Goal: Task Accomplishment & Management: Manage account settings

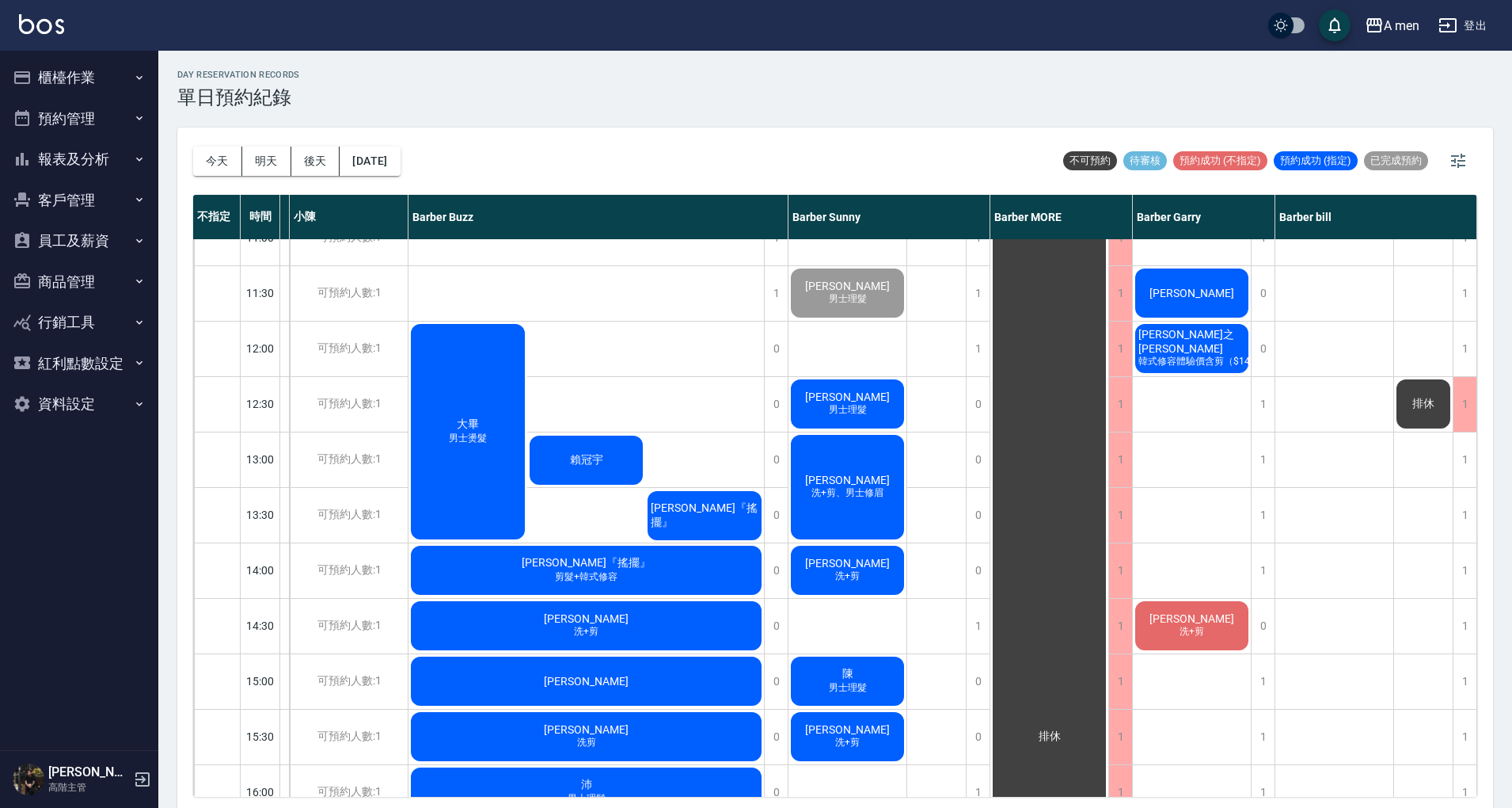
scroll to position [33, 118]
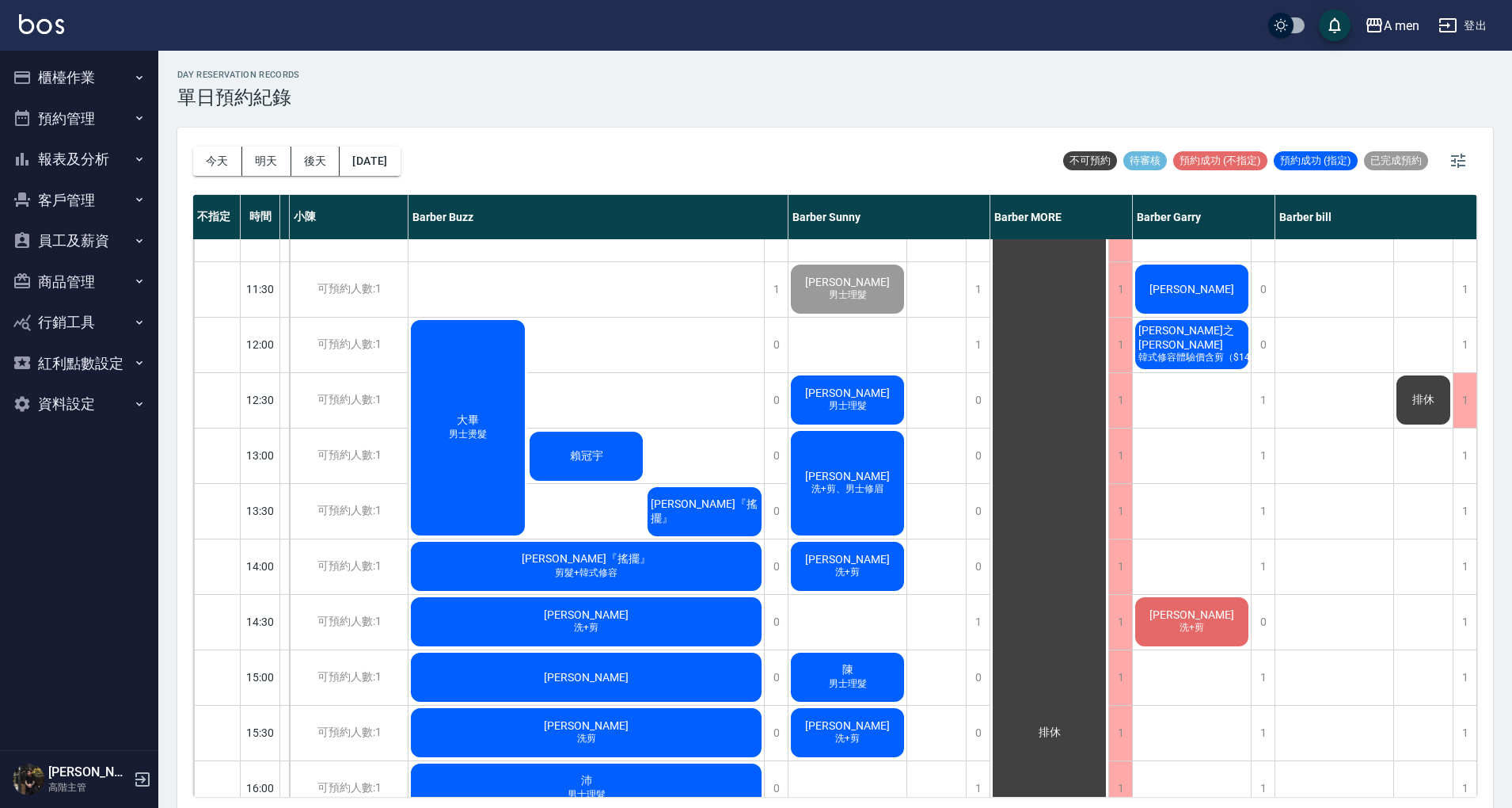
click at [1415, 402] on span "排休" at bounding box center [1423, 400] width 28 height 15
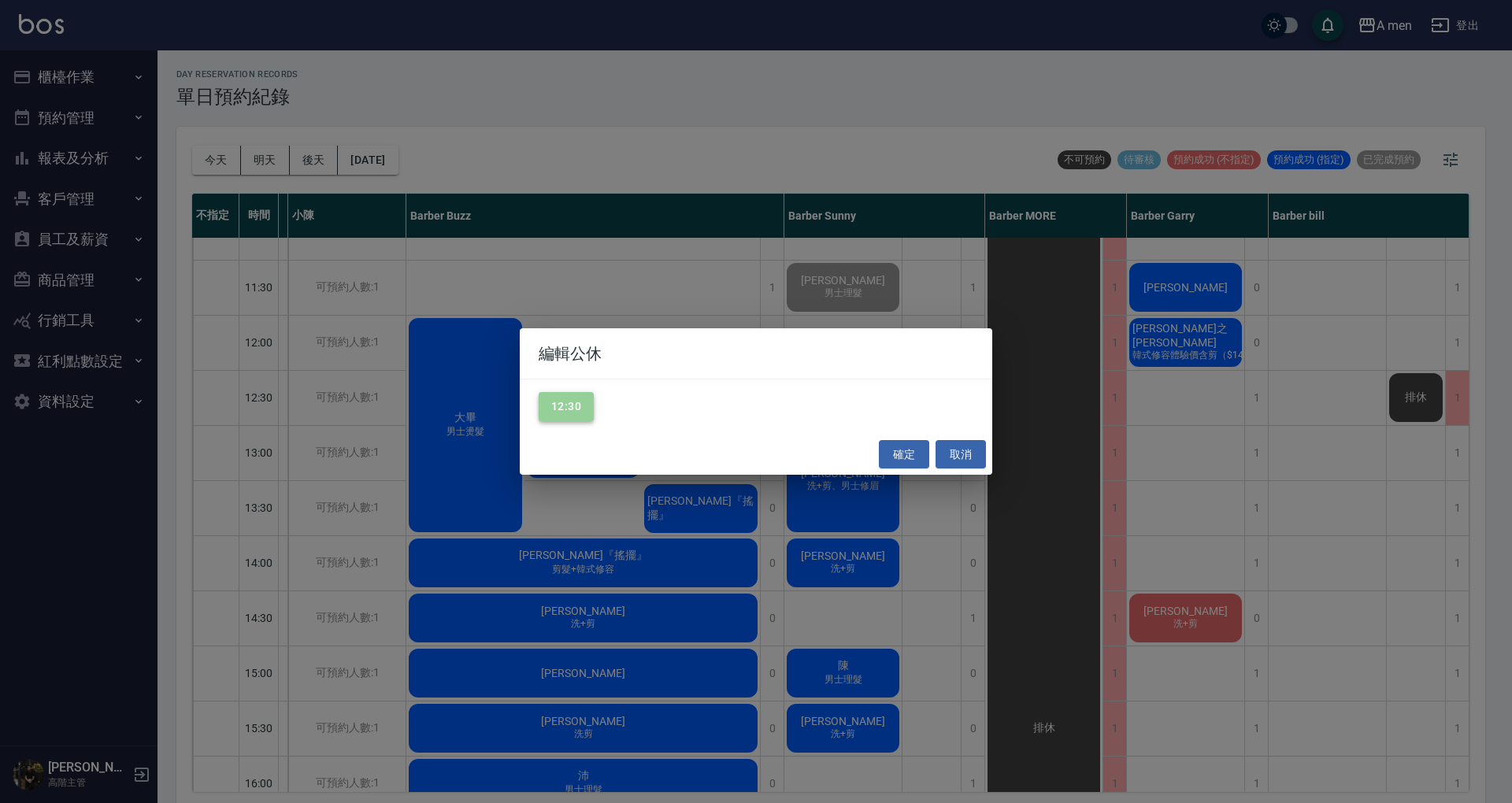
click at [555, 401] on button "12:30" at bounding box center [566, 407] width 55 height 29
click at [916, 456] on button "確定" at bounding box center [904, 454] width 50 height 29
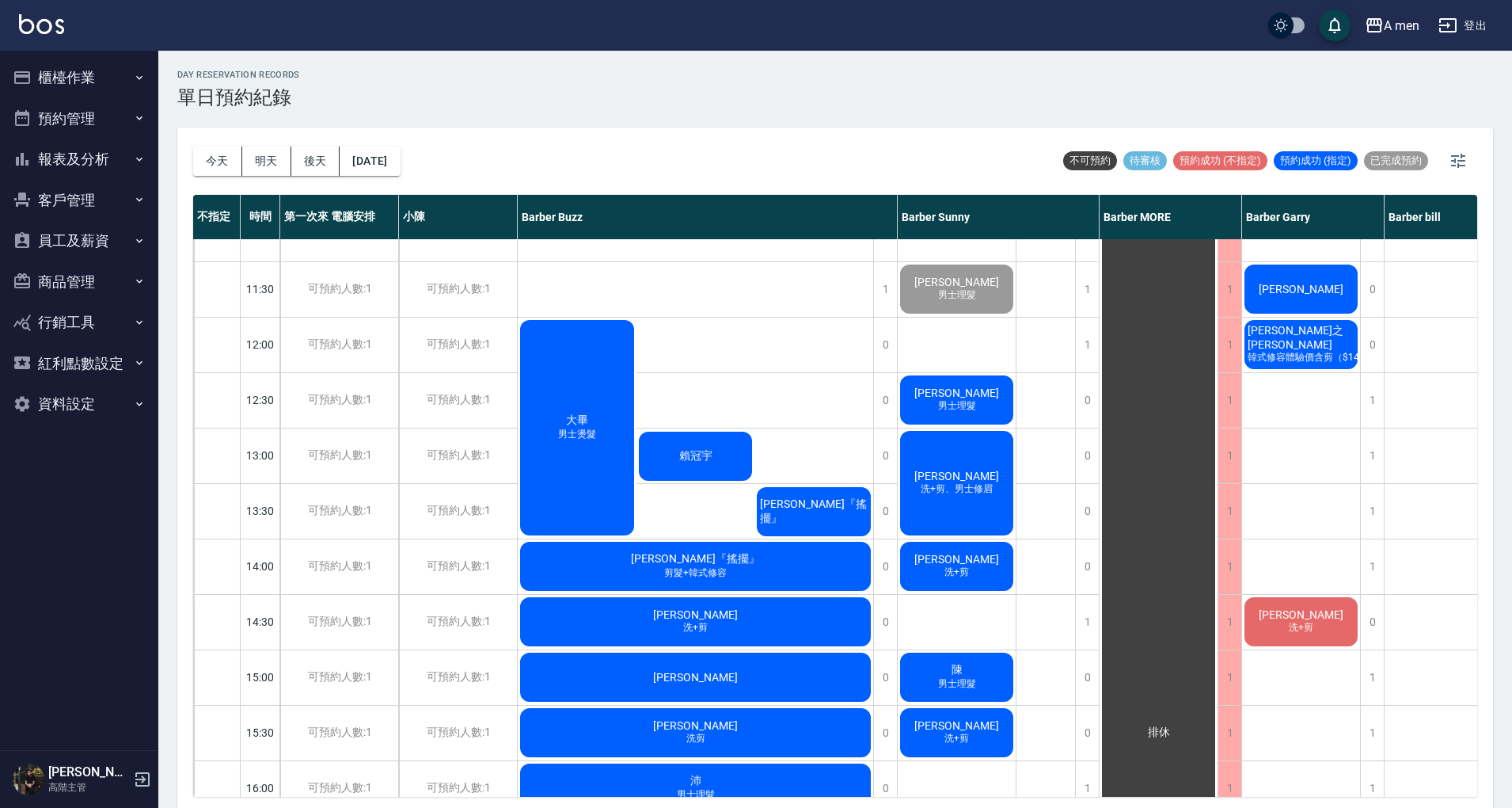
scroll to position [33, 57]
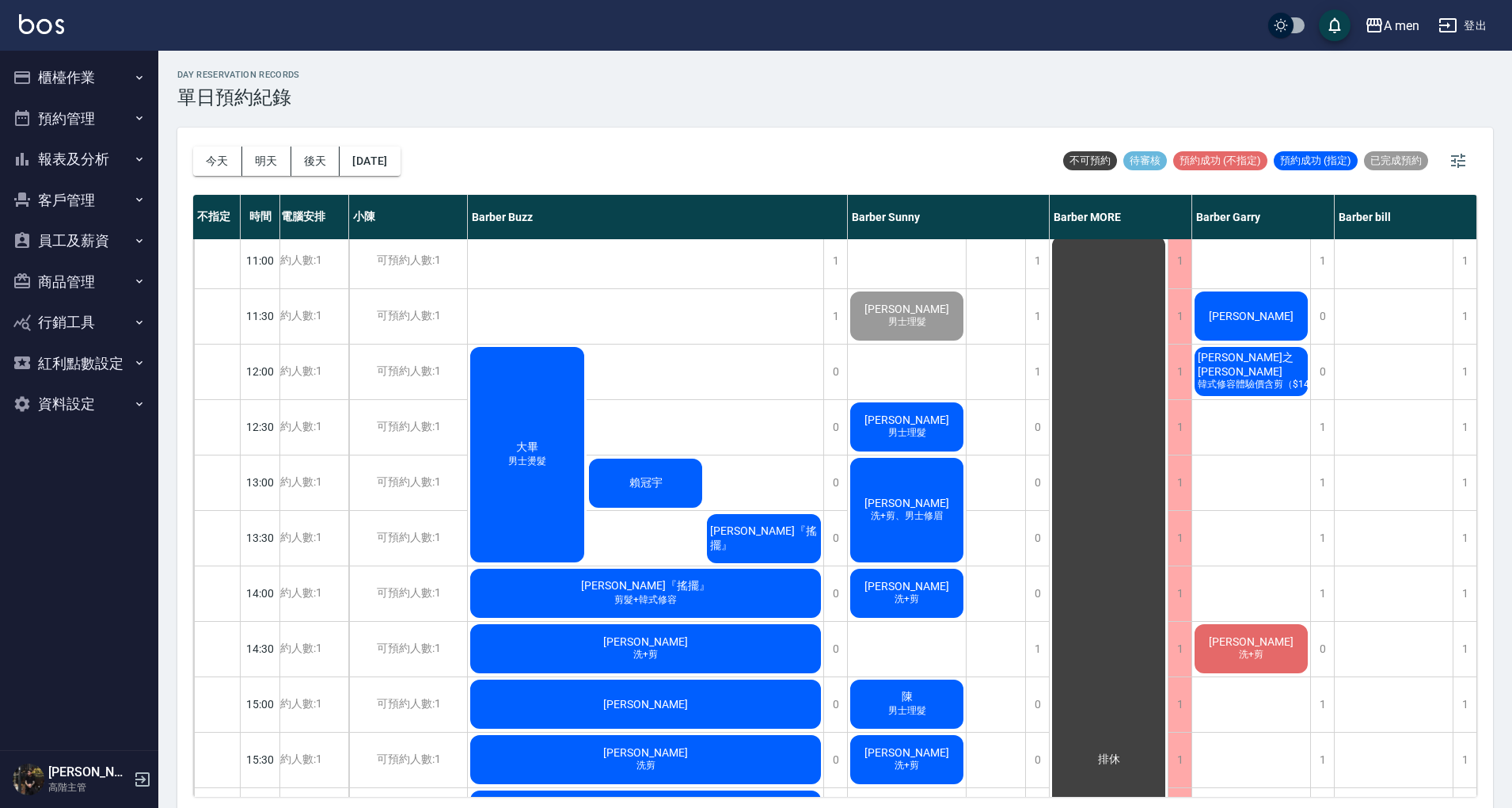
scroll to position [0, 57]
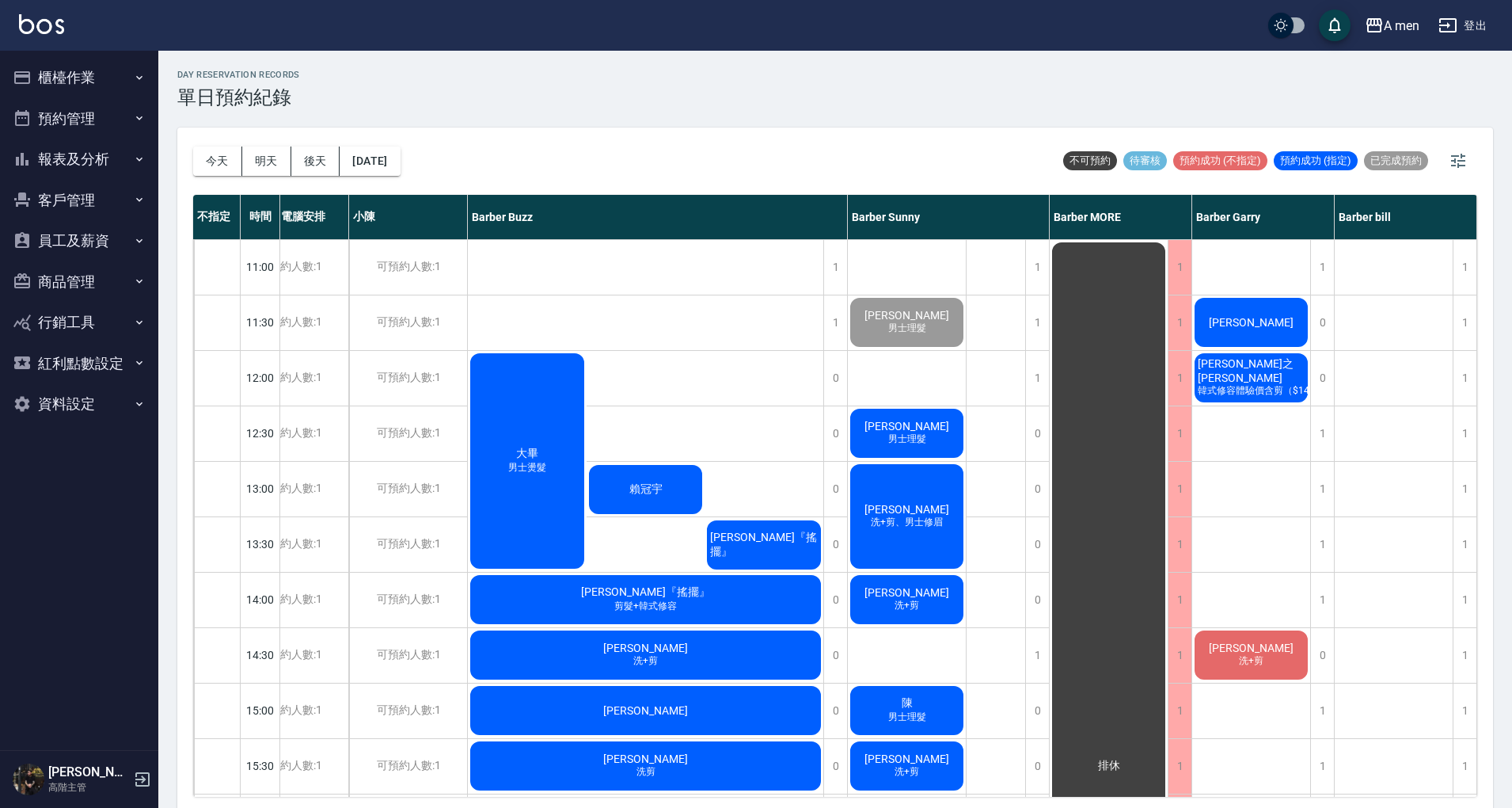
drag, startPoint x: 1476, startPoint y: 284, endPoint x: 1483, endPoint y: 312, distance: 28.9
click at [1483, 312] on div "今天 明天 後天 2025/10/11 不可預約 待審核 預約成功 (不指定) 預約成功 (指定) 已完成預約 不指定 時間 第一次來 電腦安排 小陳 Bar…" at bounding box center [835, 470] width 1316 height 685
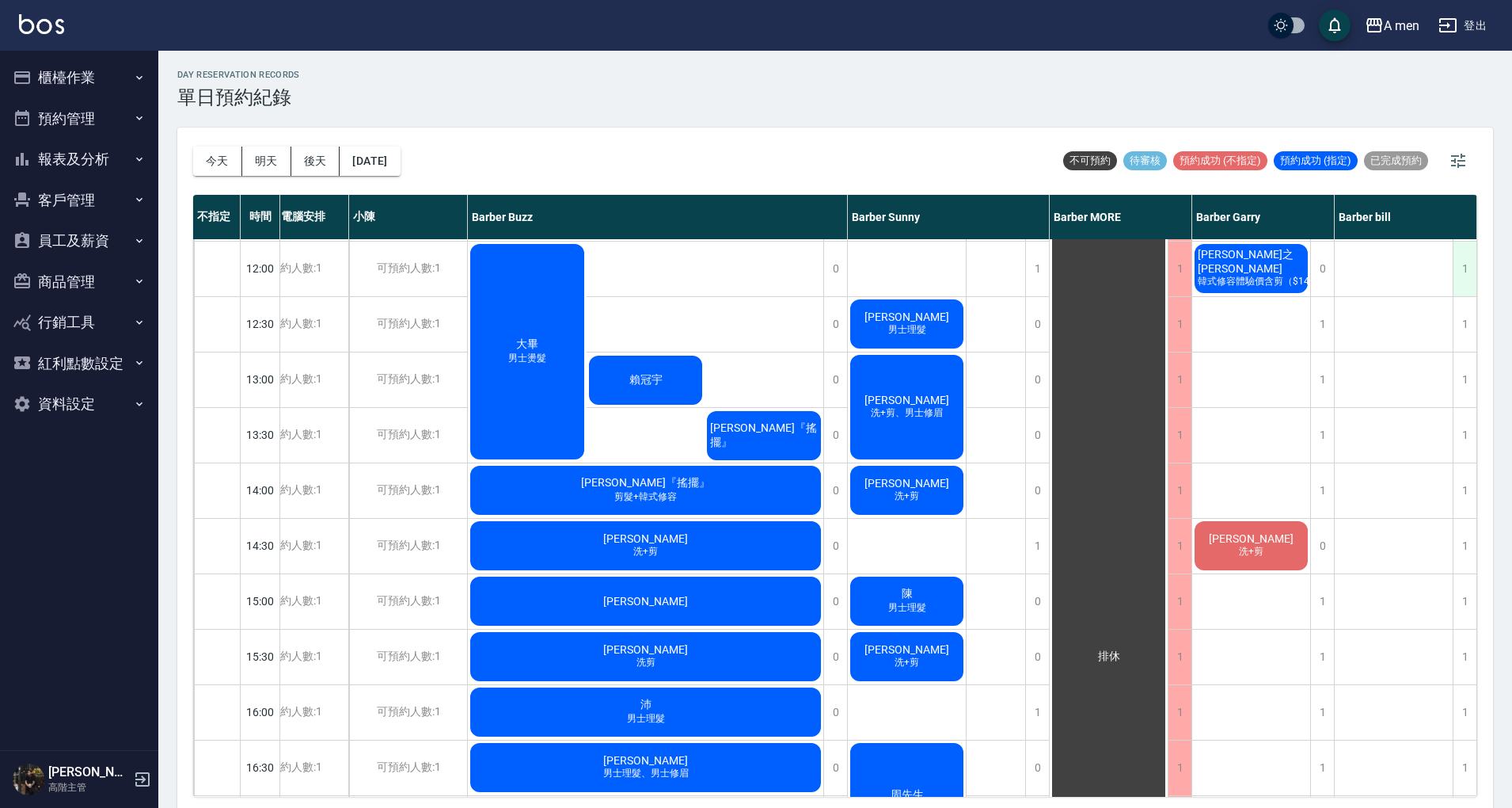
scroll to position [105, 57]
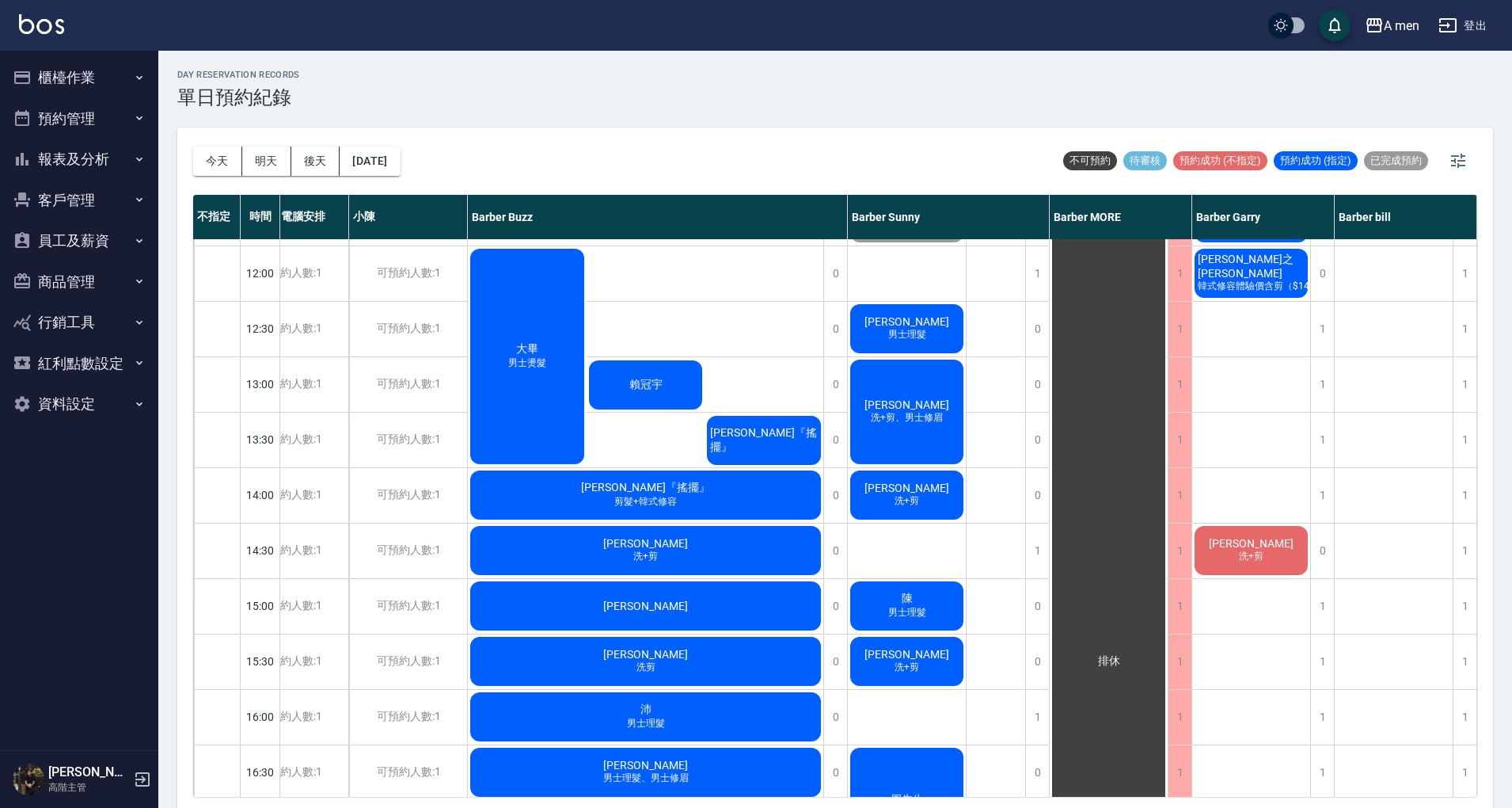
click at [1475, 383] on div "今天 明天 後天 2025/10/11 不可預約 待審核 預約成功 (不指定) 預約成功 (指定) 已完成預約 不指定 時間 第一次來 電腦安排 小陳 Bar…" at bounding box center [835, 470] width 1316 height 685
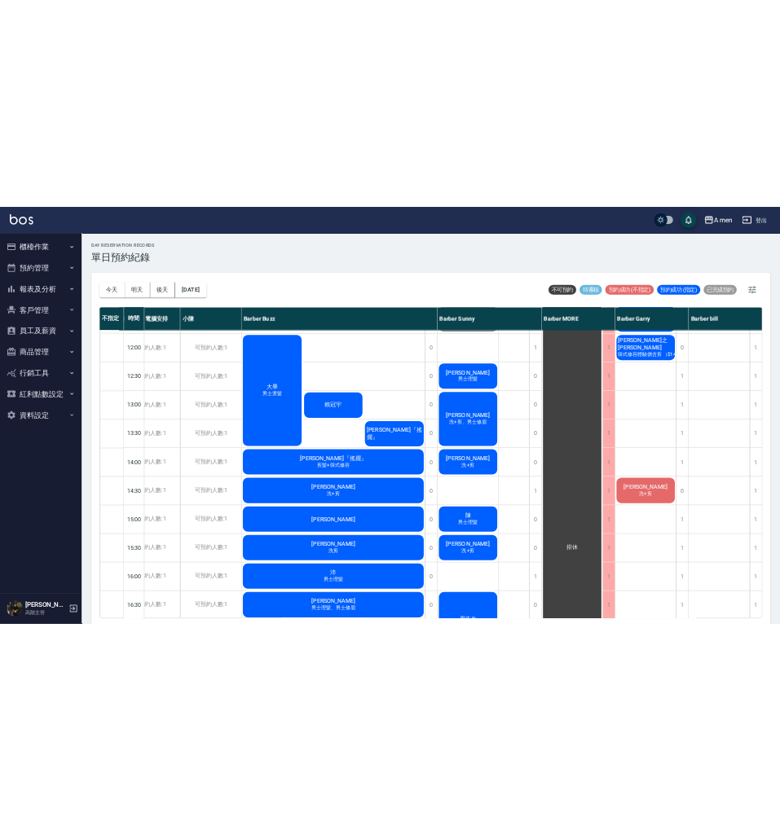
scroll to position [0, 59]
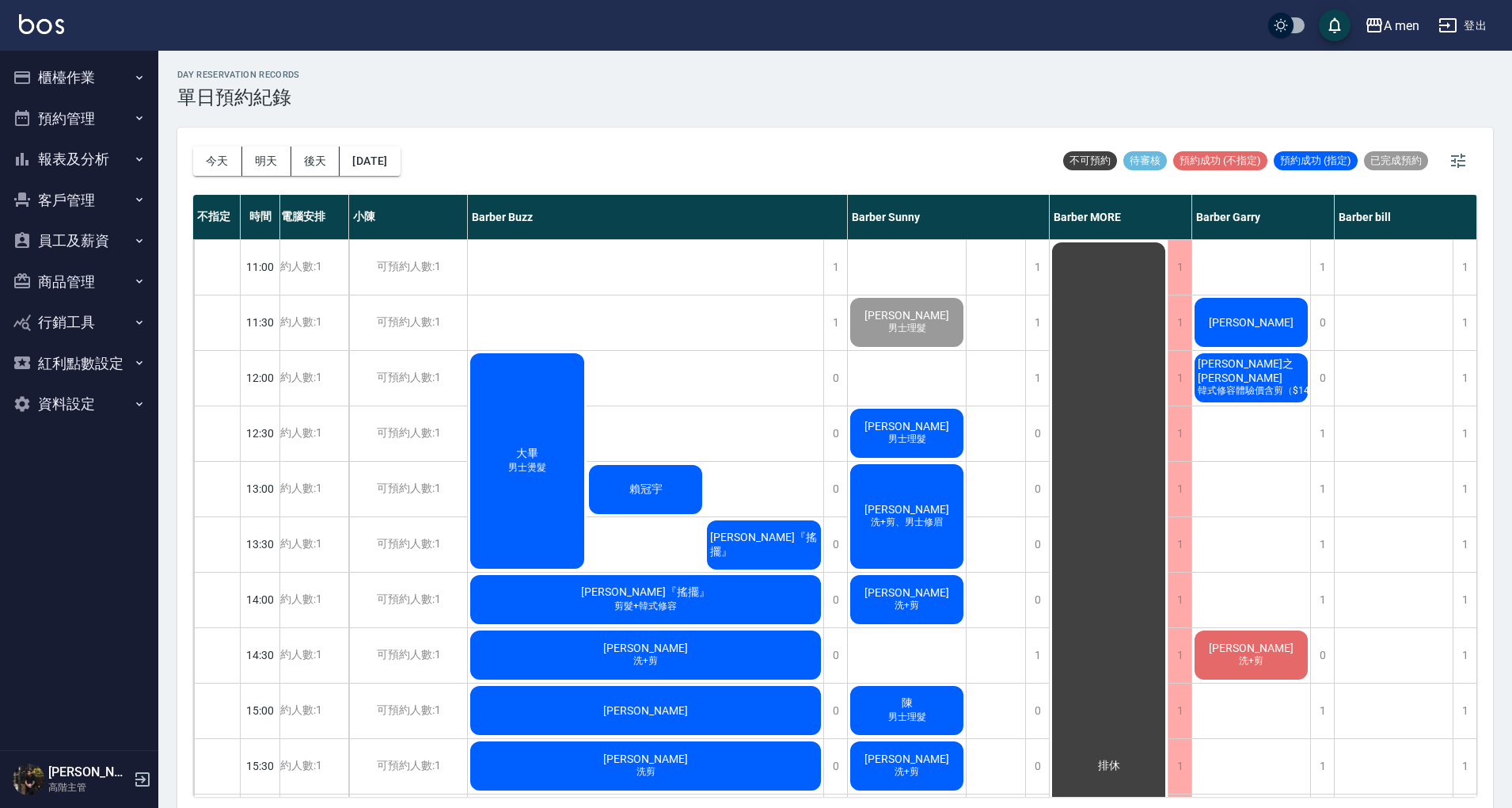
click at [1264, 319] on div "[PERSON_NAME]" at bounding box center [1251, 322] width 118 height 53
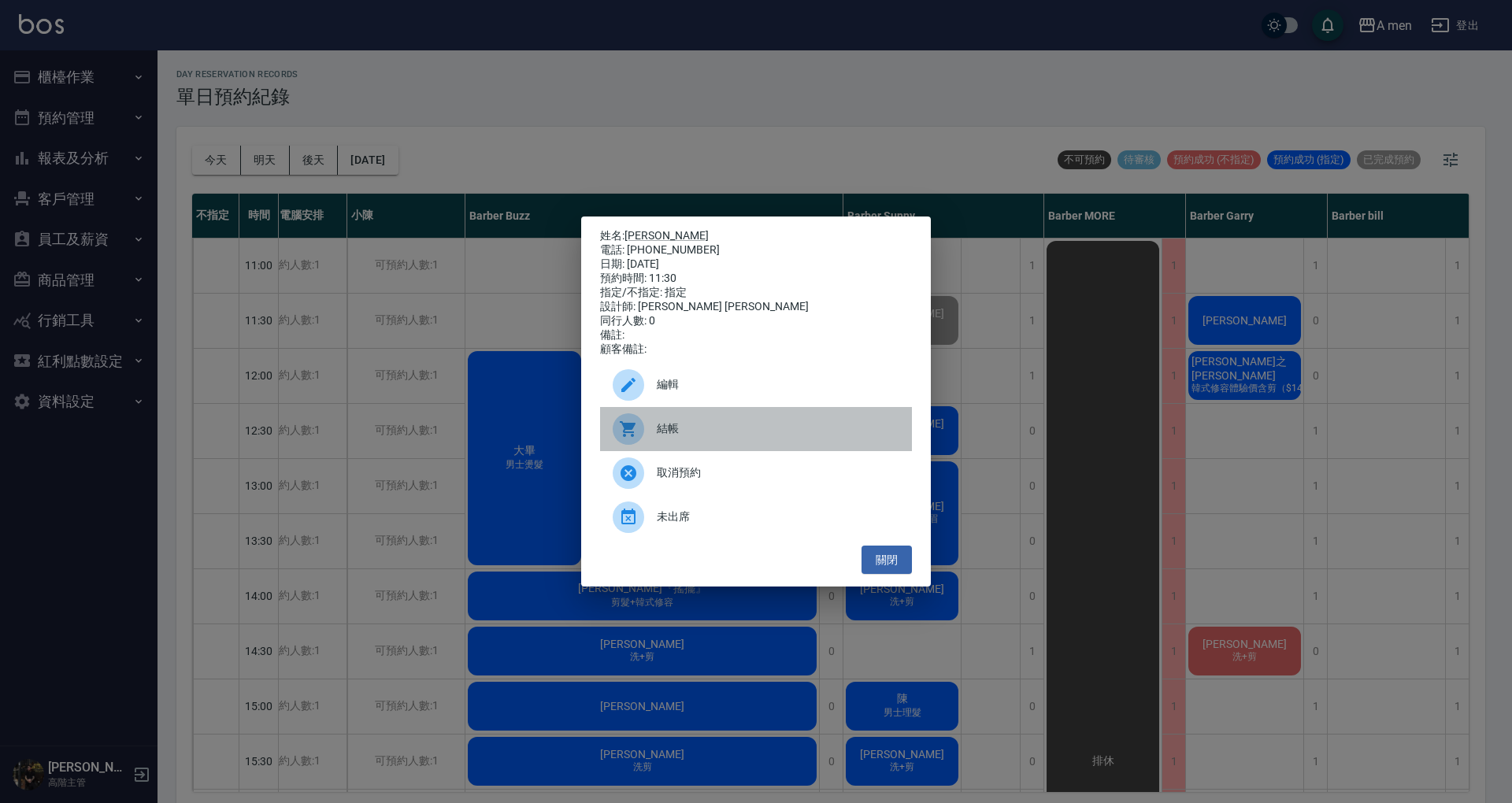
click at [866, 437] on span "結帳" at bounding box center [777, 428] width 243 height 16
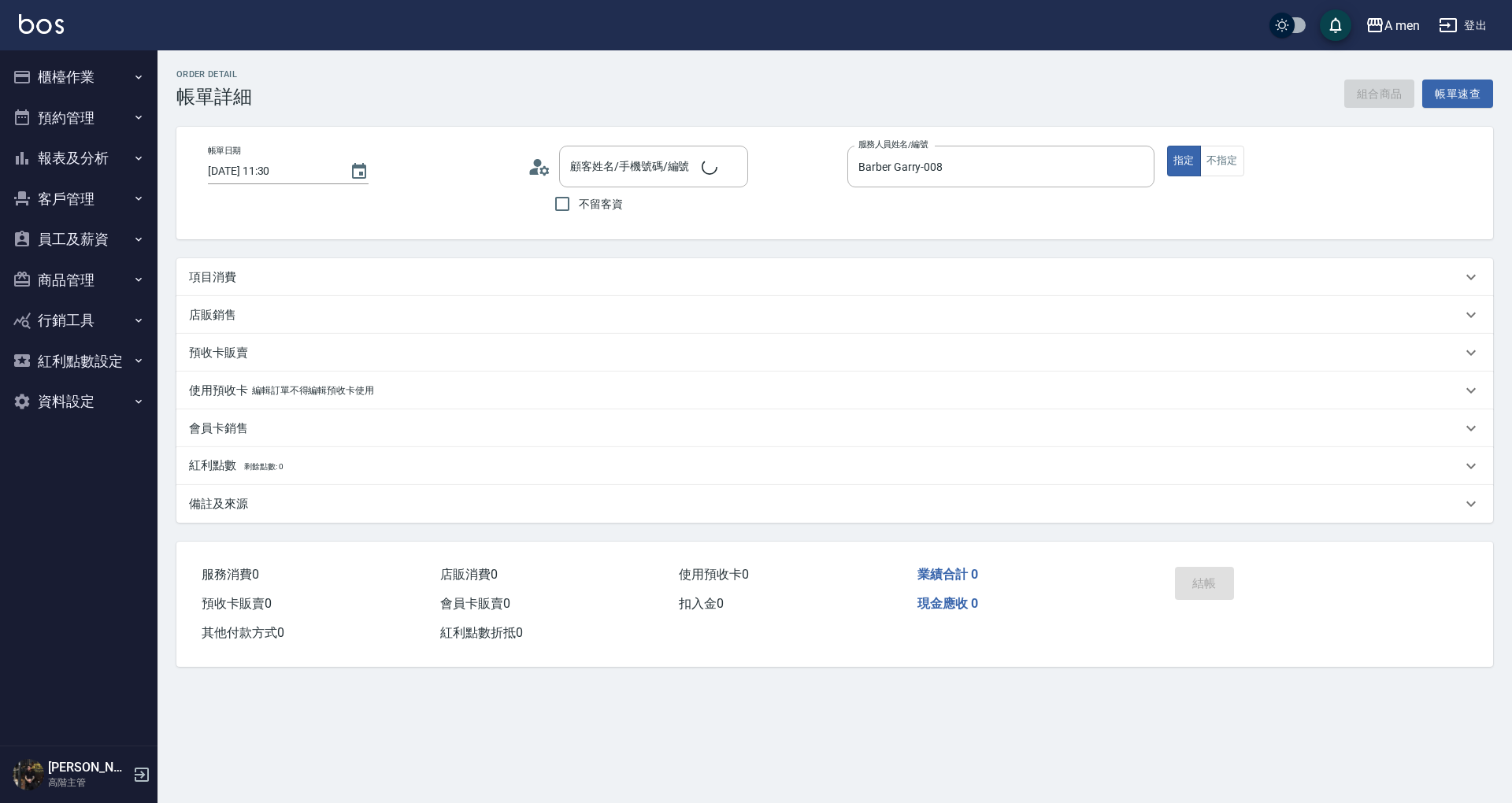
type input "2025/10/11 11:30"
type input "Barber Garry-008"
type input "王昌弘/0988270319/null"
click at [1365, 87] on button "組合商品" at bounding box center [1379, 94] width 71 height 29
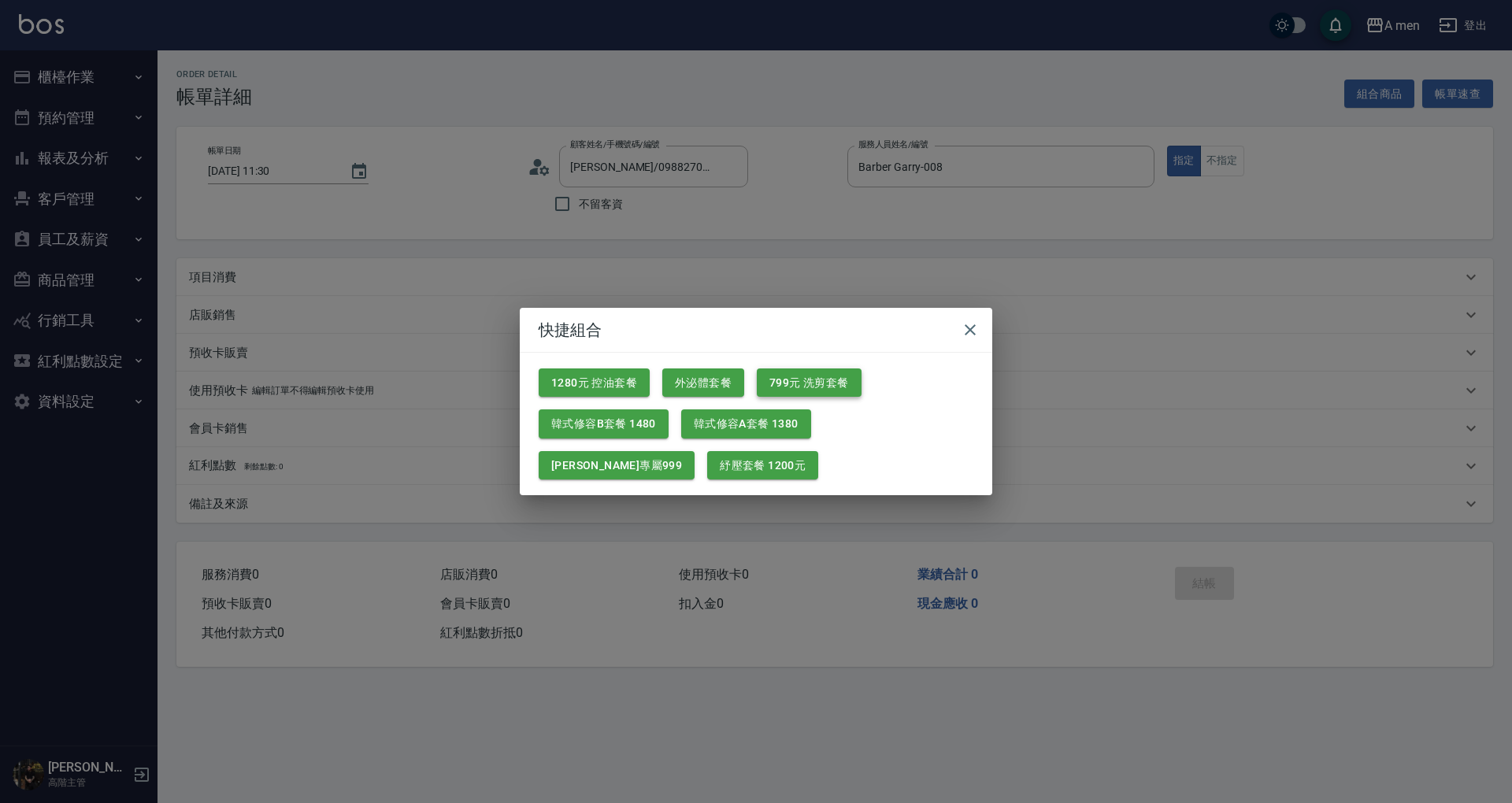
click at [804, 387] on button "799元 洗剪套餐" at bounding box center [809, 383] width 104 height 29
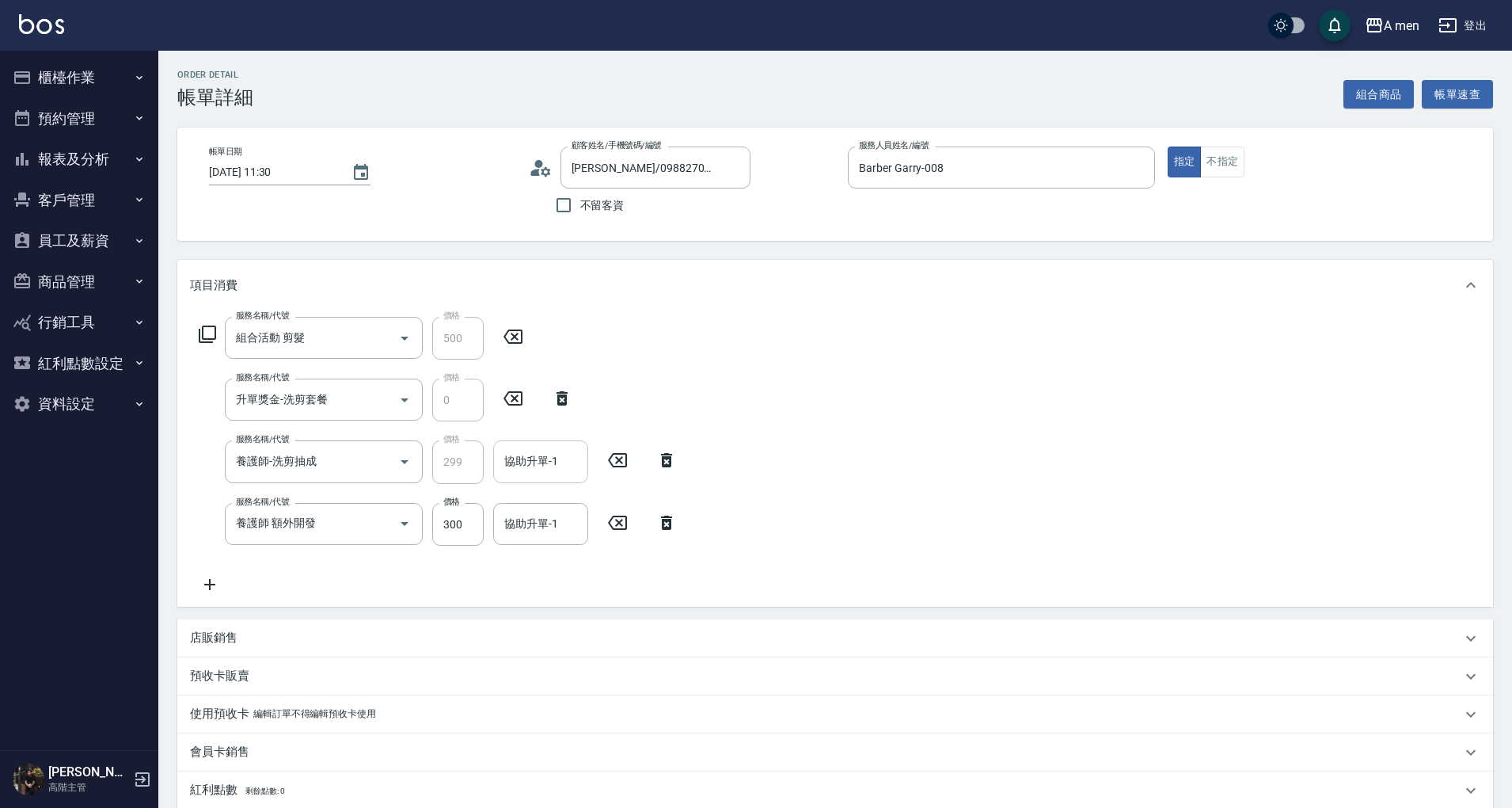
drag, startPoint x: 673, startPoint y: 526, endPoint x: 535, endPoint y: 468, distance: 149.7
click at [535, 468] on div "服務名稱/代號 組合活動 剪髮 服務名稱/代號 價格 500 價格 服務名稱/代號 升單獎金-洗剪套餐 服務名稱/代號 價格 0 價格 服務名稱/代號 養護師…" at bounding box center [437, 455] width 497 height 277
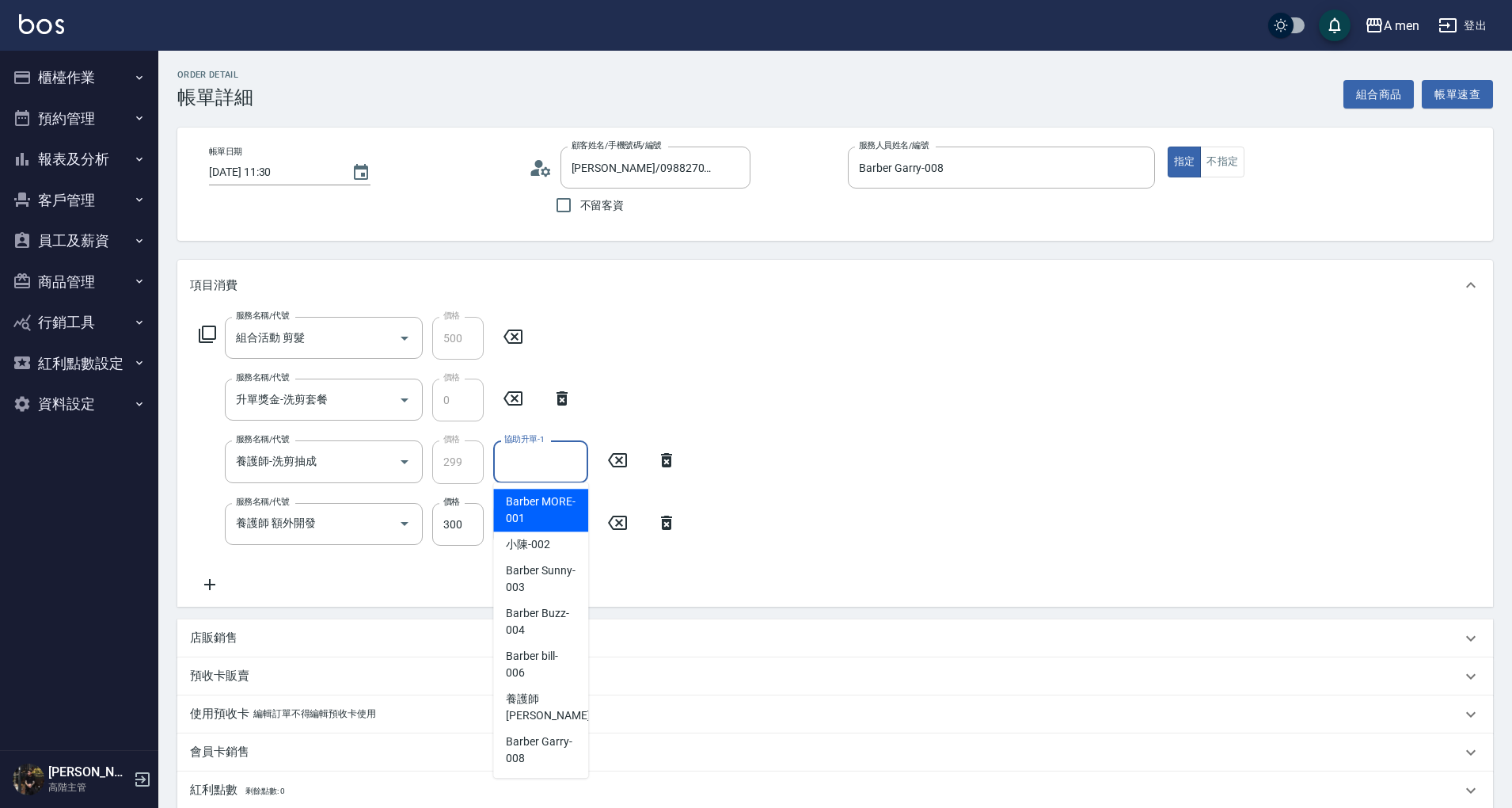
click at [535, 468] on input "協助升單-1" at bounding box center [540, 461] width 81 height 28
click at [542, 545] on span "小陳 -002" at bounding box center [529, 544] width 45 height 17
type input "小陳-002"
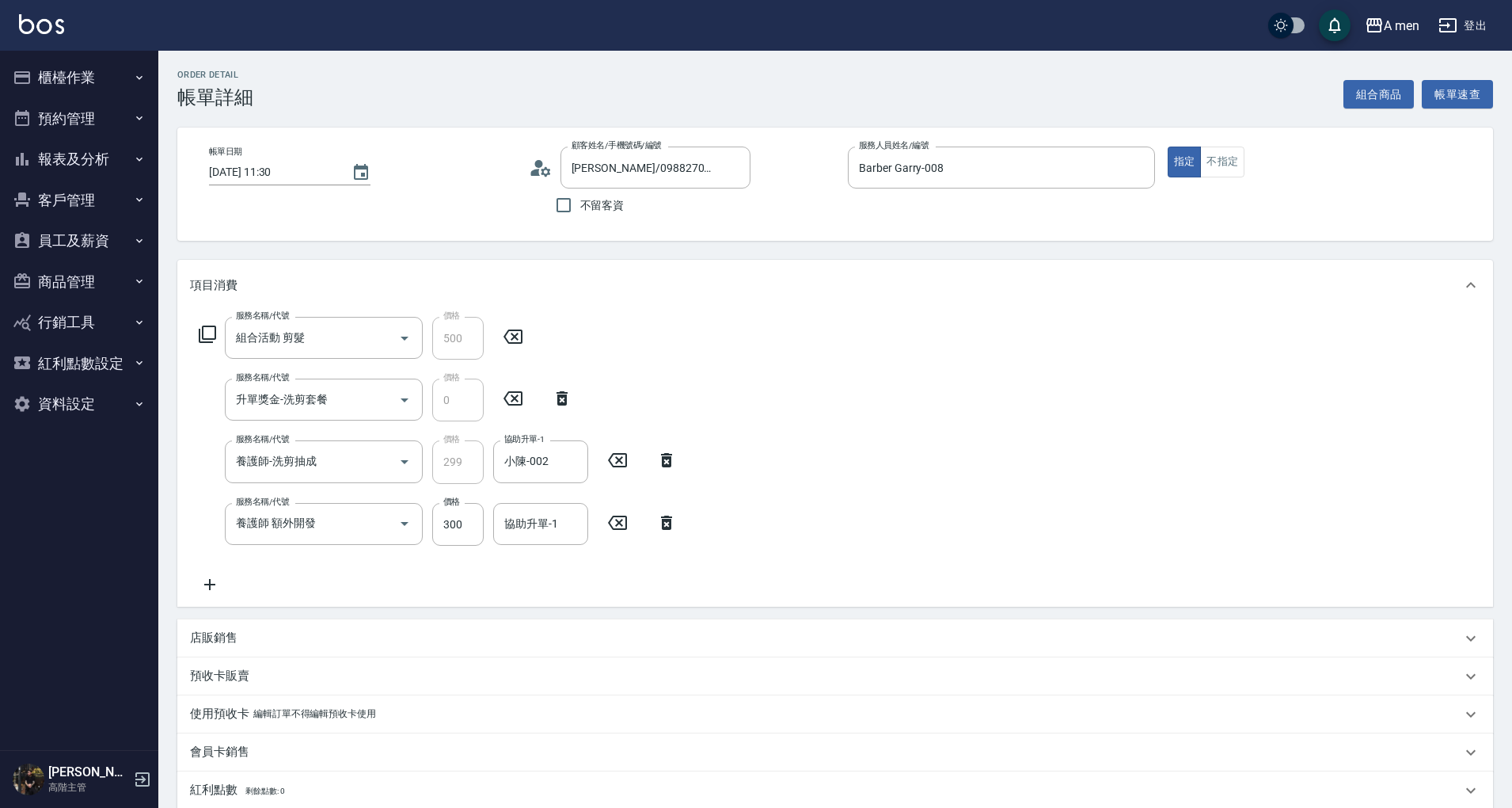
click at [672, 524] on icon at bounding box center [666, 523] width 40 height 19
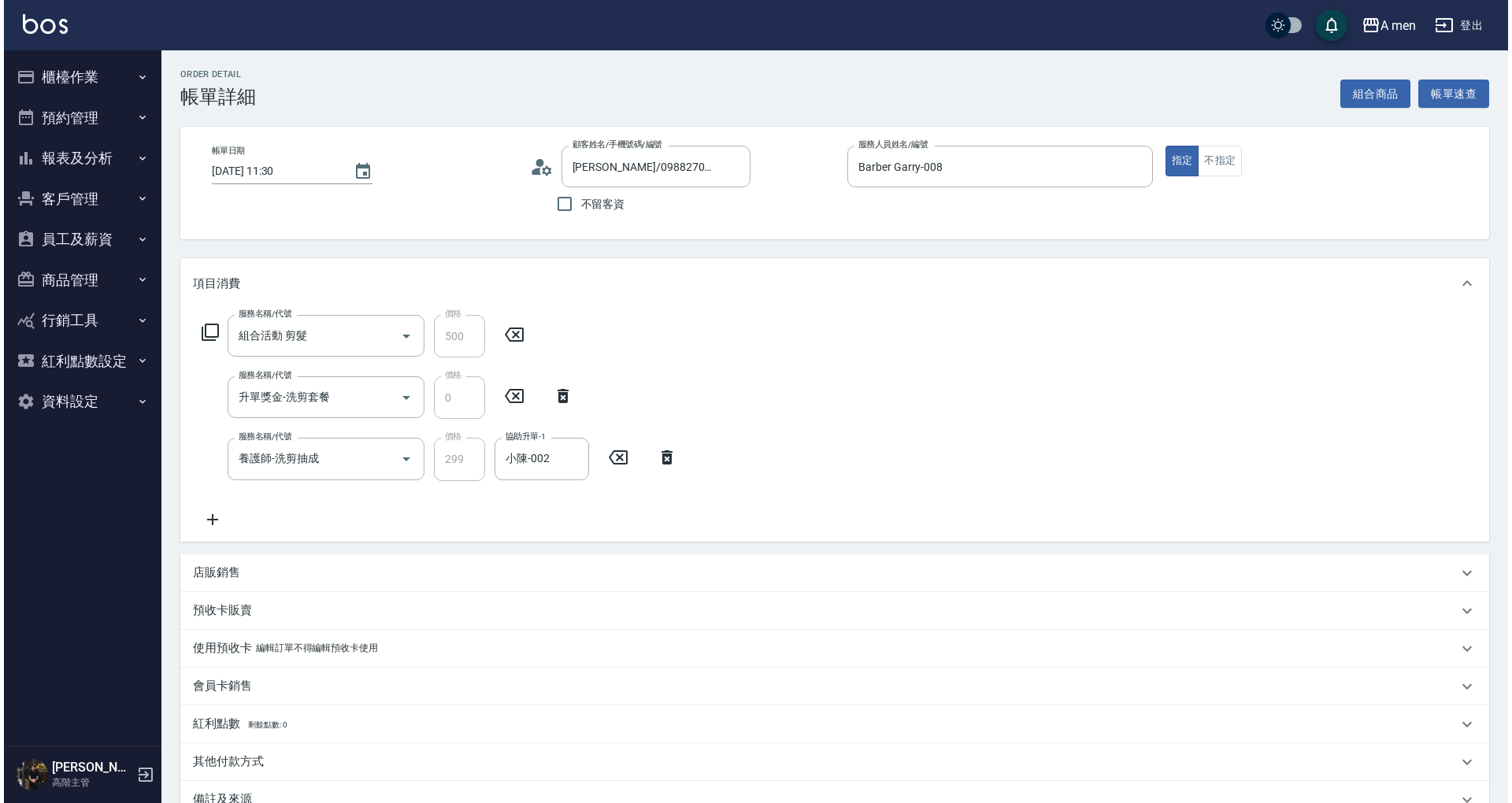
scroll to position [184, 0]
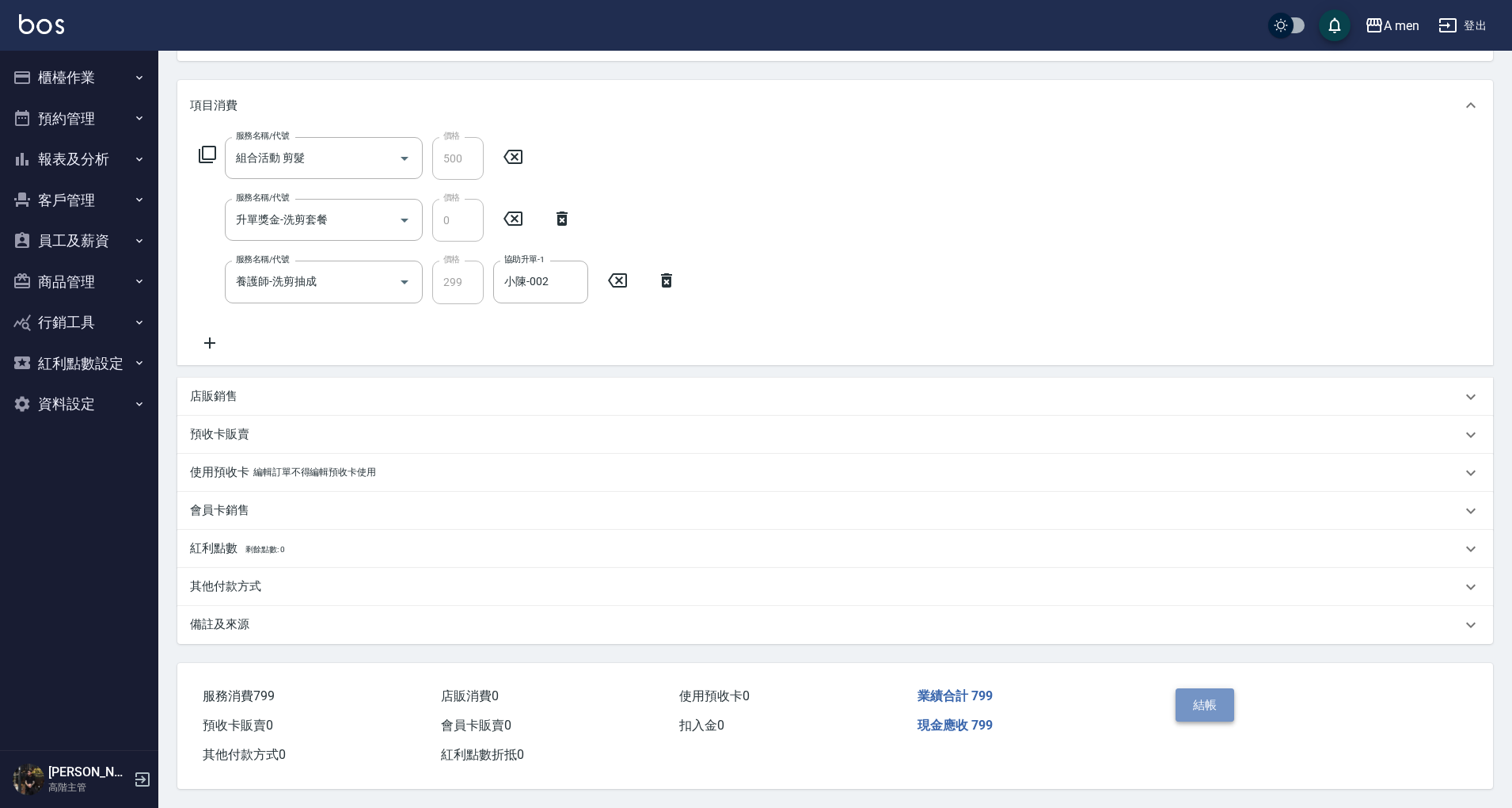
click at [1224, 698] on button "結帳" at bounding box center [1205, 705] width 59 height 33
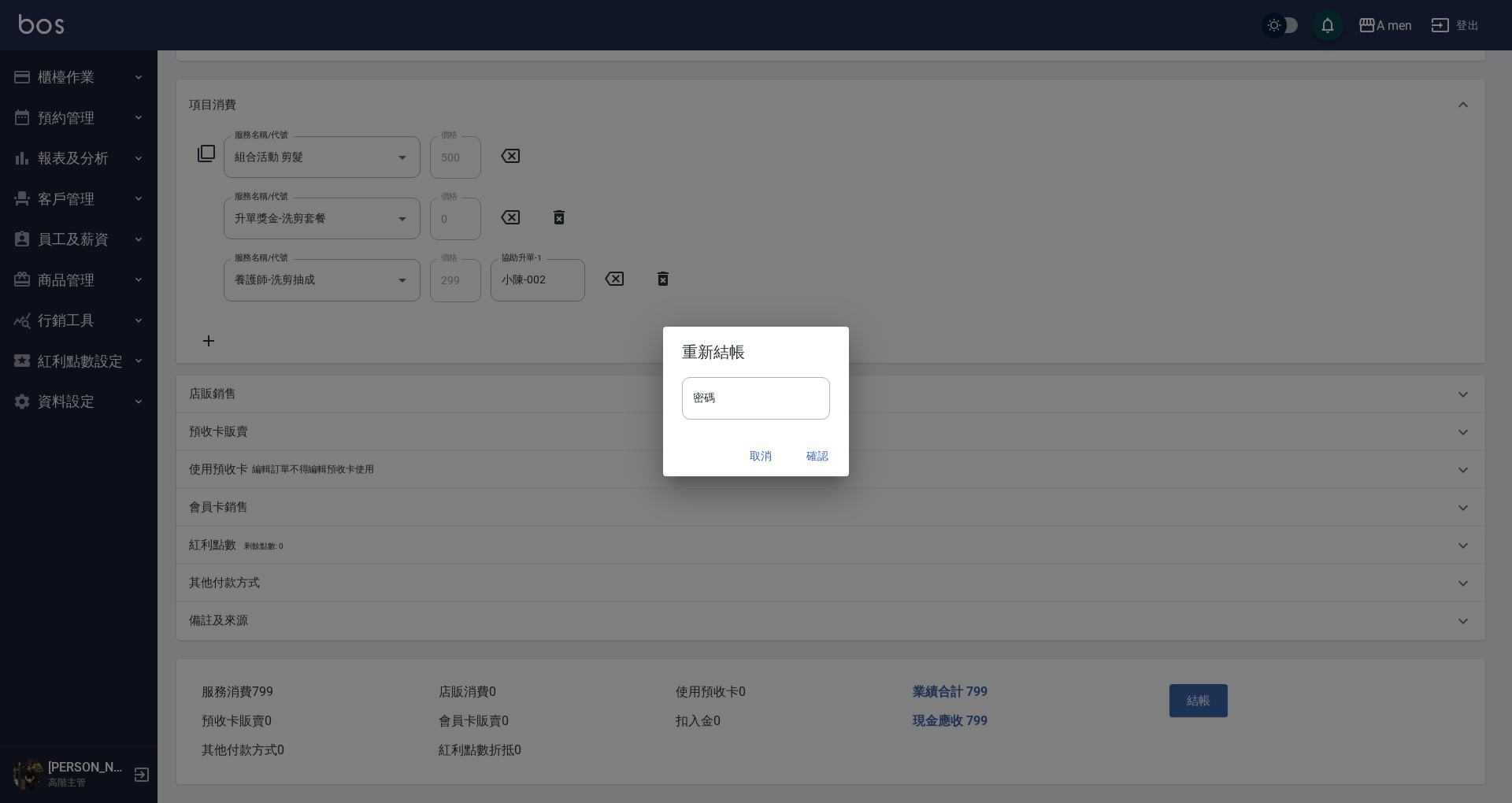
click at [811, 464] on button "確認" at bounding box center [817, 456] width 50 height 29
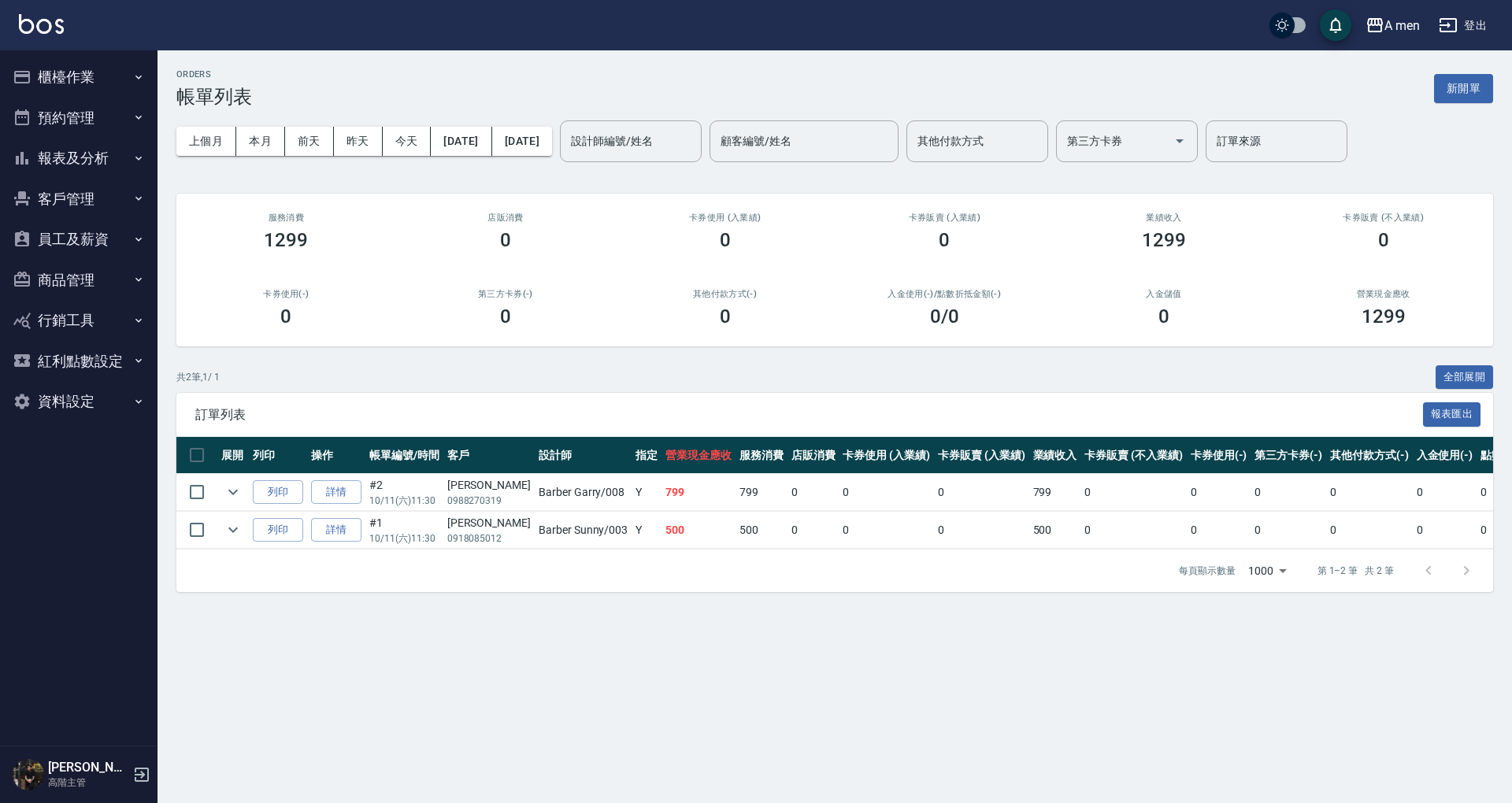
click at [118, 119] on button "預約管理" at bounding box center [79, 118] width 145 height 41
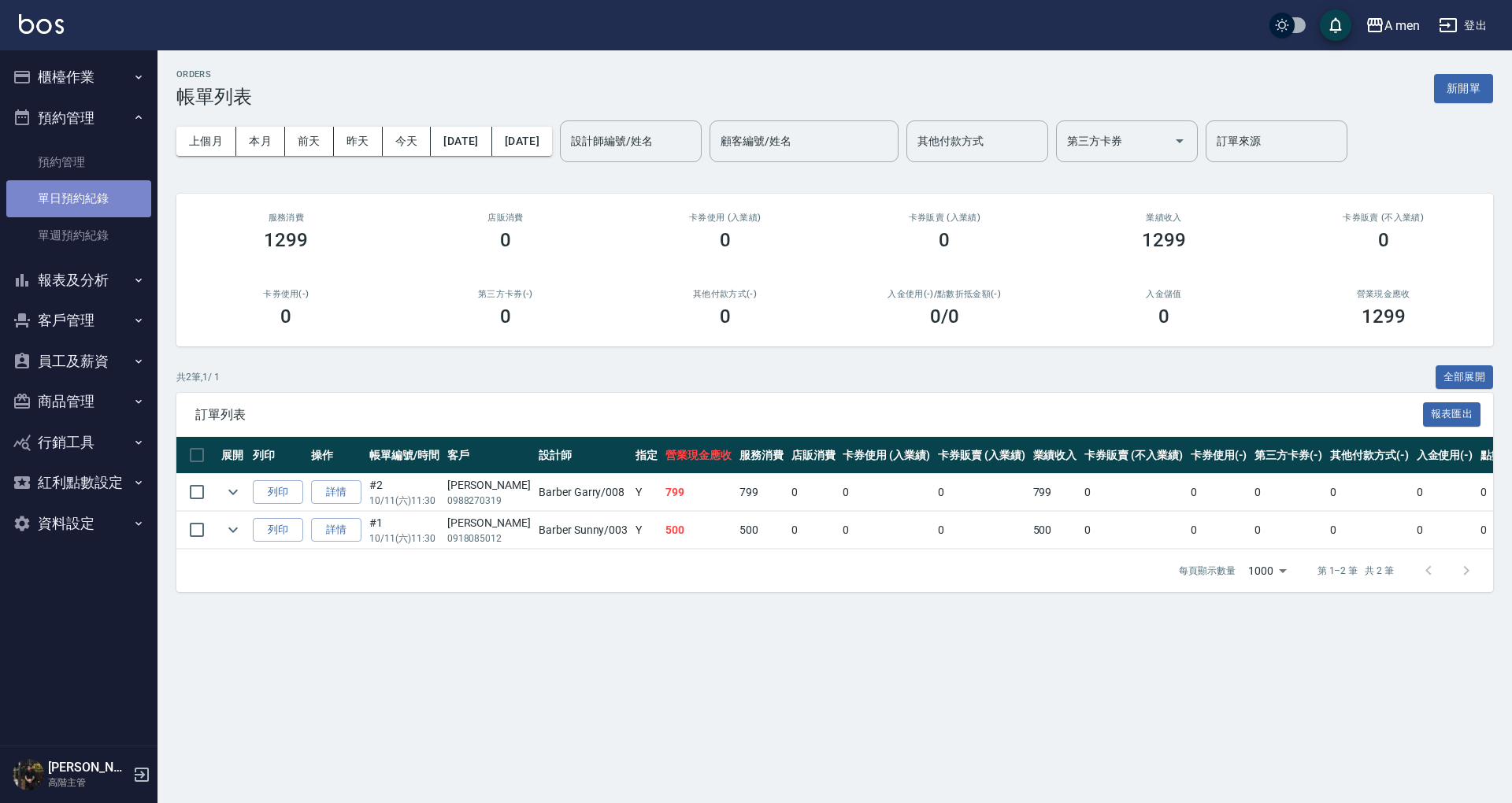
click at [98, 188] on link "單日預約紀錄" at bounding box center [79, 198] width 145 height 36
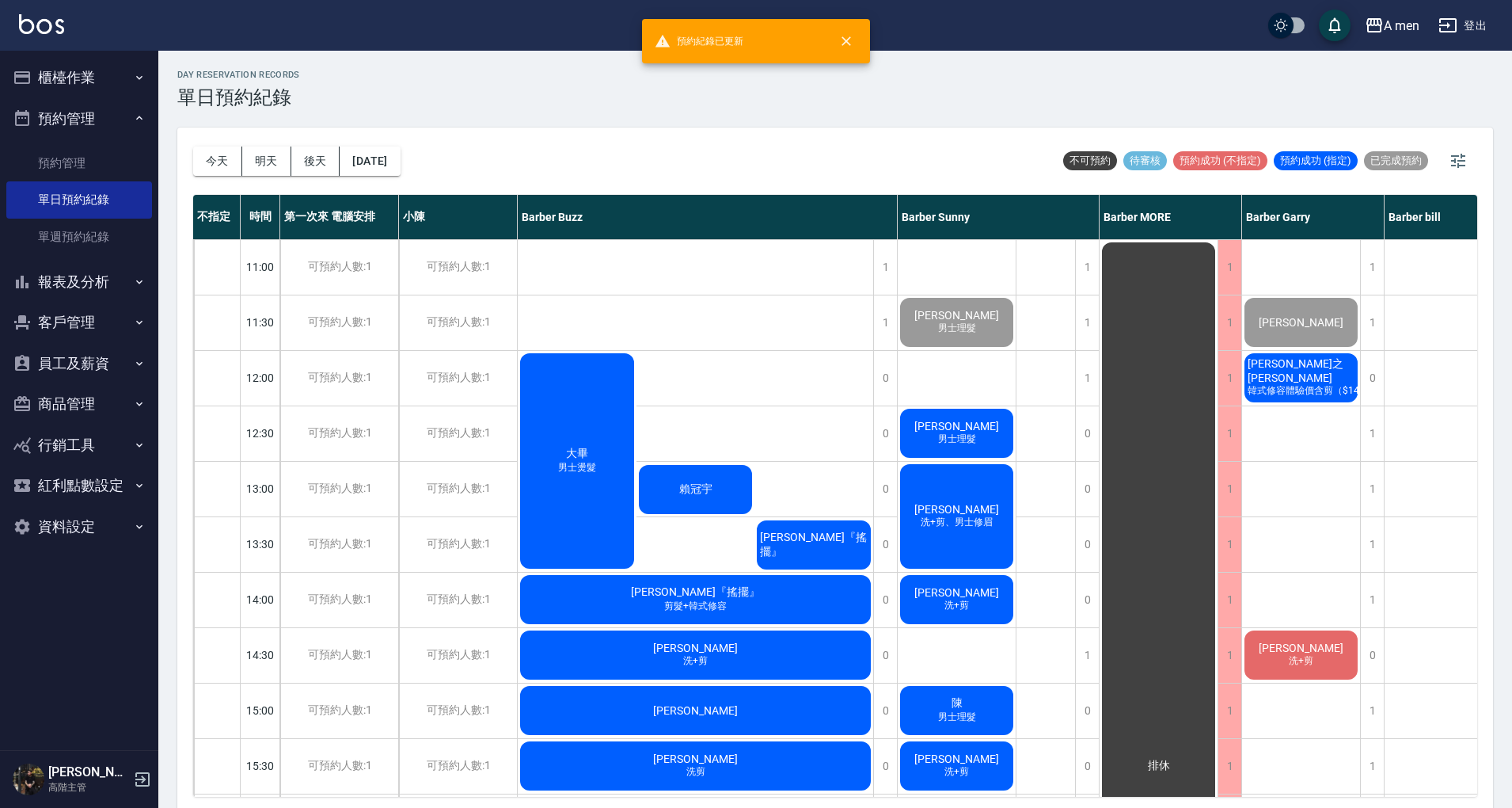
click at [1294, 372] on span "[PERSON_NAME]之 [PERSON_NAME]" at bounding box center [1300, 370] width 113 height 27
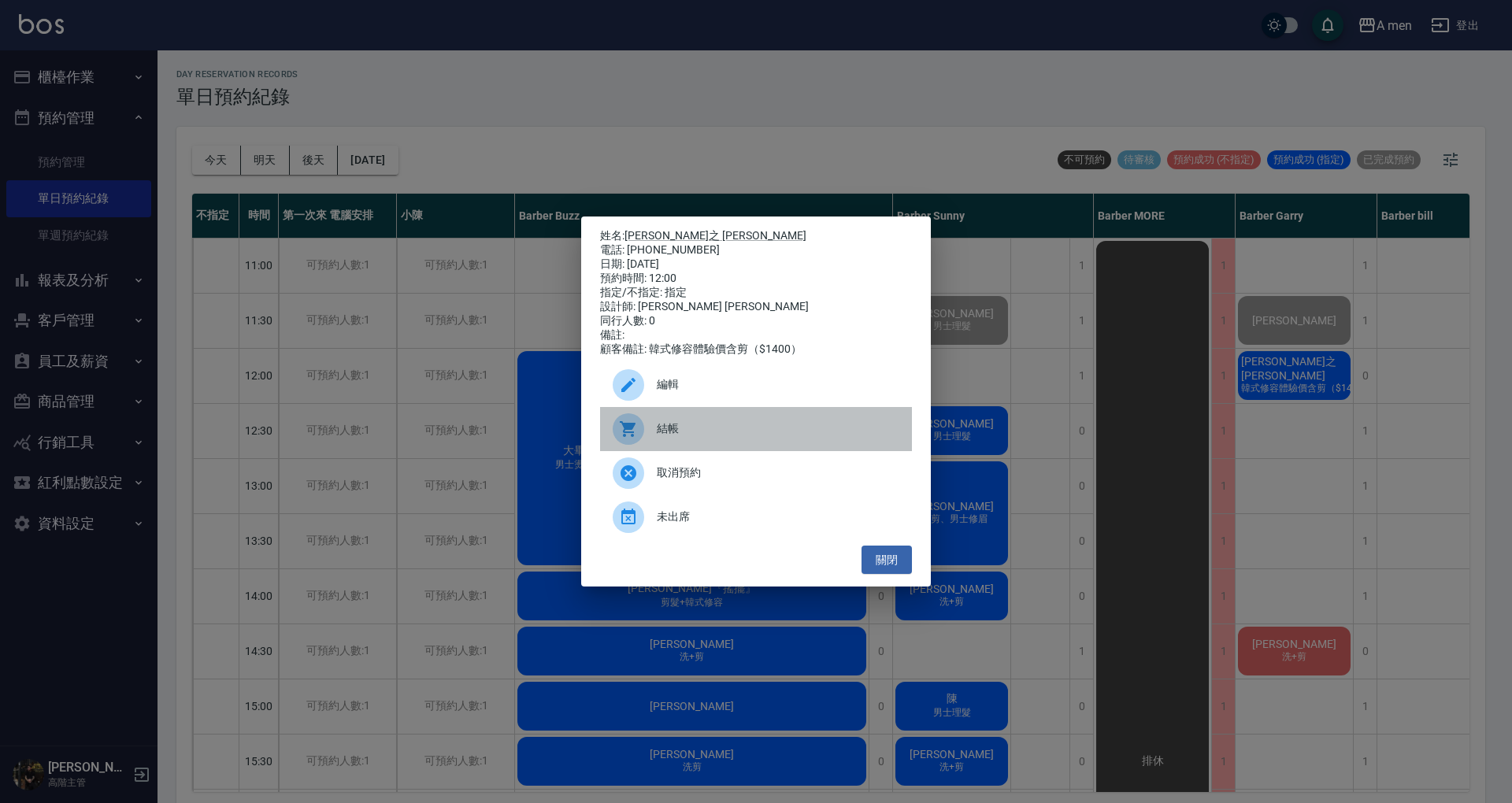
click at [776, 437] on span "結帳" at bounding box center [777, 428] width 243 height 16
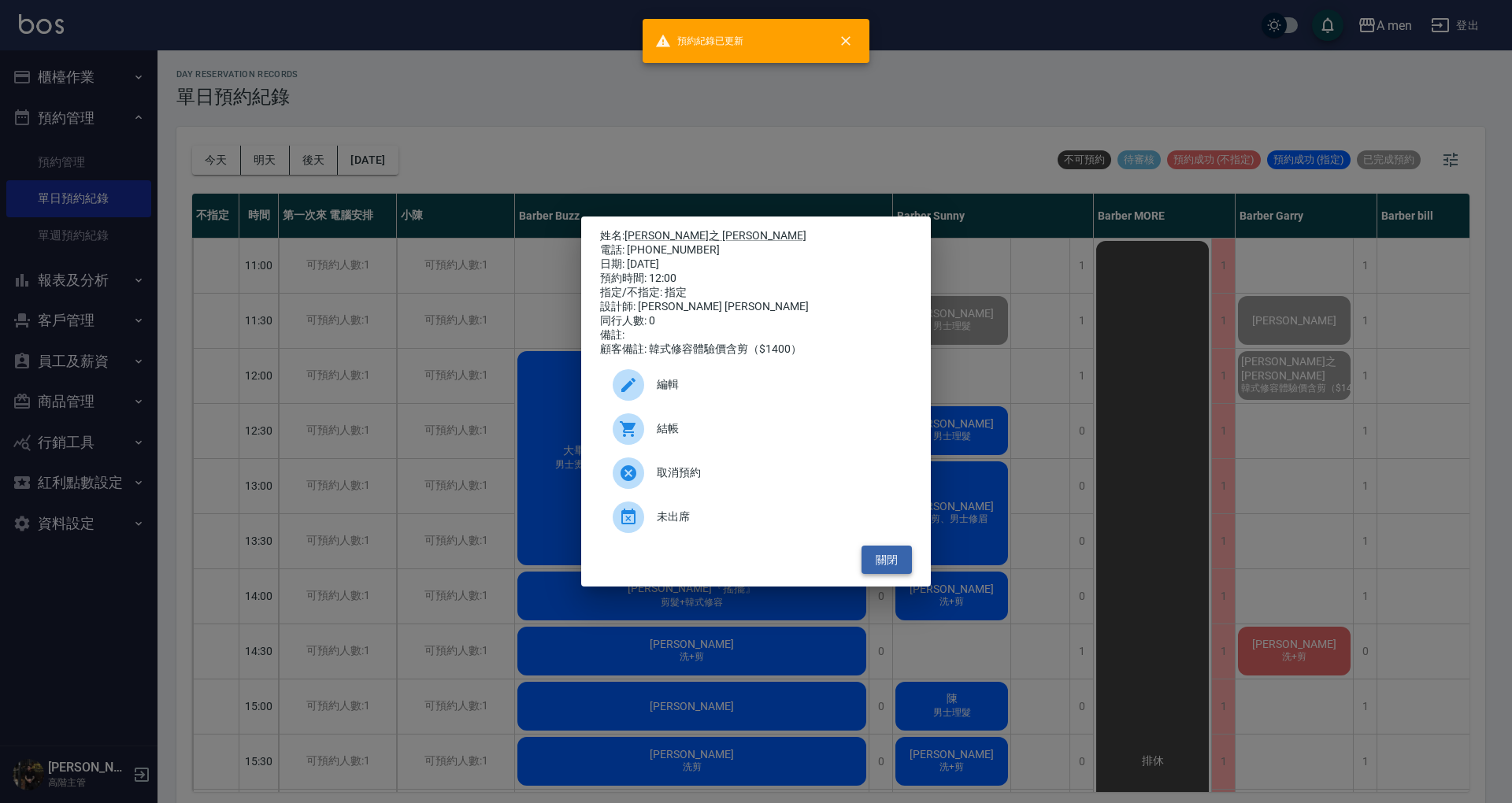
click at [884, 566] on button "關閉" at bounding box center [887, 559] width 50 height 29
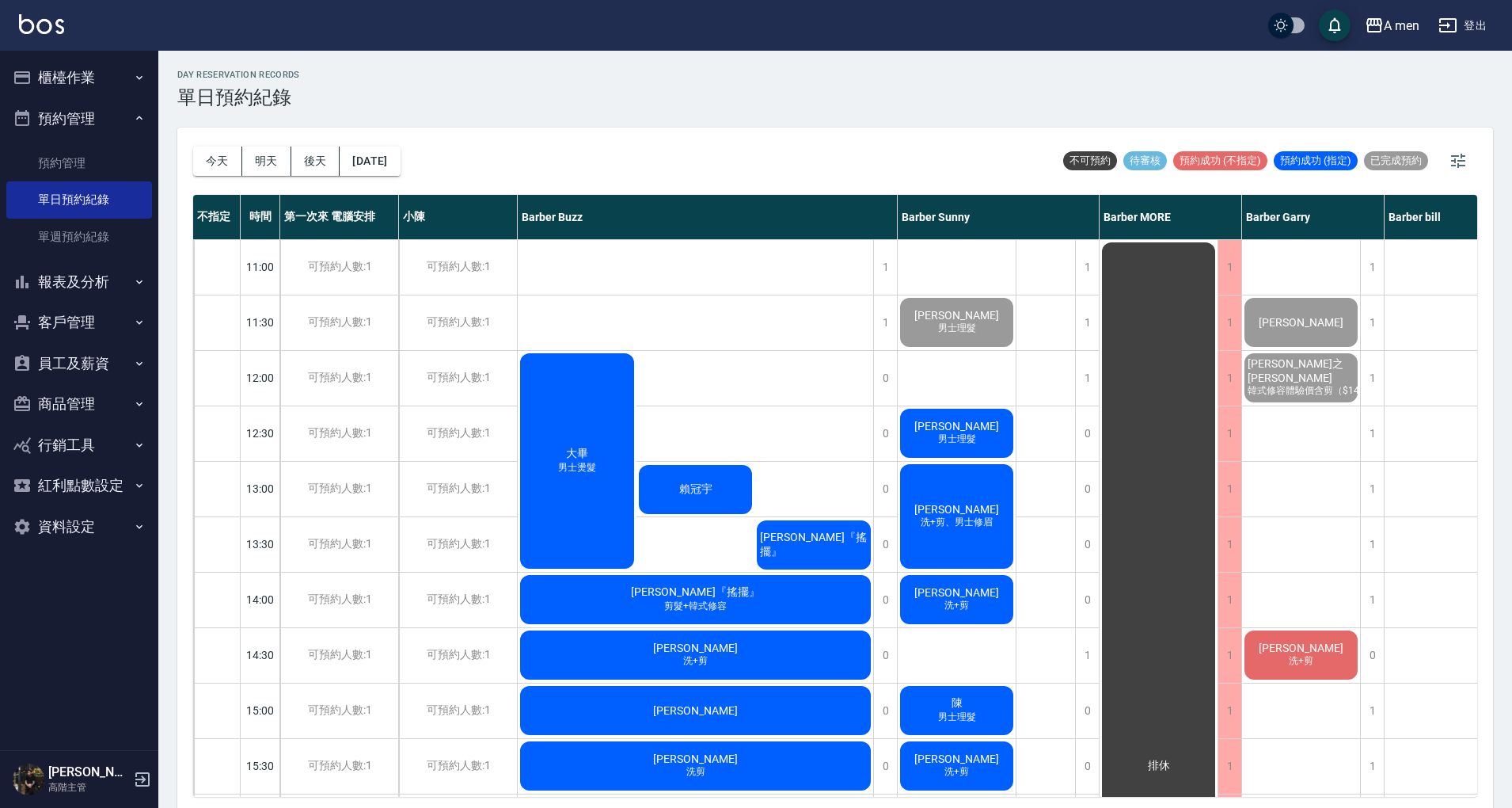
scroll to position [0, 57]
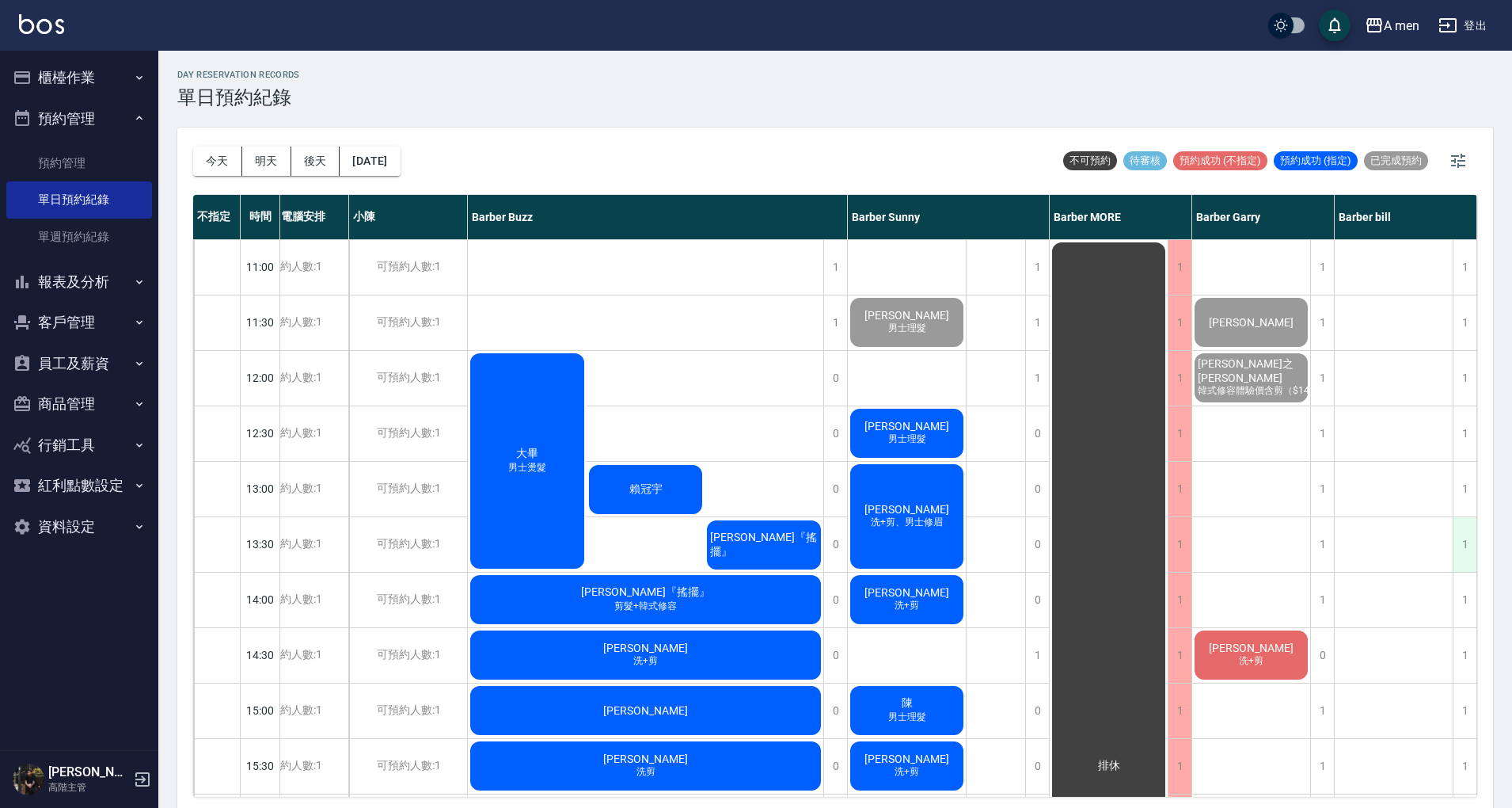
click at [1455, 542] on div "1" at bounding box center [1464, 545] width 23 height 54
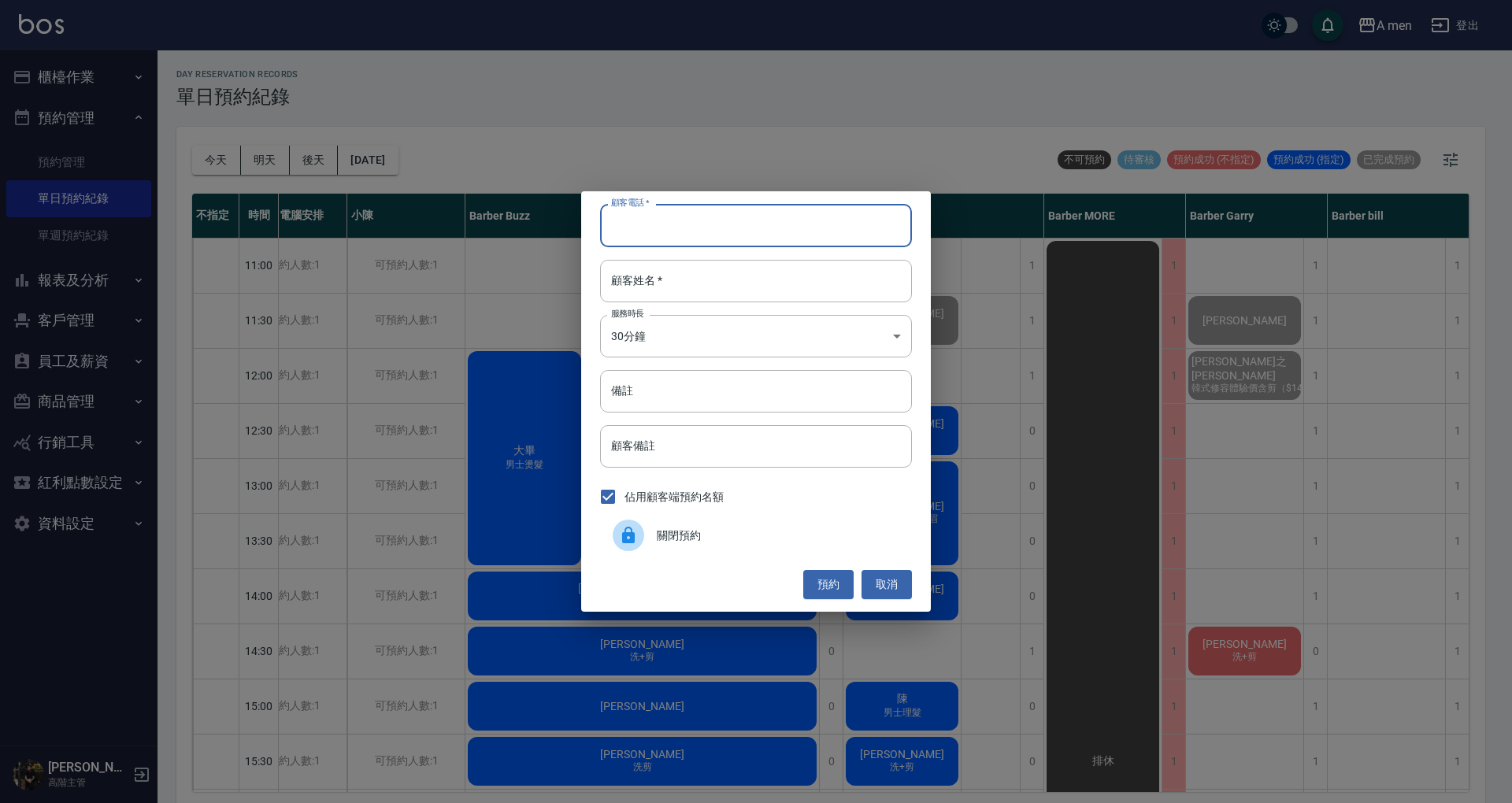
click at [822, 215] on input "顧客電話   *" at bounding box center [756, 225] width 312 height 43
type input "0955190728"
click at [799, 284] on input "顧客姓名   *" at bounding box center [756, 281] width 312 height 43
type input "黃"
click at [826, 590] on button "預約" at bounding box center [829, 585] width 50 height 29
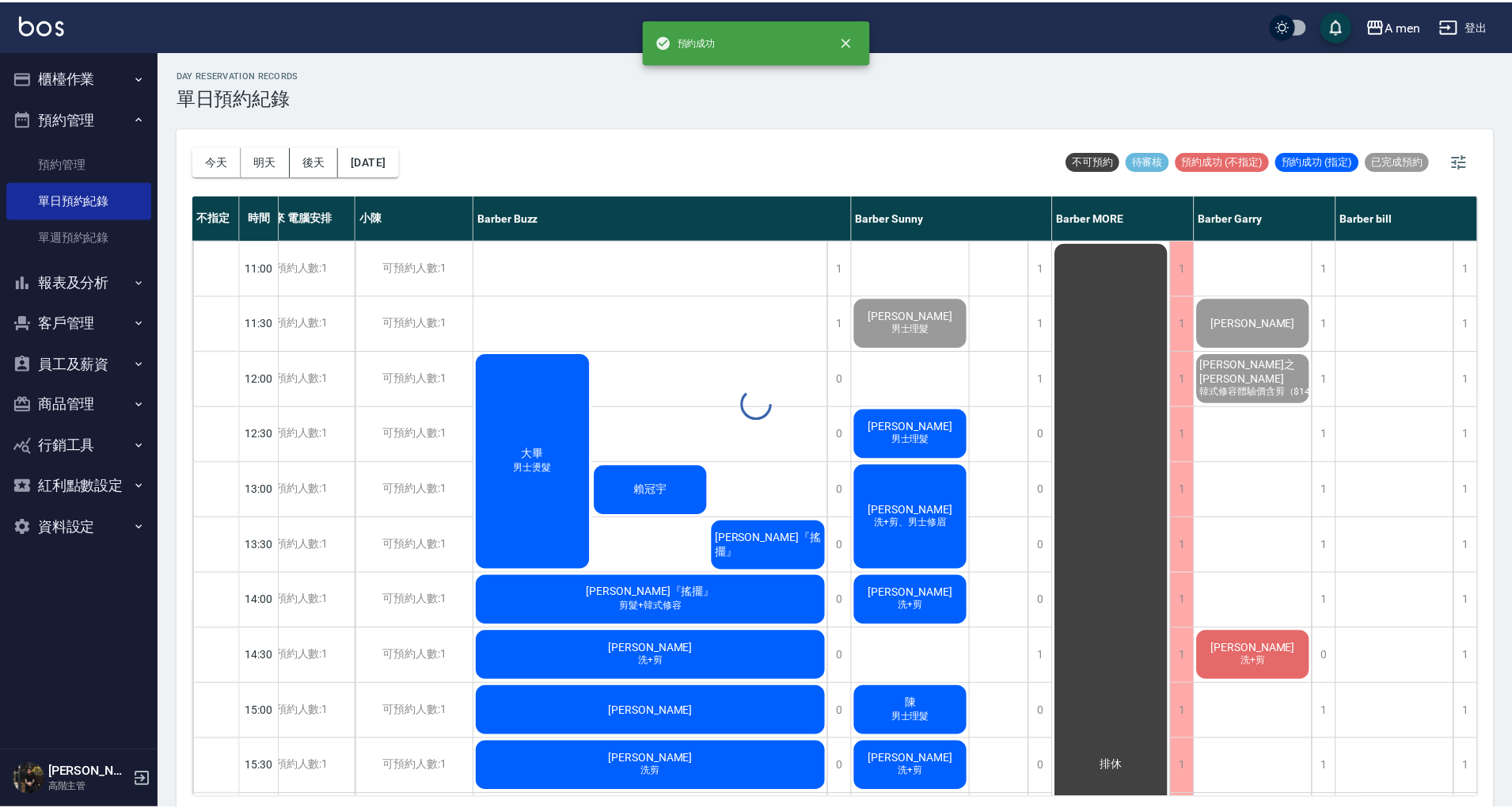
scroll to position [0, 50]
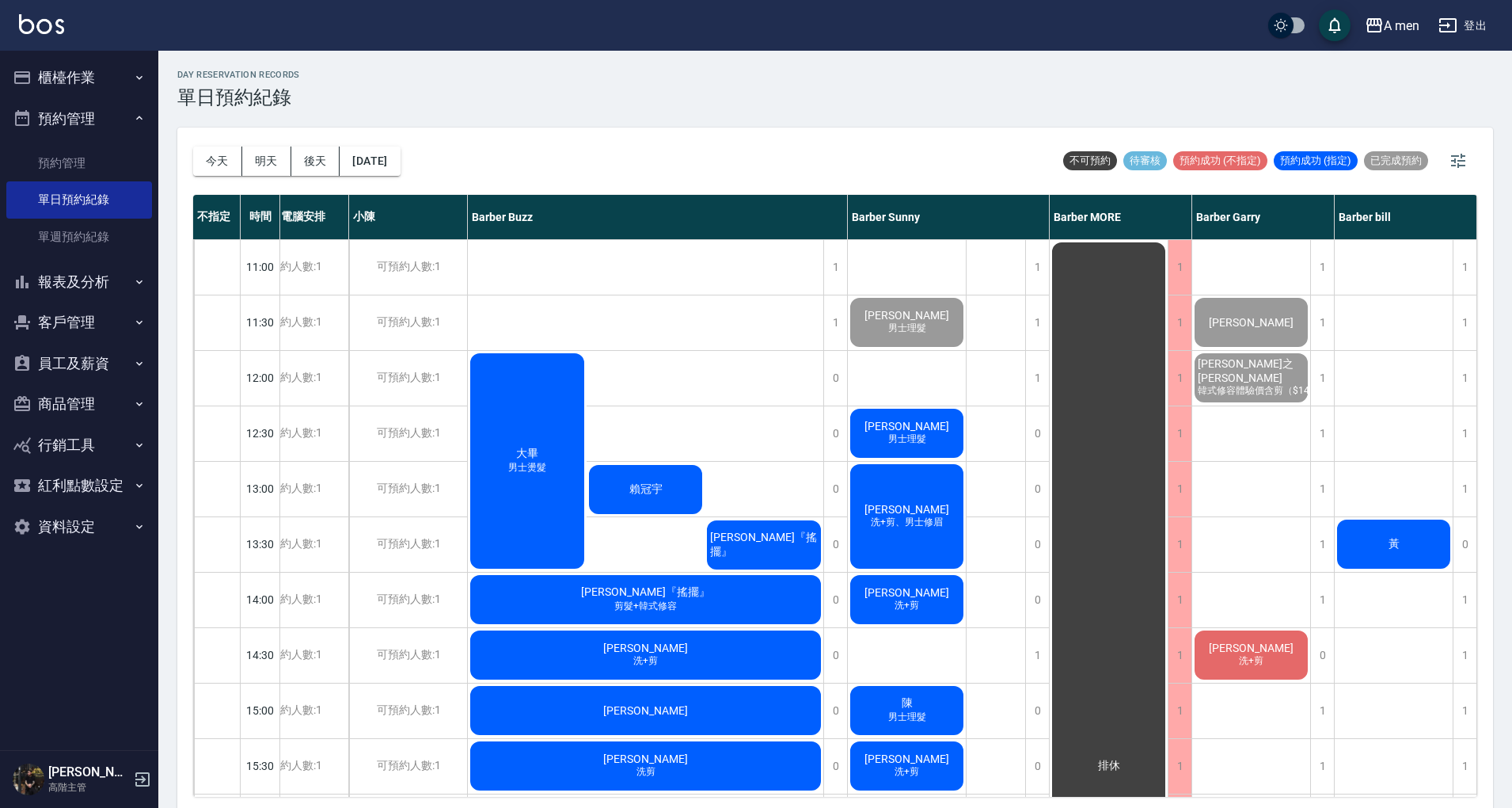
click at [1382, 553] on div "黃" at bounding box center [1392, 544] width 118 height 53
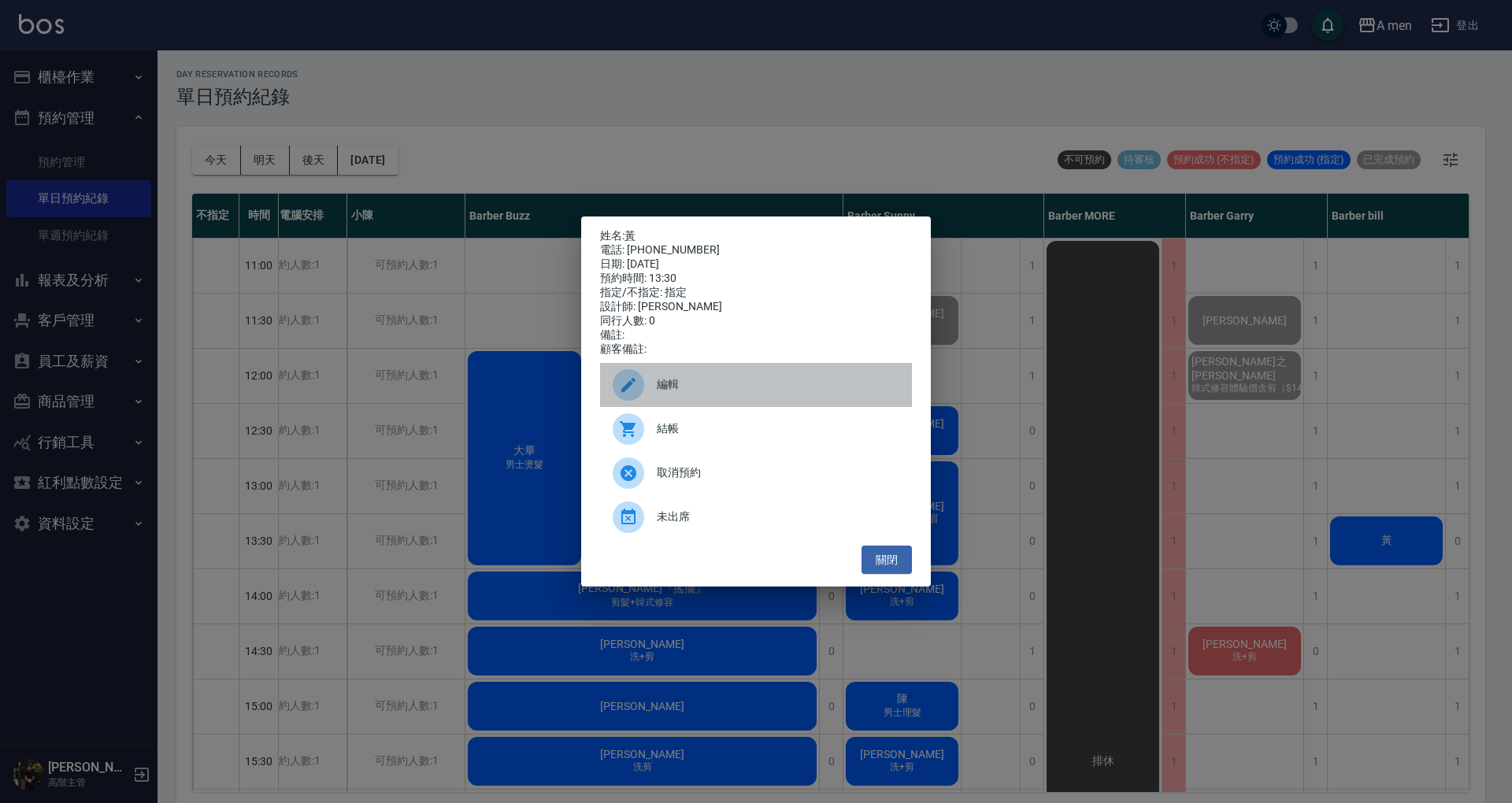
click at [863, 376] on div "編輯" at bounding box center [756, 386] width 312 height 44
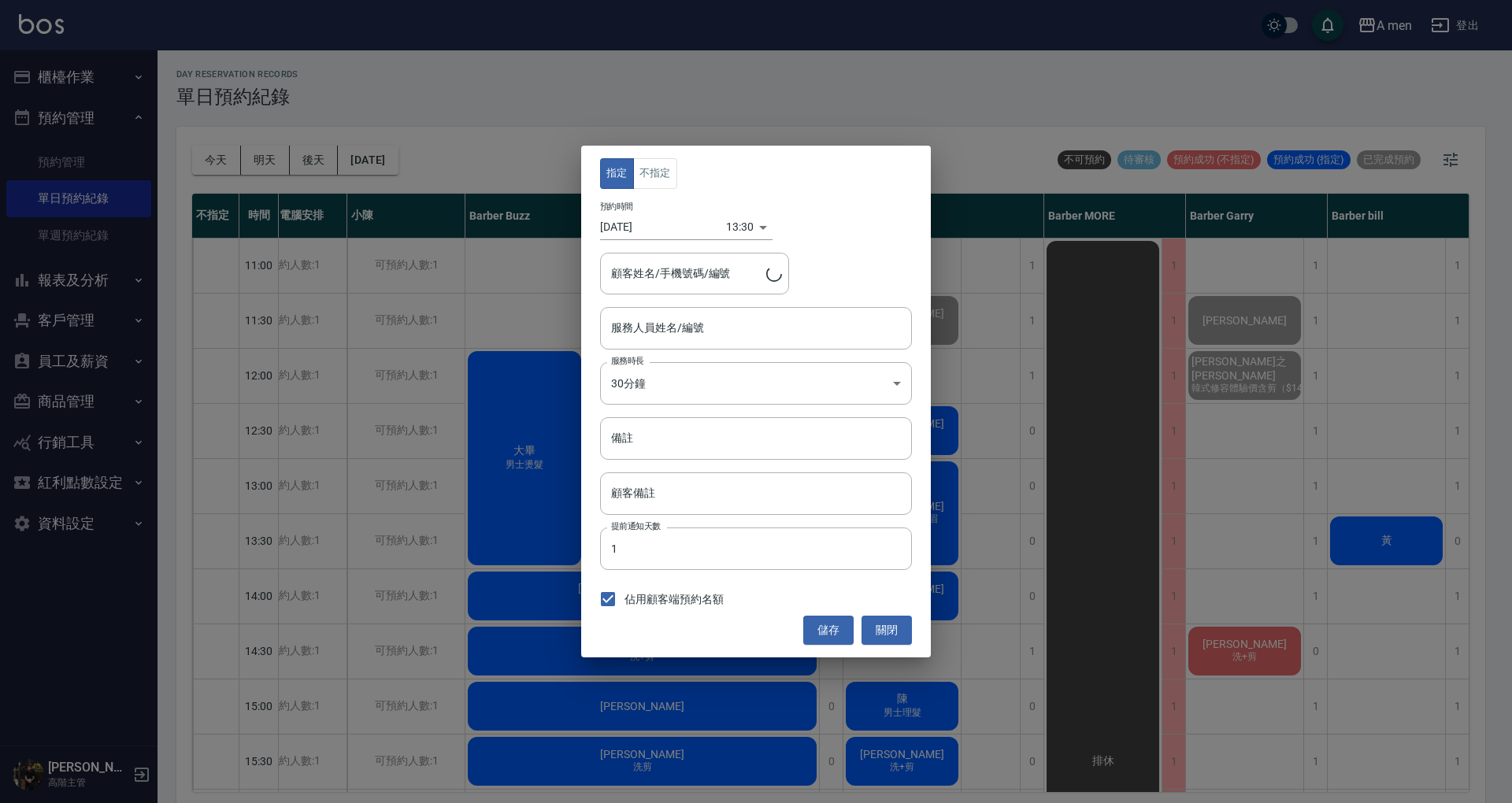
type input "Barber bill-006"
type input "黃/0955190728"
click at [669, 176] on button "不指定" at bounding box center [655, 174] width 44 height 31
click at [821, 638] on button "儲存" at bounding box center [829, 630] width 50 height 29
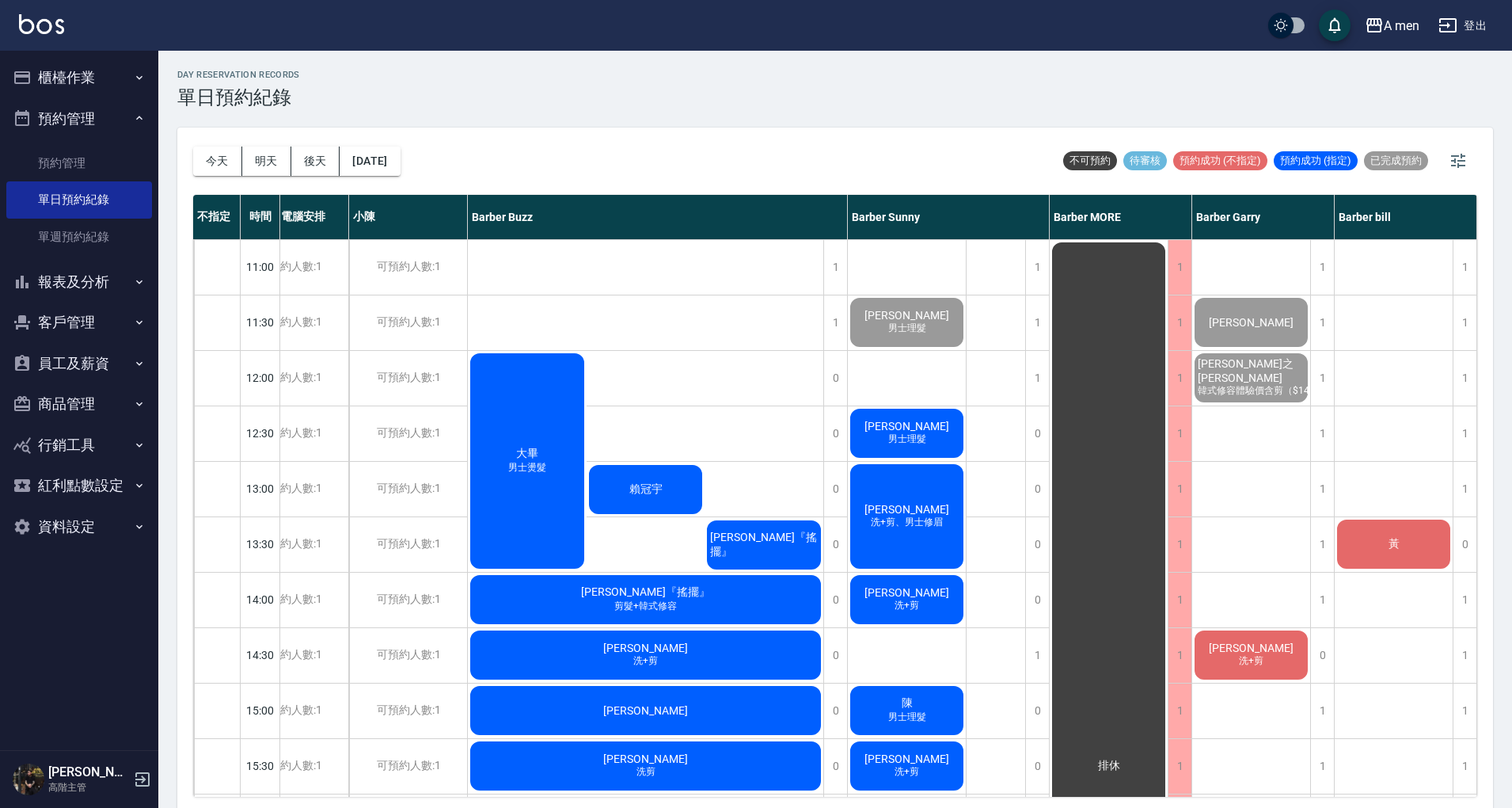
click at [905, 545] on div "ron 洗+剪、男士修眉" at bounding box center [906, 516] width 118 height 109
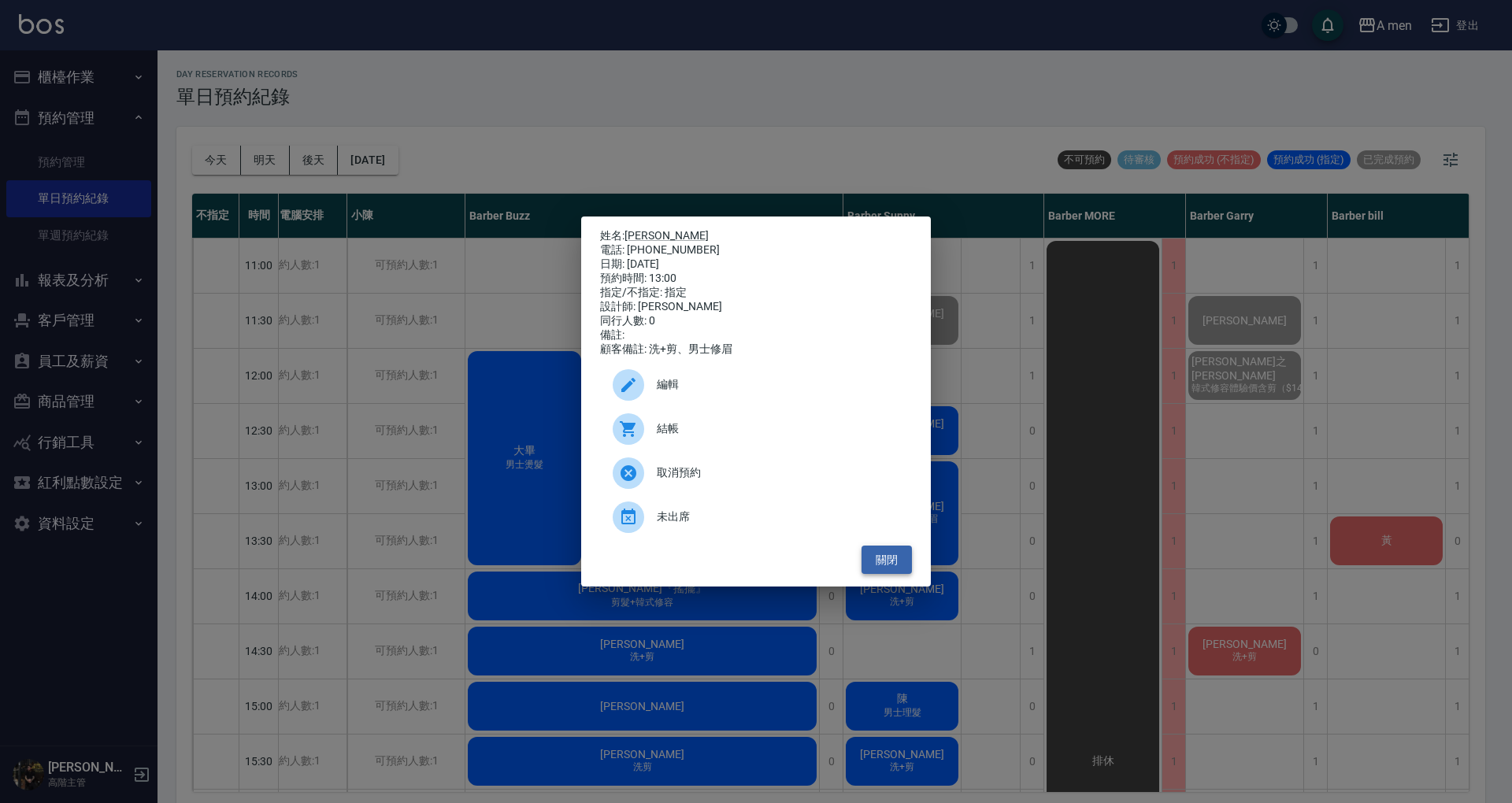
click at [901, 564] on button "關閉" at bounding box center [887, 559] width 50 height 29
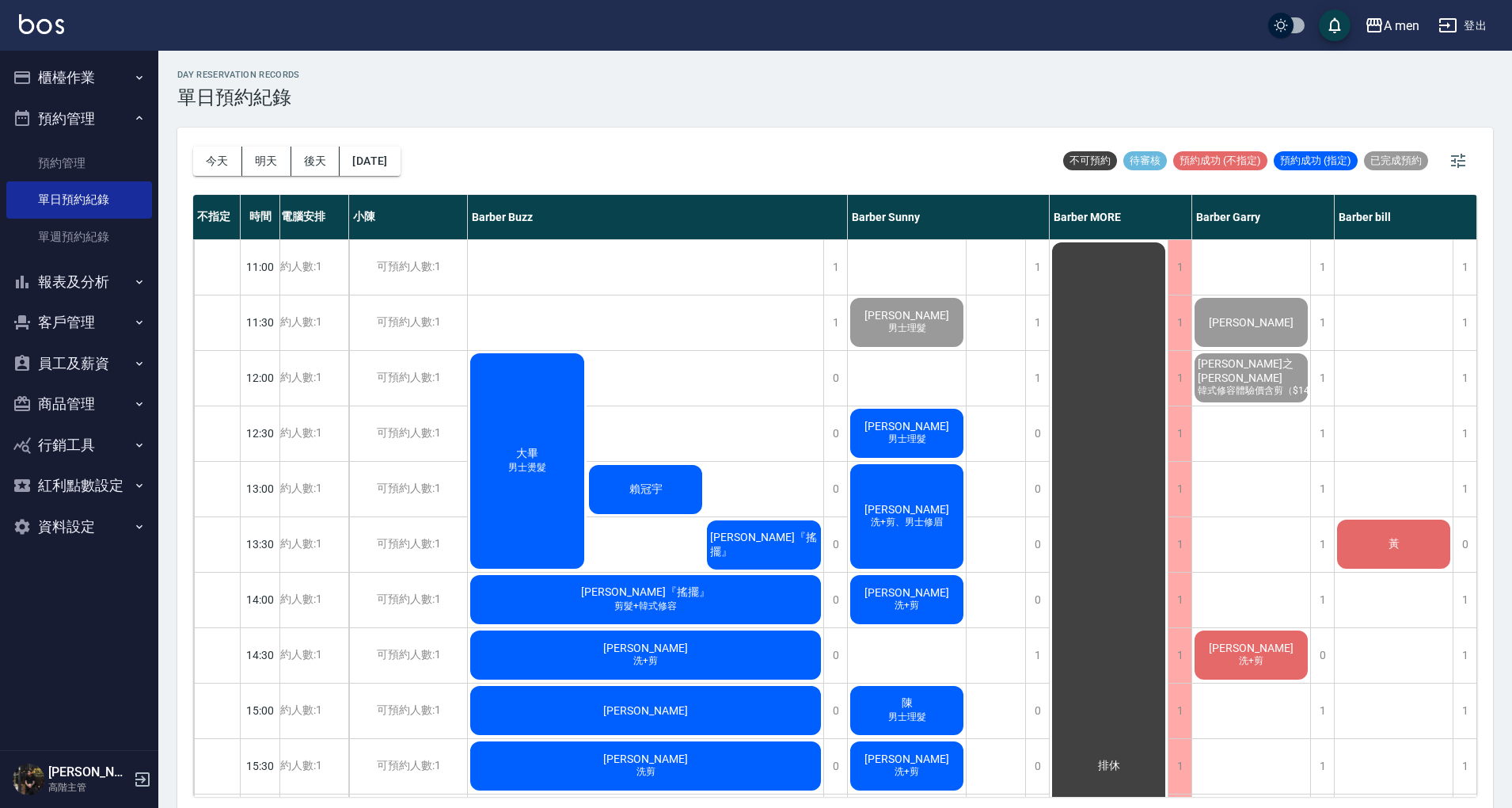
click at [1357, 536] on div "黃" at bounding box center [1392, 544] width 118 height 53
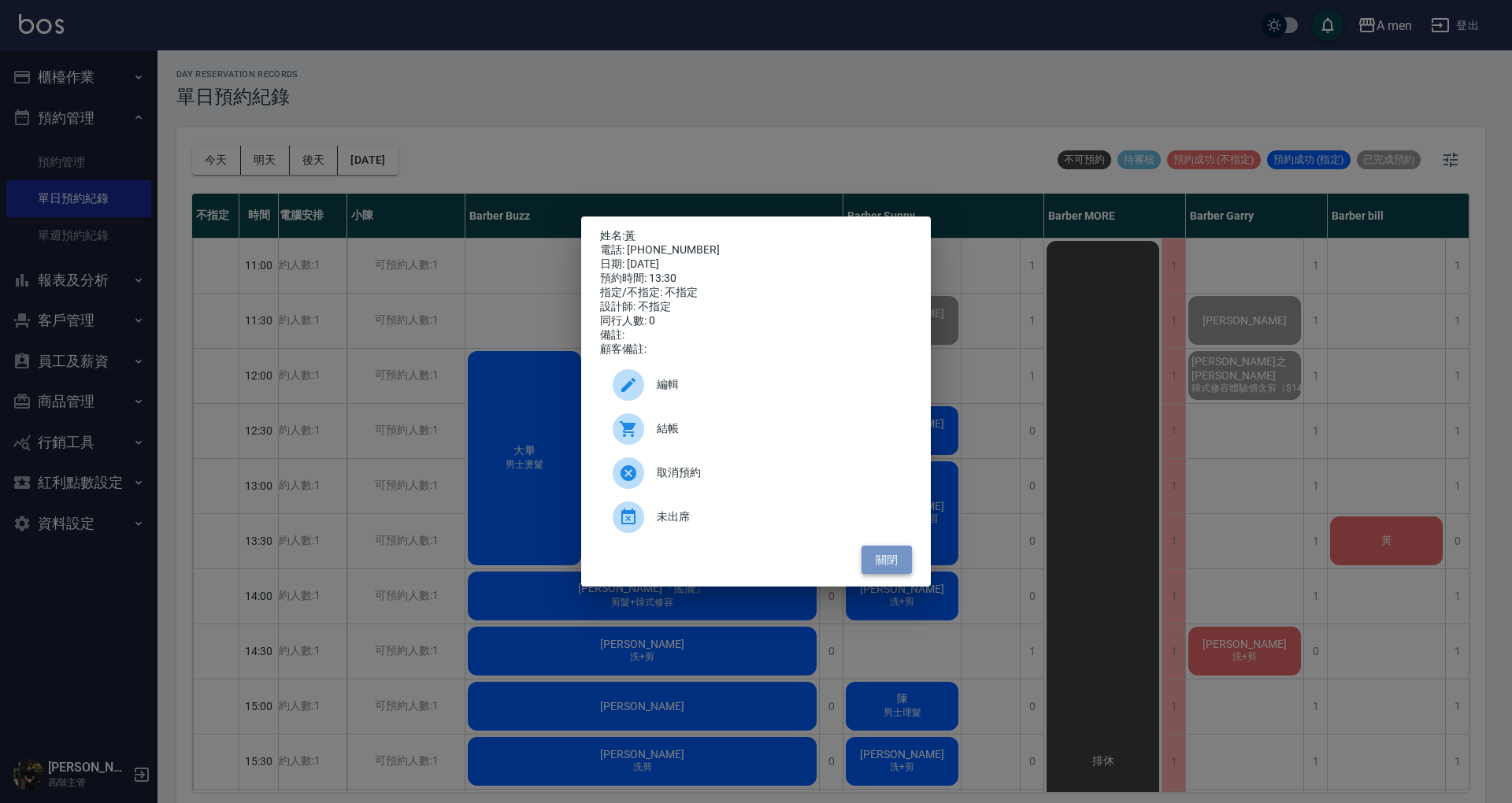
click at [898, 562] on button "關閉" at bounding box center [887, 559] width 50 height 29
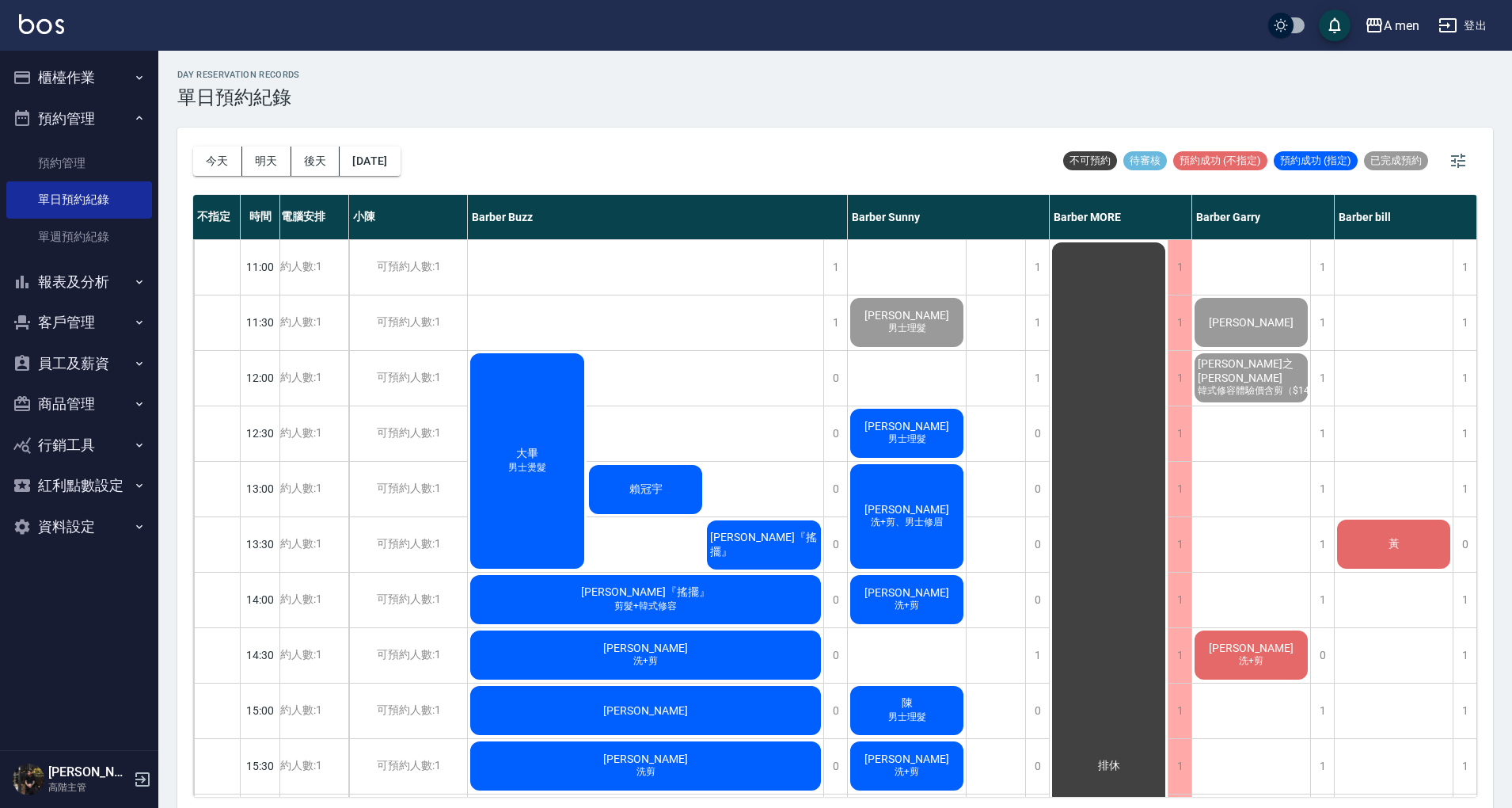
click at [727, 564] on div "廖信傑『搖擺』" at bounding box center [764, 545] width 119 height 53
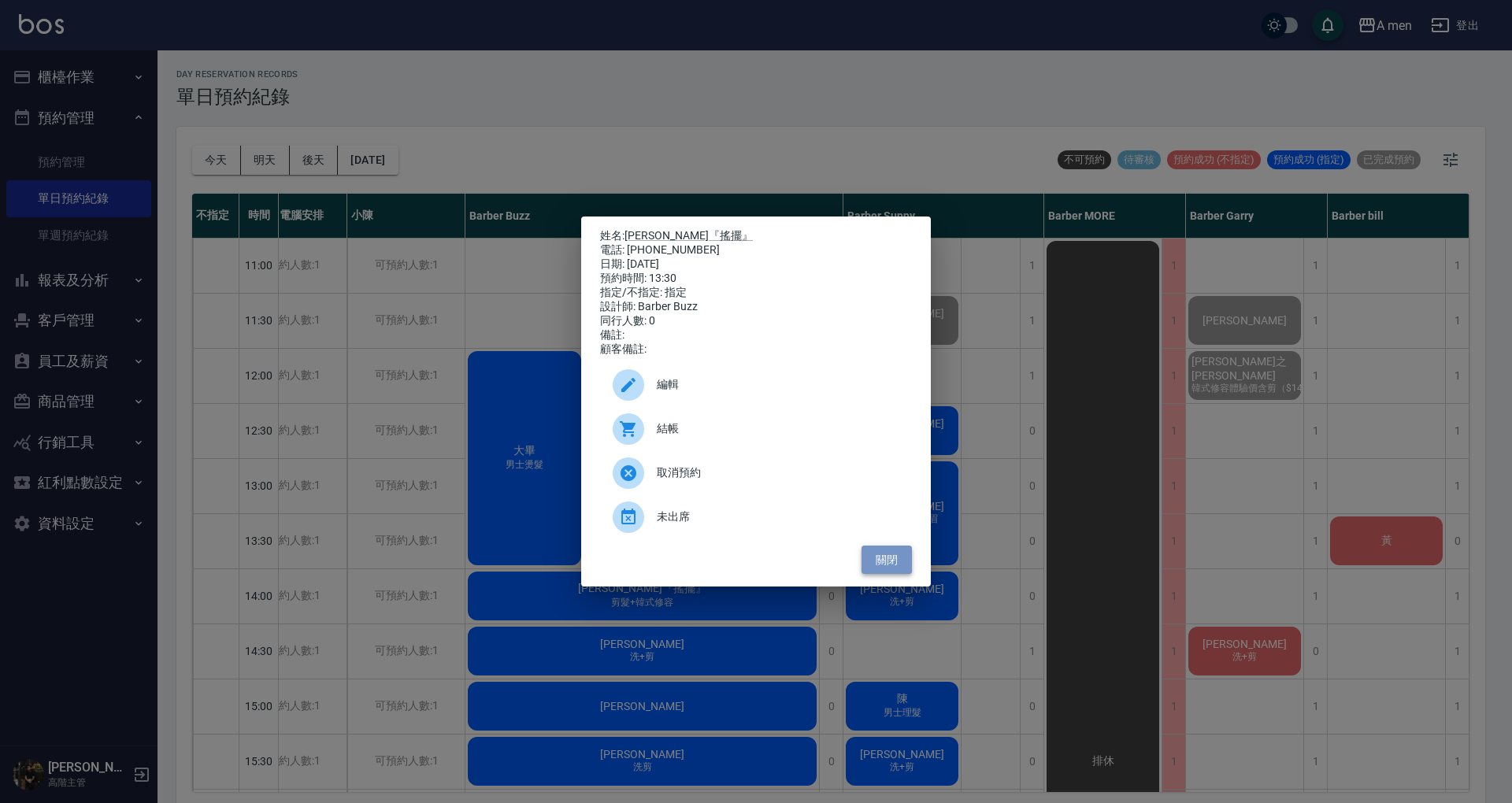
click at [889, 570] on button "關閉" at bounding box center [887, 559] width 50 height 29
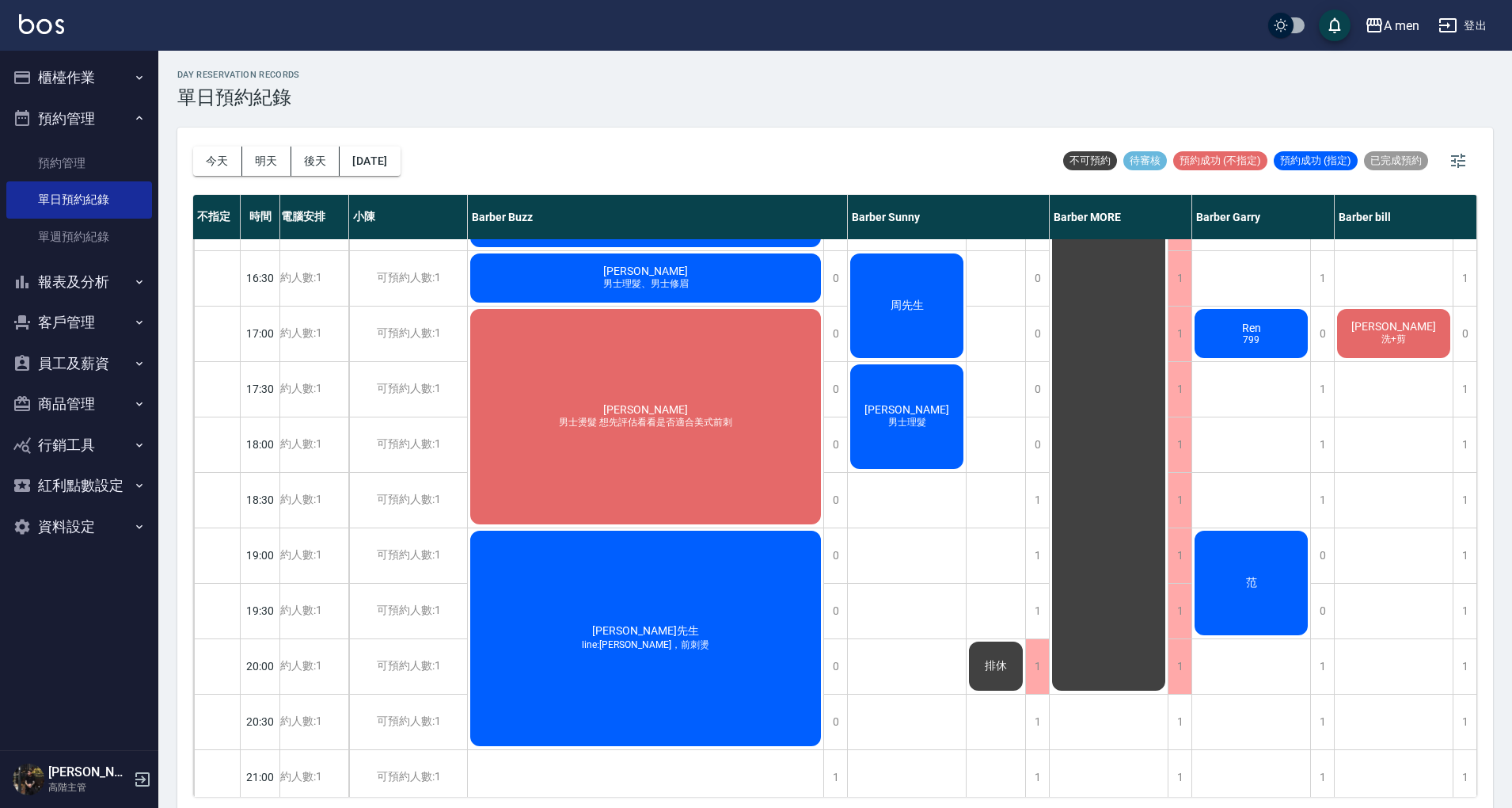
scroll to position [593, 50]
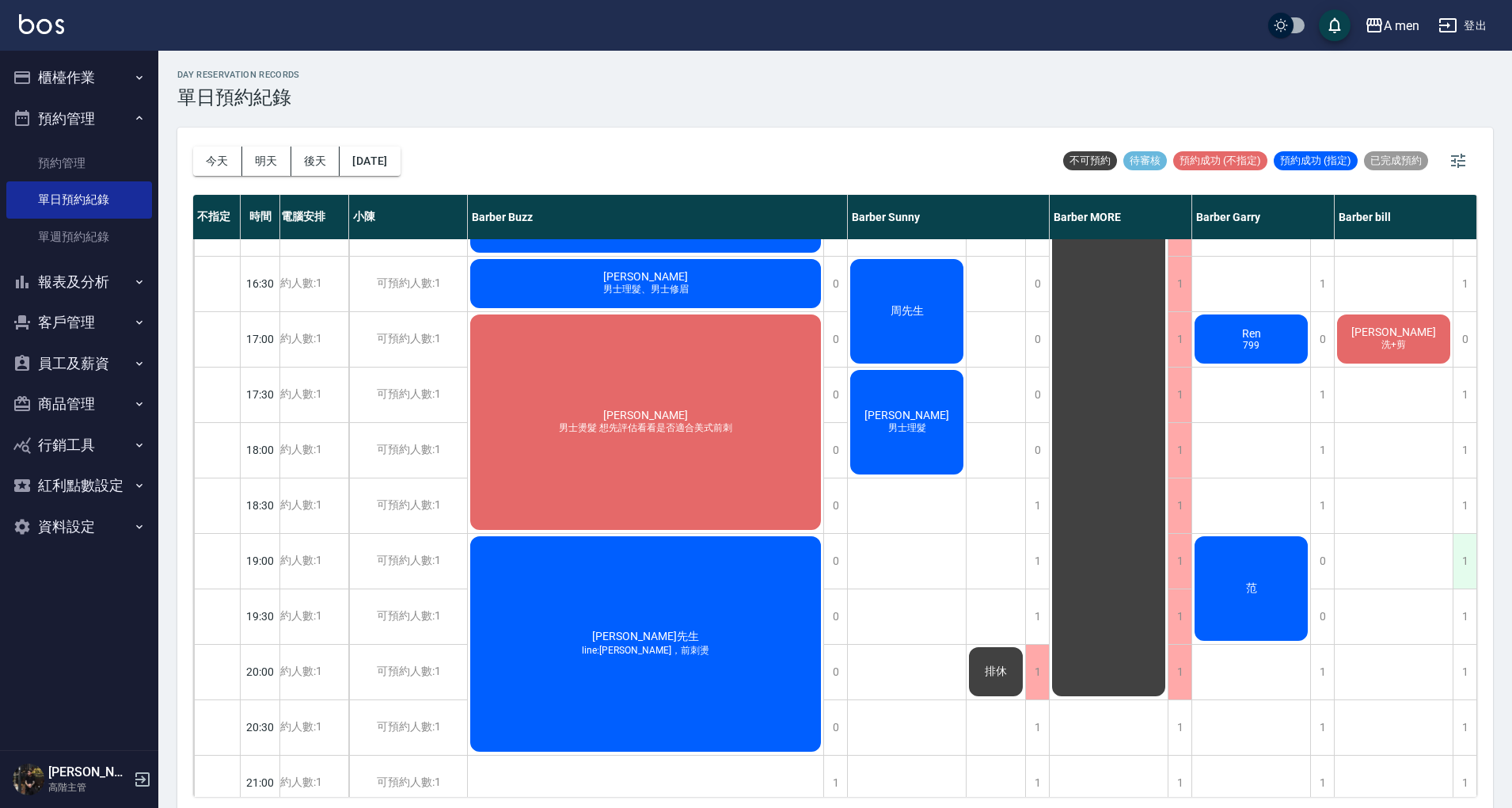
click at [1455, 554] on div "1" at bounding box center [1464, 561] width 23 height 54
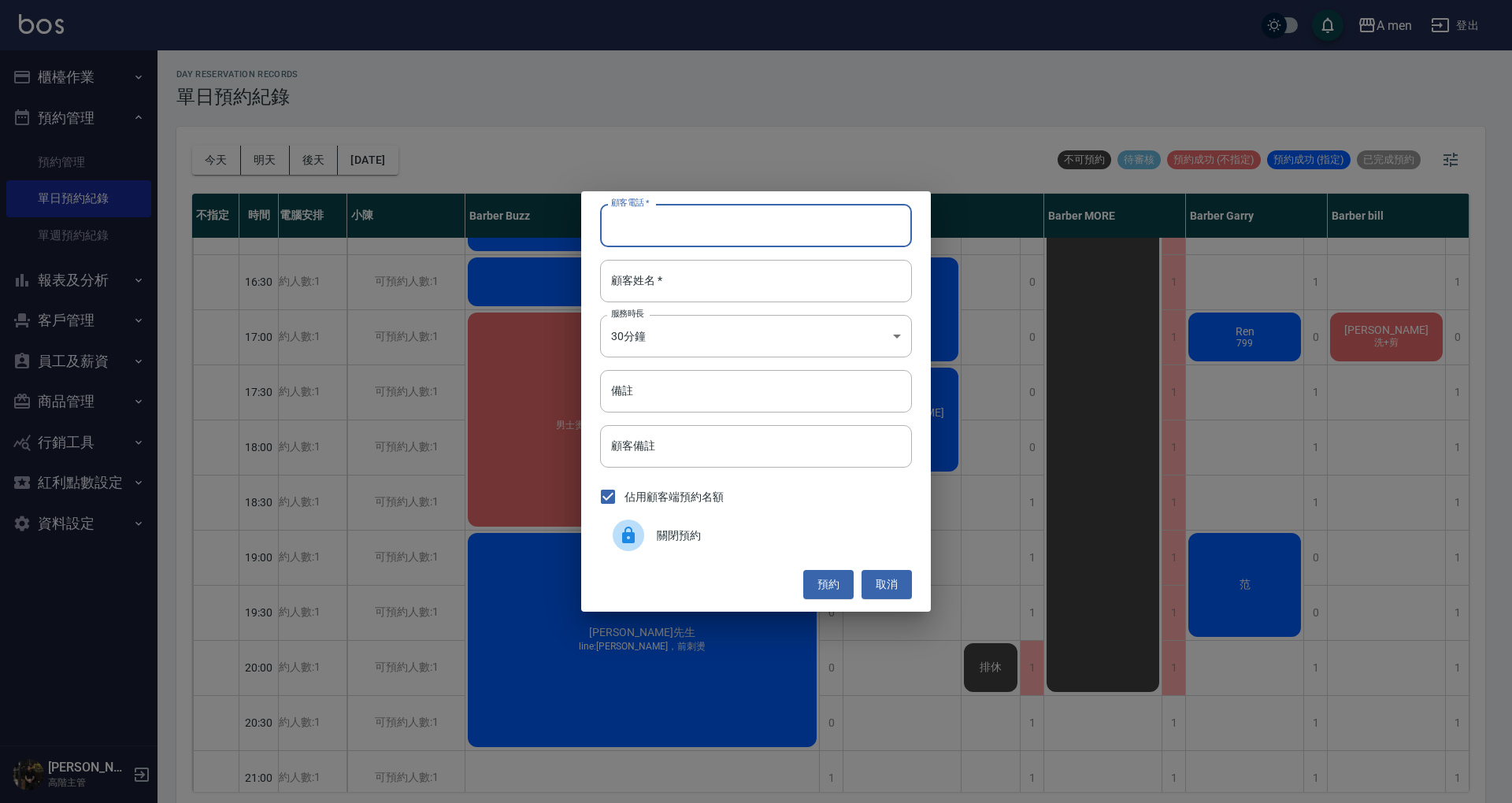
click at [819, 231] on input "顧客電話   *" at bounding box center [756, 225] width 312 height 43
type input "0966550500"
click at [783, 269] on input "顧客姓名   *" at bounding box center [756, 281] width 312 height 43
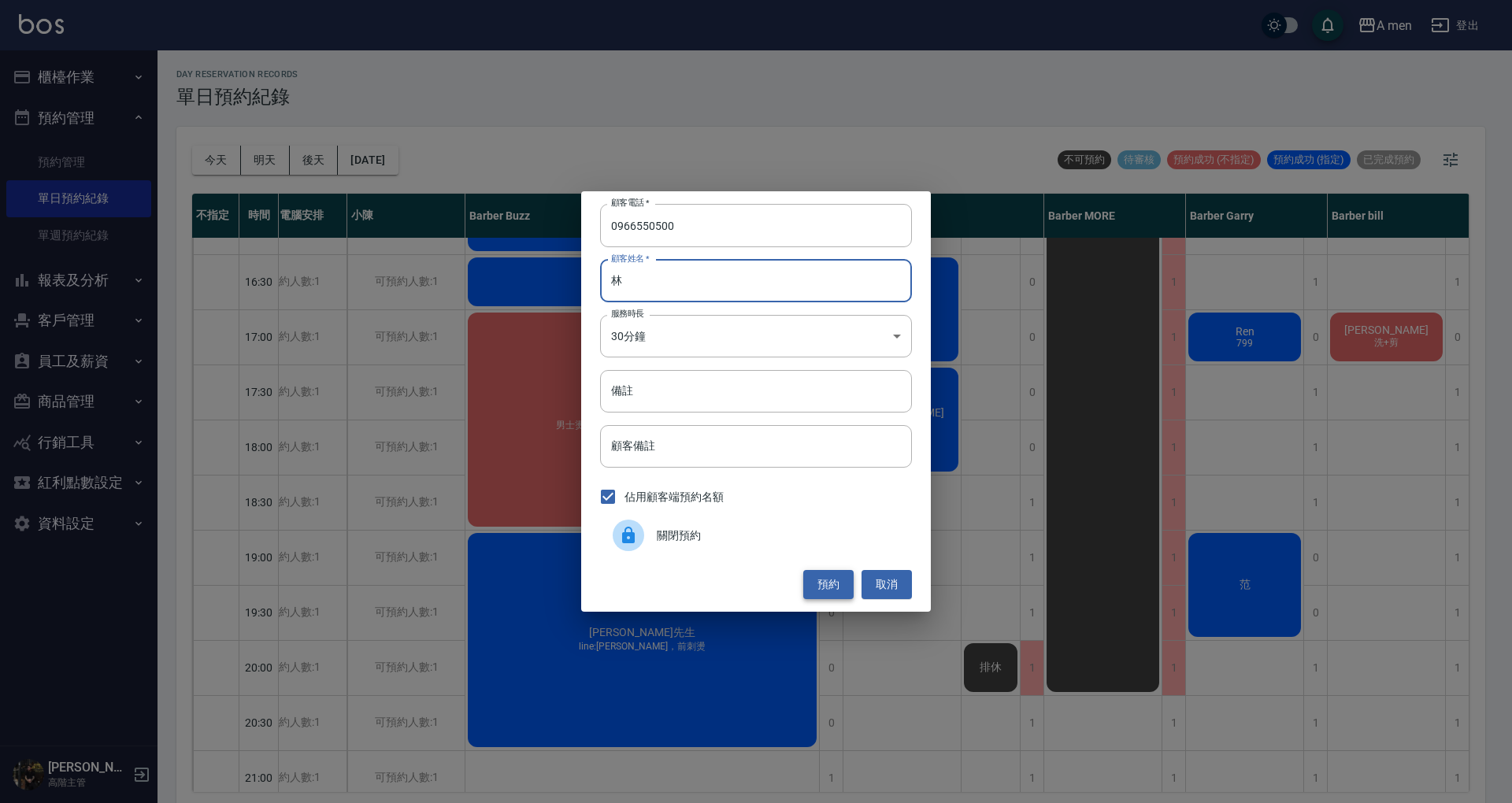
type input "林"
click at [829, 581] on button "預約" at bounding box center [829, 585] width 50 height 29
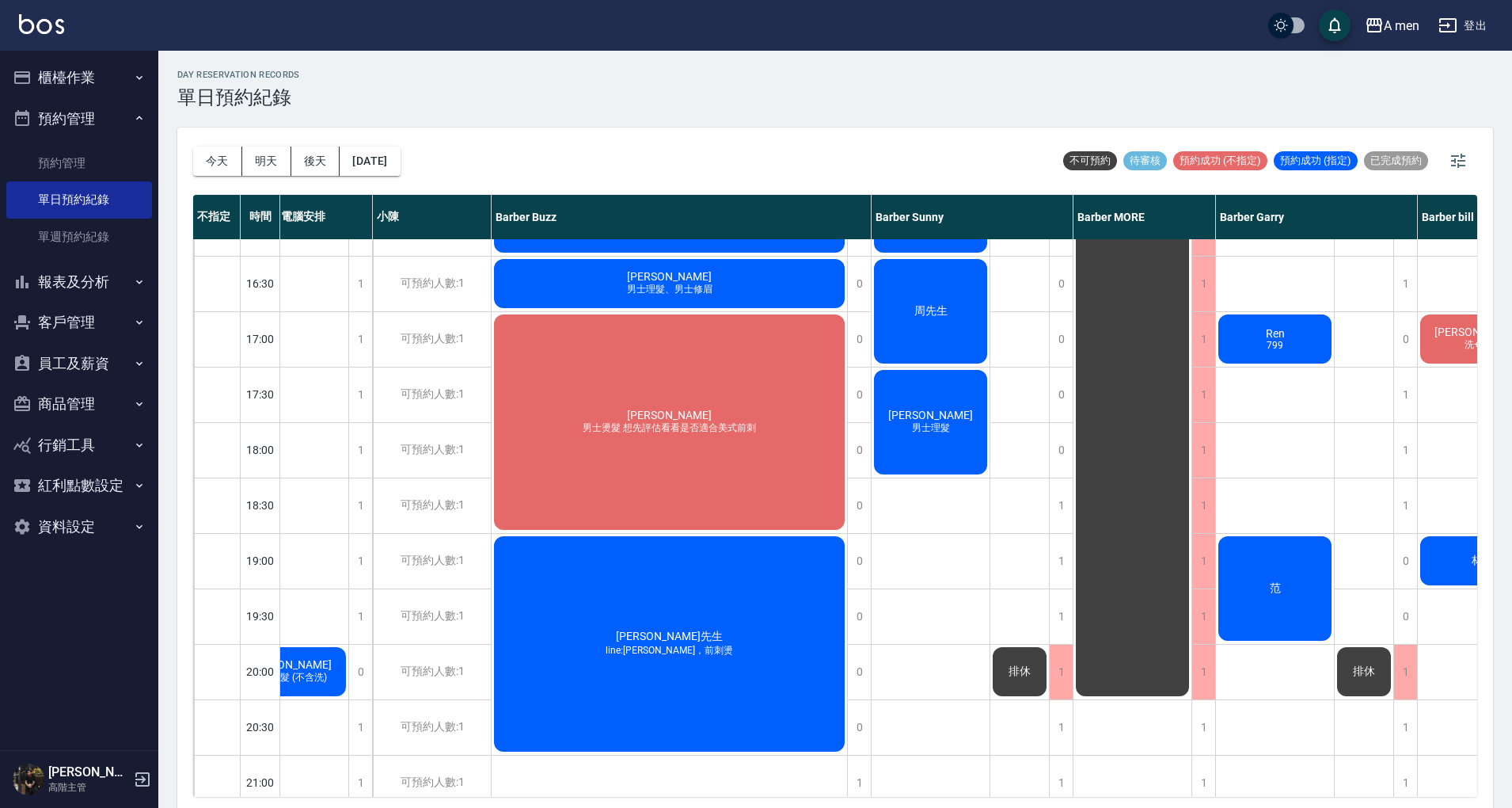
scroll to position [593, 141]
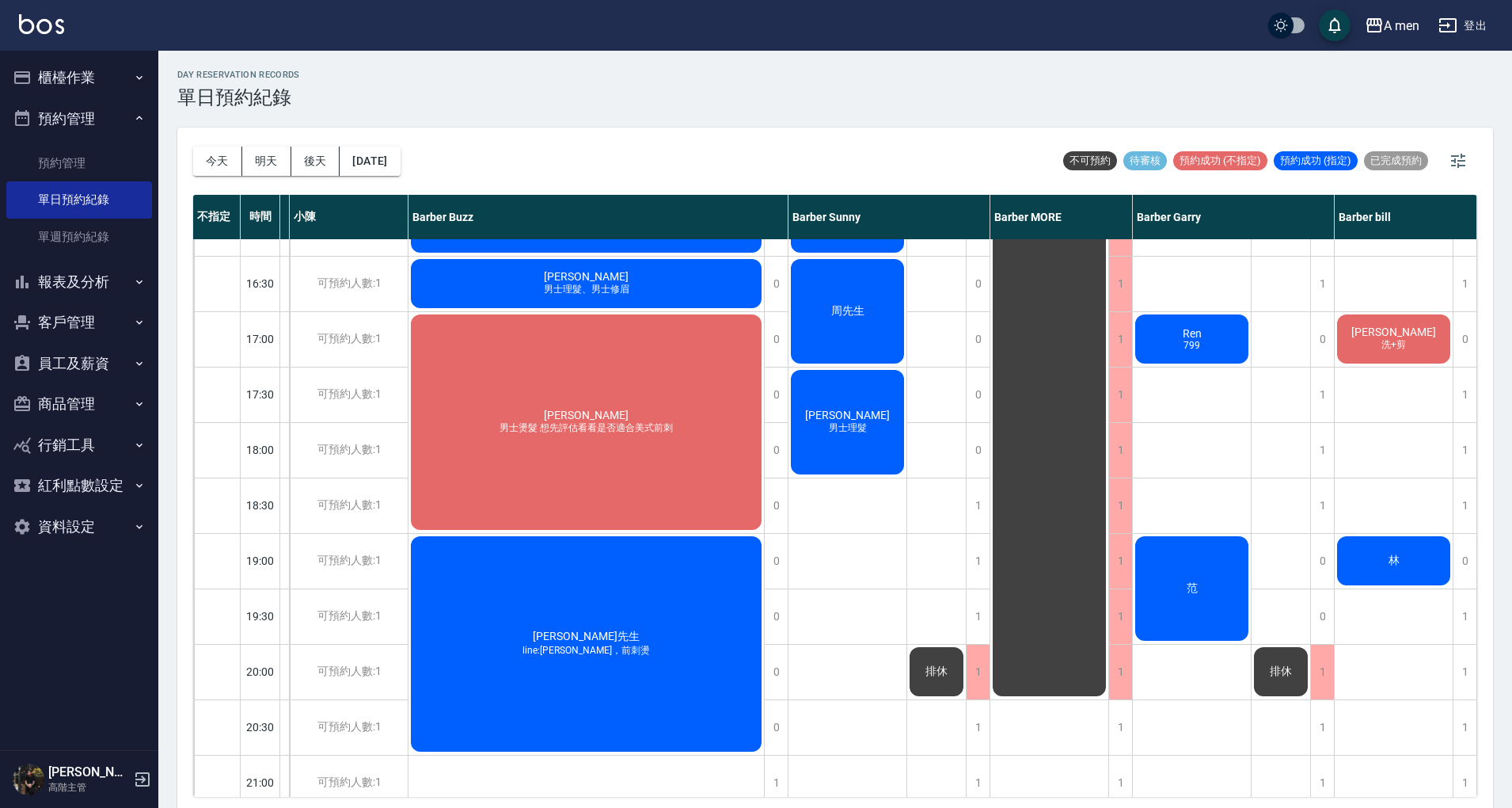
click at [1384, 539] on div "林" at bounding box center [1392, 560] width 118 height 53
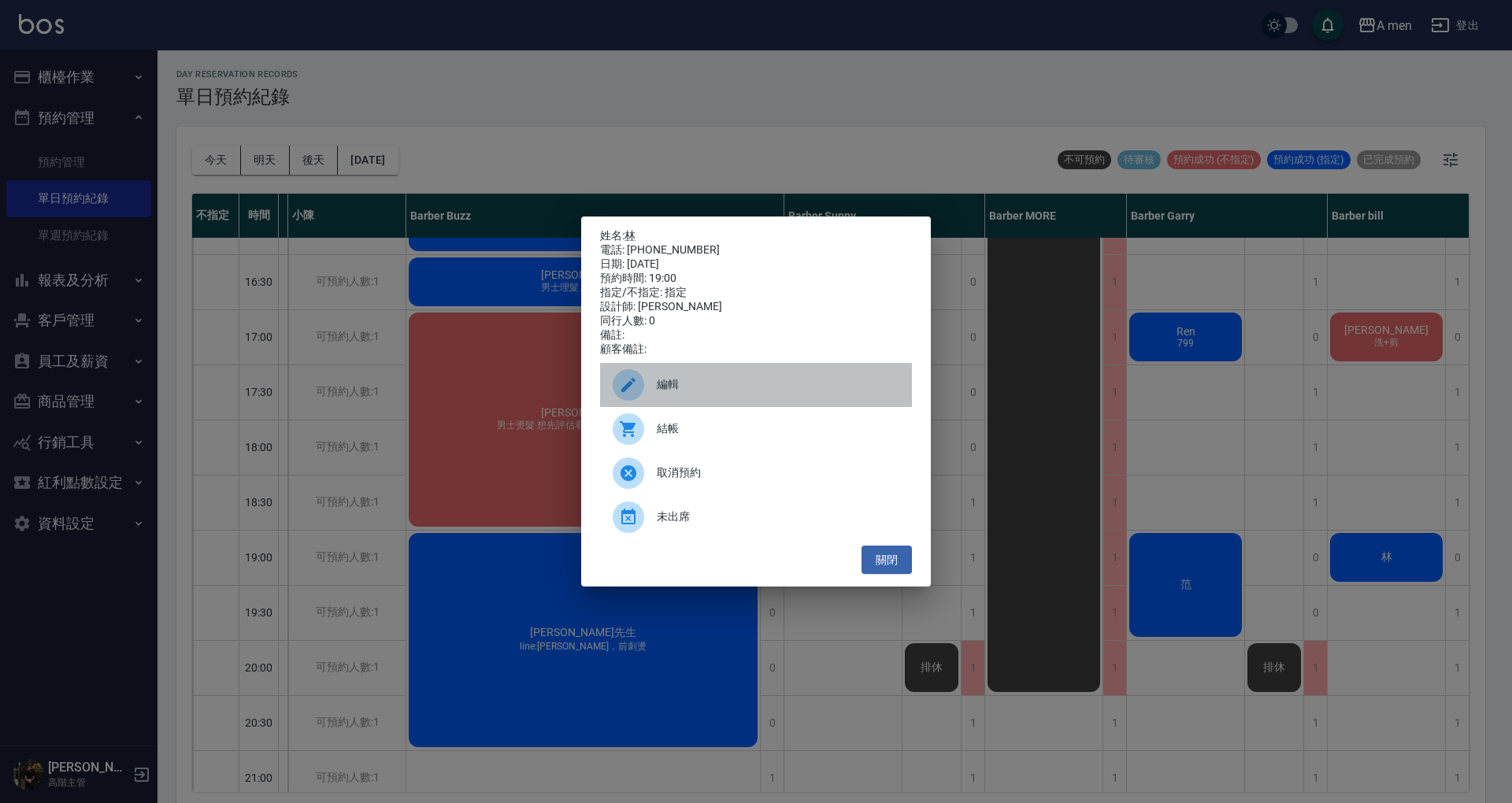
click at [776, 386] on span "編輯" at bounding box center [777, 384] width 243 height 16
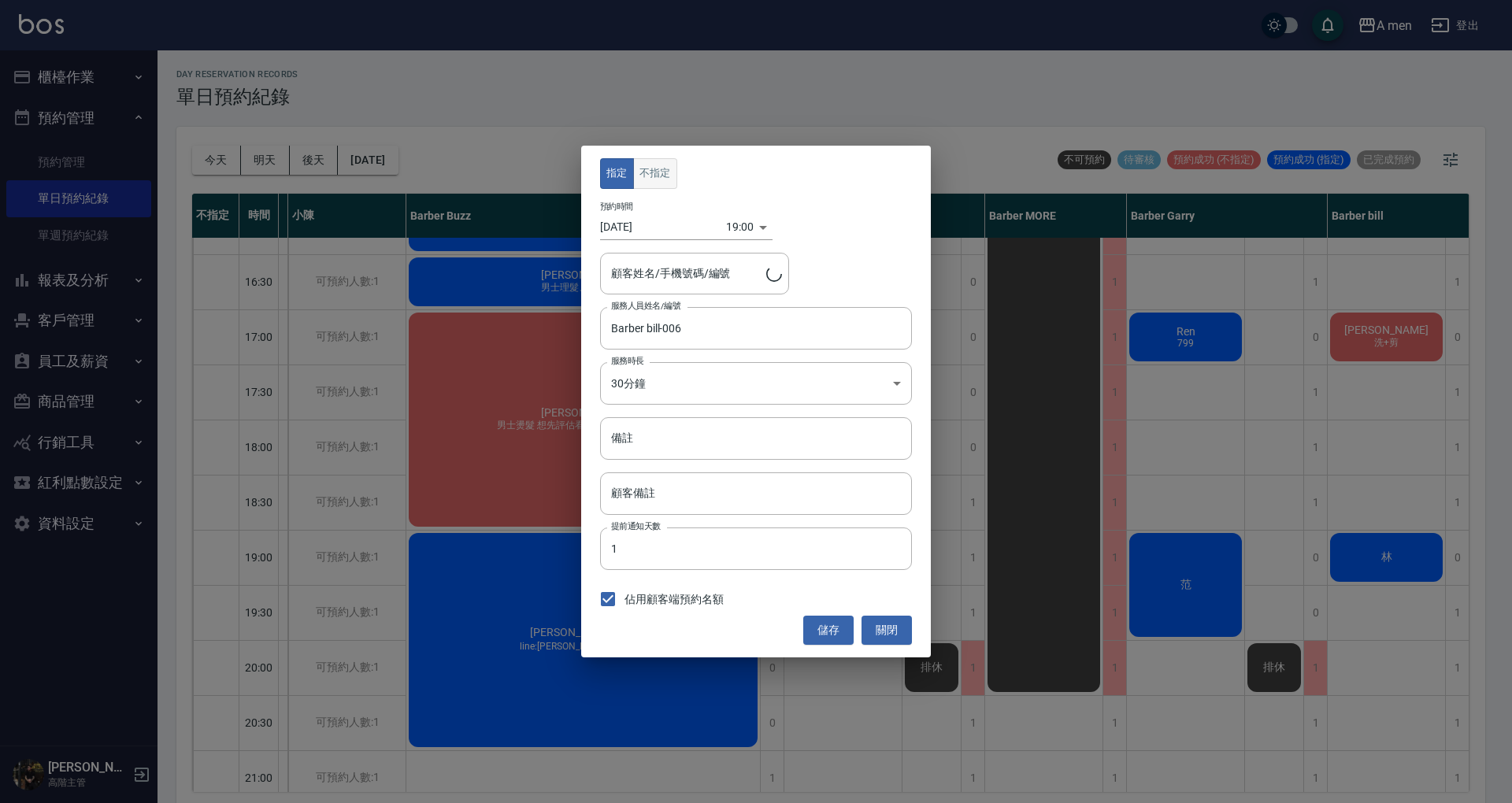
type input "林/0966550500"
drag, startPoint x: 663, startPoint y: 180, endPoint x: 831, endPoint y: 626, distance: 476.6
click at [831, 626] on div "指定 不指定 預約時間 2025/10/11 19:00 1760180400000 顧客姓名/手機號碼/編號 林/0966550500 顧客姓名/手機號碼/…" at bounding box center [756, 401] width 350 height 511
click at [831, 626] on button "儲存" at bounding box center [829, 630] width 50 height 29
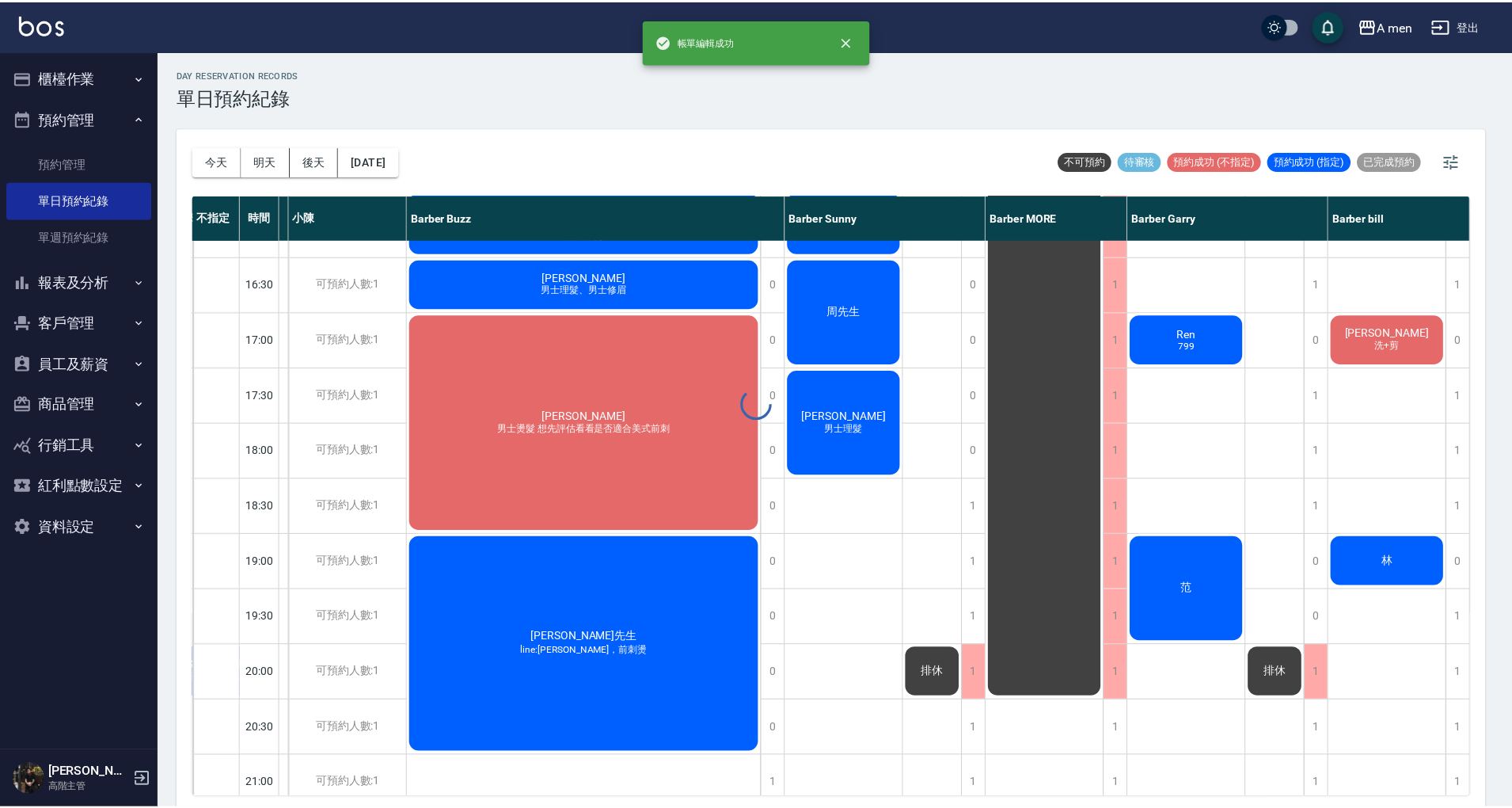
scroll to position [593, 133]
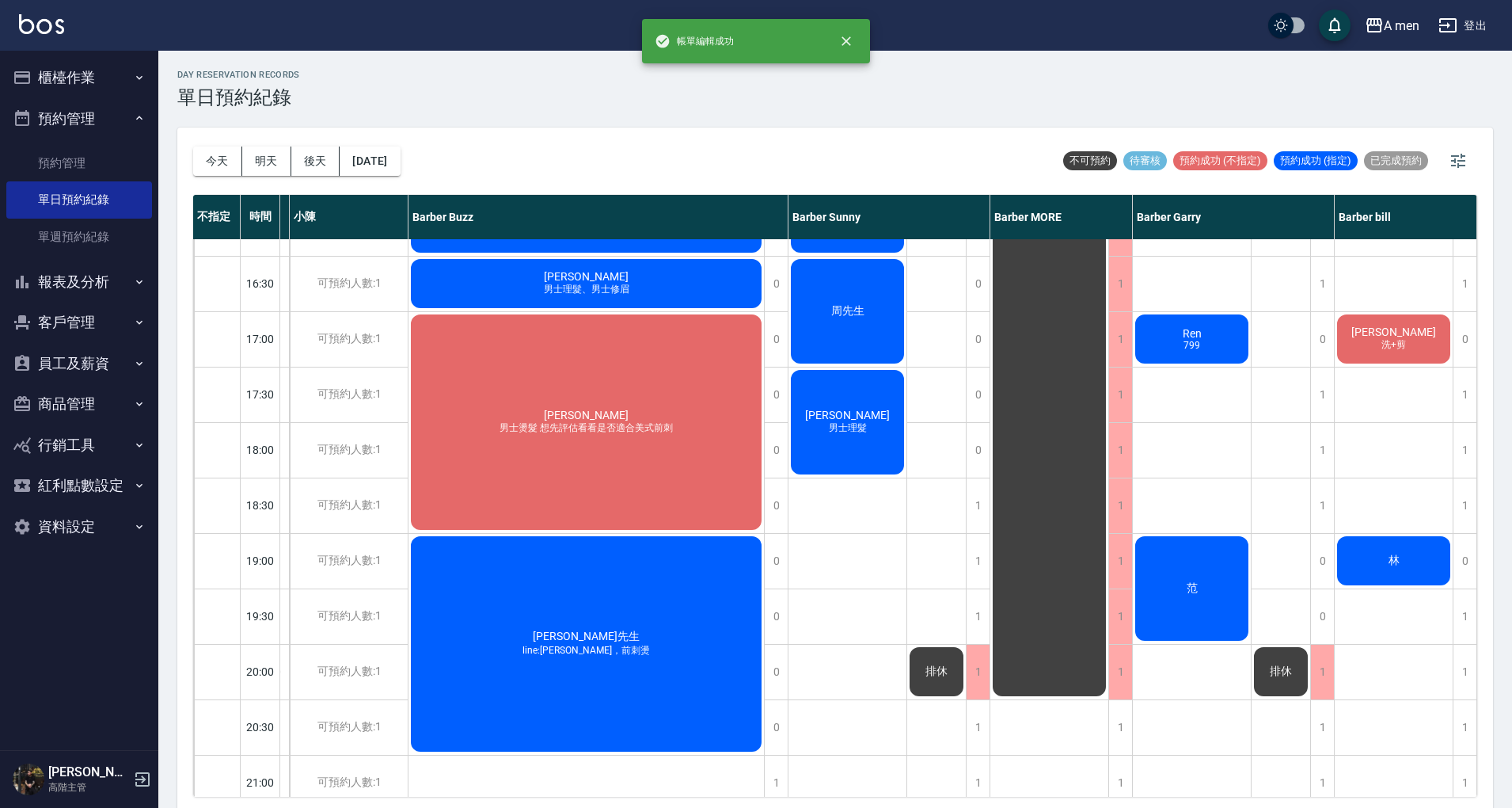
click at [1353, 553] on div "林" at bounding box center [1392, 560] width 118 height 53
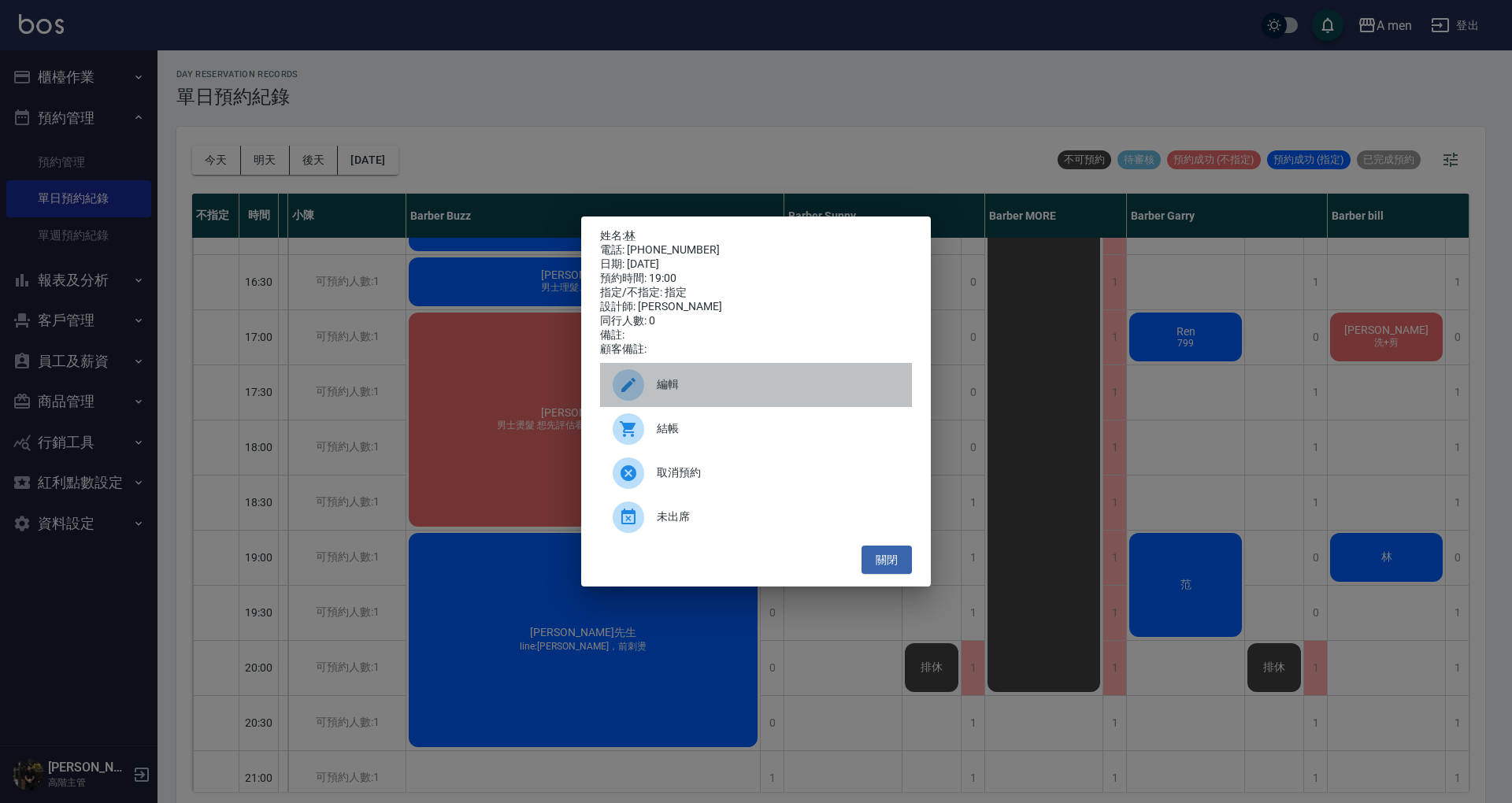
click at [771, 384] on span "編輯" at bounding box center [777, 384] width 243 height 16
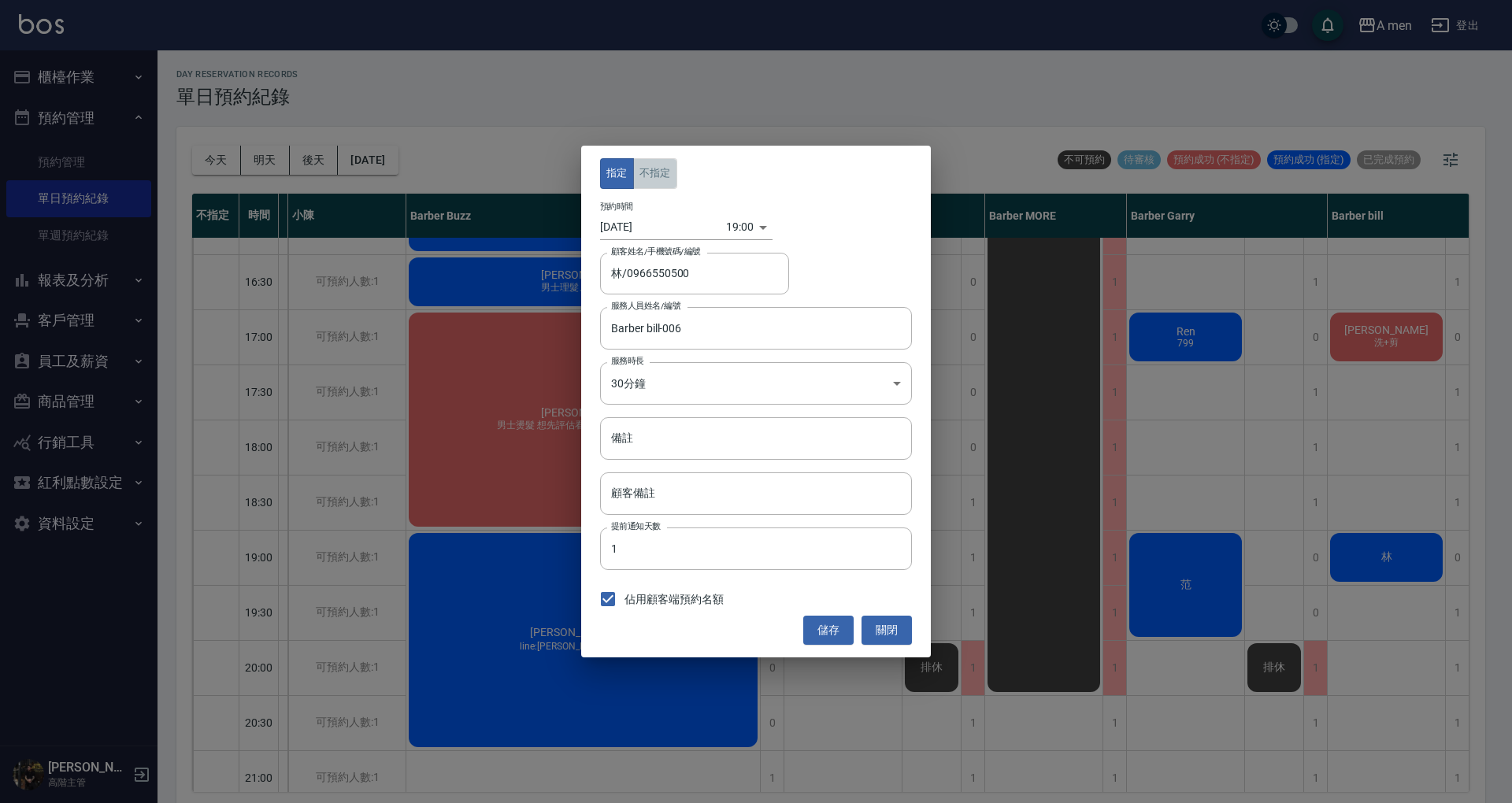
click at [657, 170] on button "不指定" at bounding box center [655, 174] width 44 height 31
click at [838, 620] on button "儲存" at bounding box center [829, 630] width 50 height 29
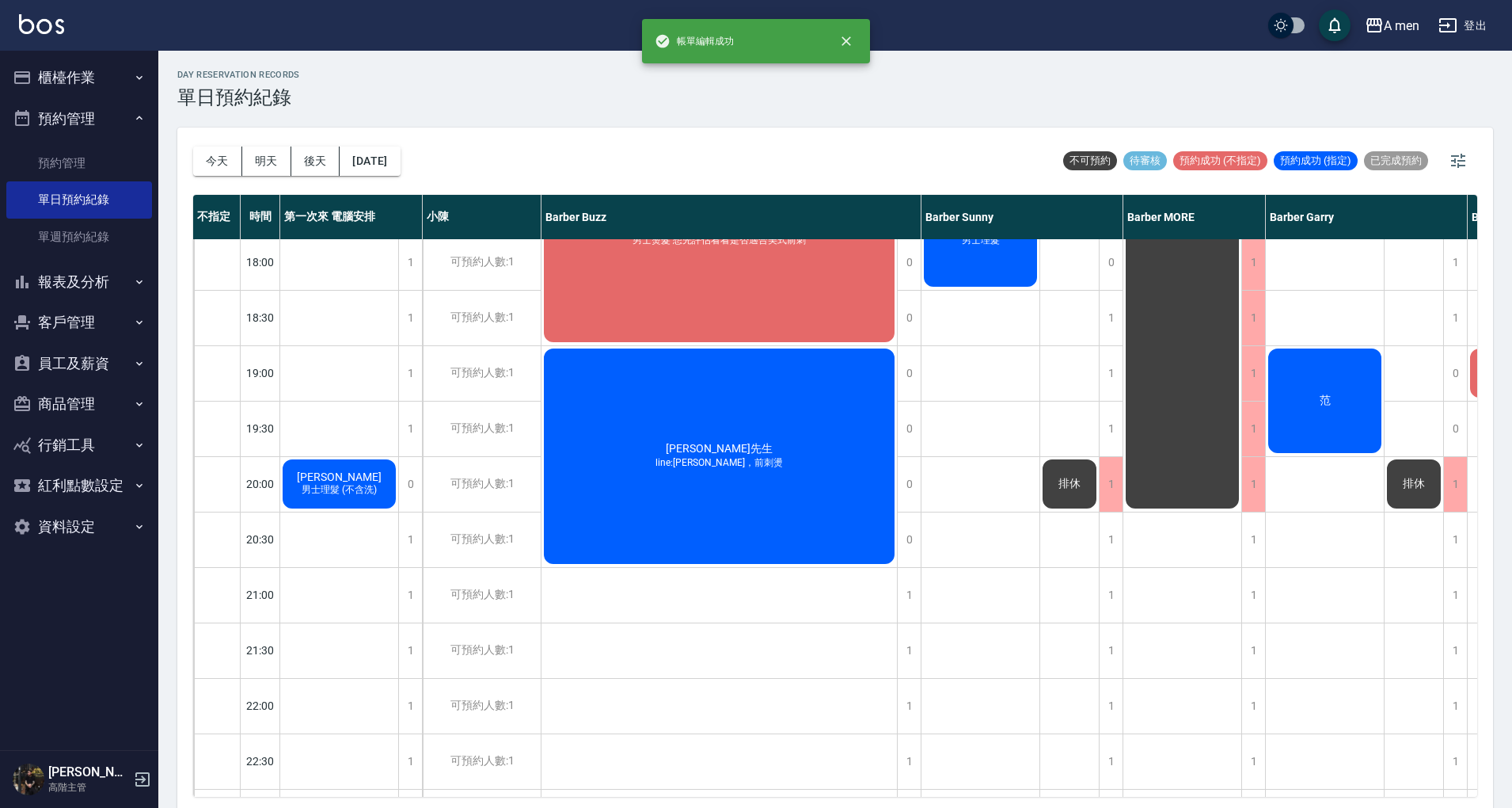
scroll to position [844, 0]
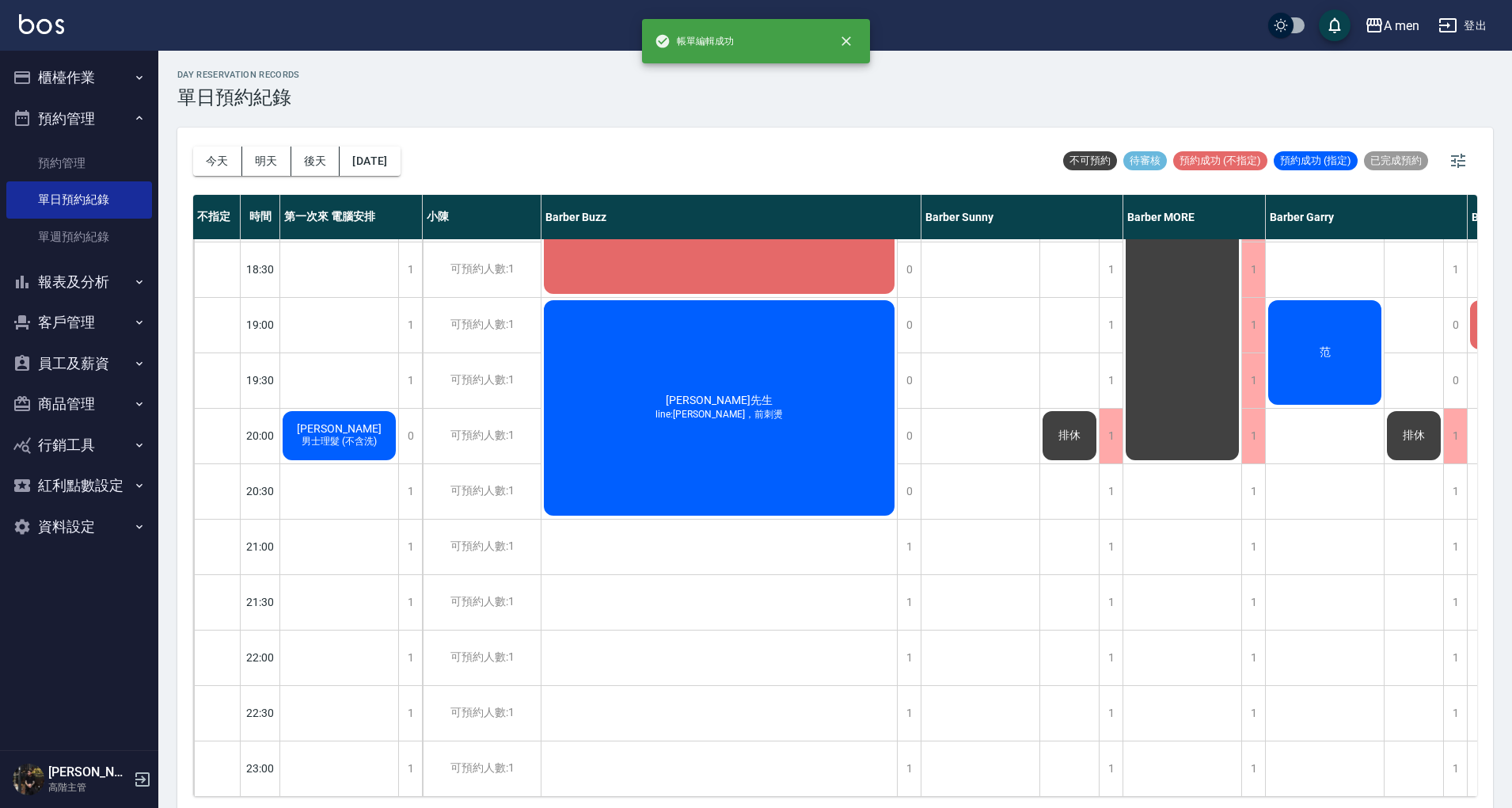
drag, startPoint x: 678, startPoint y: 768, endPoint x: 697, endPoint y: 738, distance: 35.5
click at [692, 762] on div "大畢 男士燙髮 賴冠宇 廖信傑『搖擺』 Henry『搖擺』 剪髮+韓式修容 Francisco 洗+剪 Eric 游騰毅 洗剪 沛 男士理髮 施嘉權 男士理髮…" at bounding box center [719, 102] width 357 height 1386
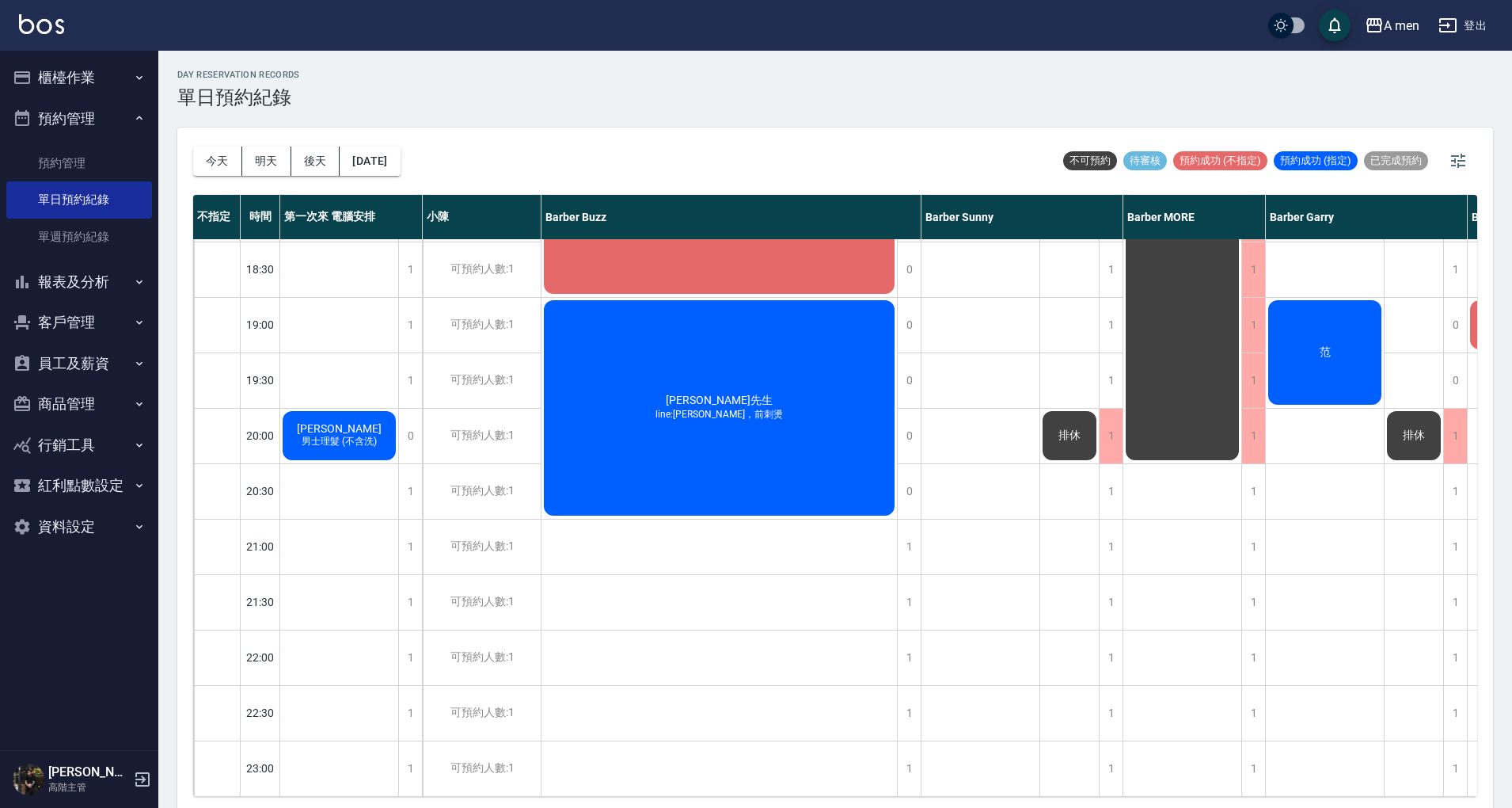
click at [771, 648] on div "大畢 男士燙髮 賴冠宇 廖信傑『搖擺』 Henry『搖擺』 剪髮+韓式修容 Francisco 洗+剪 Eric 游騰毅 洗剪 沛 男士理髮 施嘉權 男士理髮…" at bounding box center [719, 102] width 357 height 1386
click at [722, 623] on div "大畢 男士燙髮 賴冠宇 廖信傑『搖擺』 Henry『搖擺』 剪髮+韓式修容 Francisco 洗+剪 Eric 游騰毅 洗剪 沛 男士理髮 施嘉權 男士理髮…" at bounding box center [719, 102] width 357 height 1386
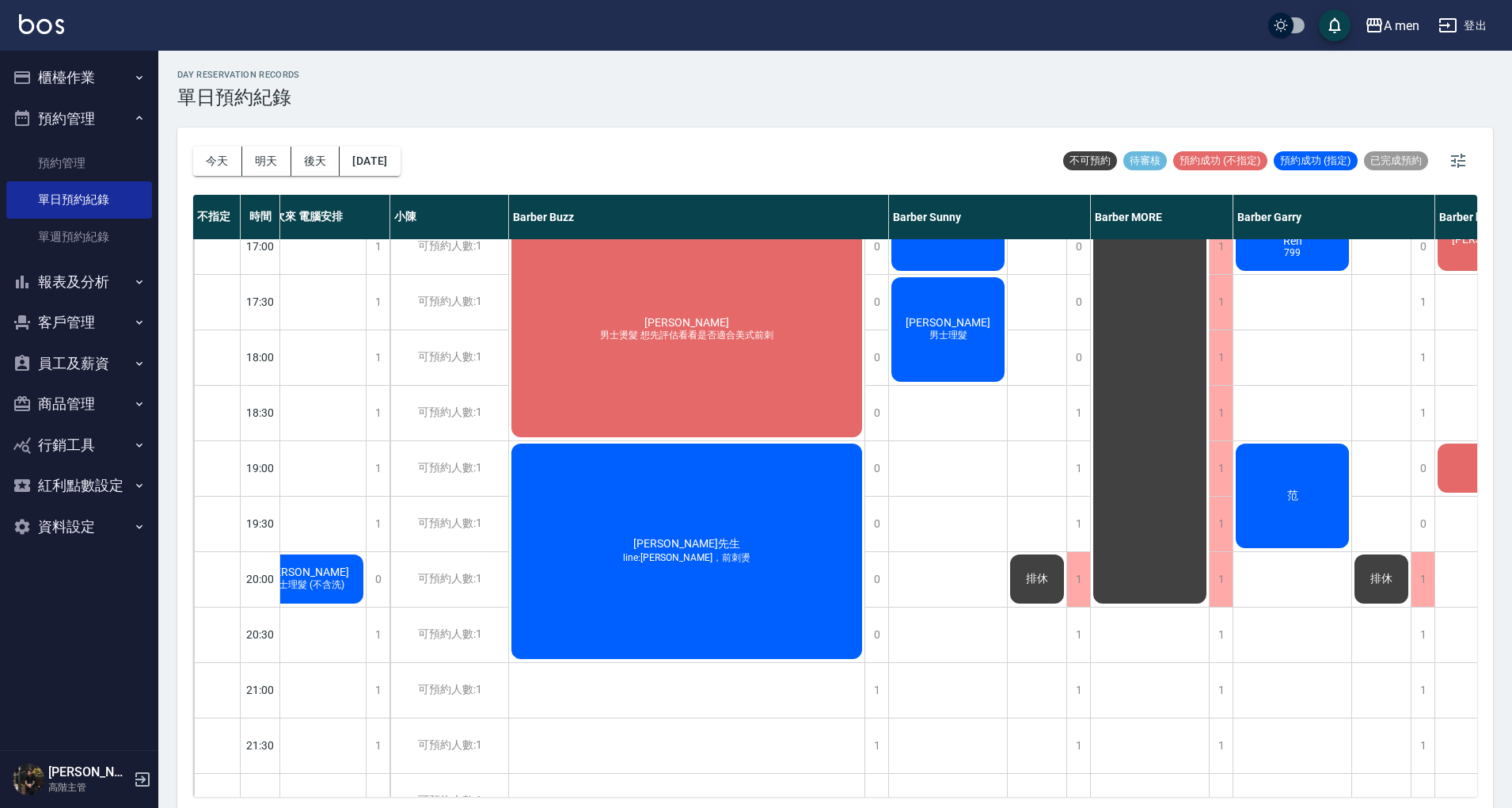
scroll to position [685, 0]
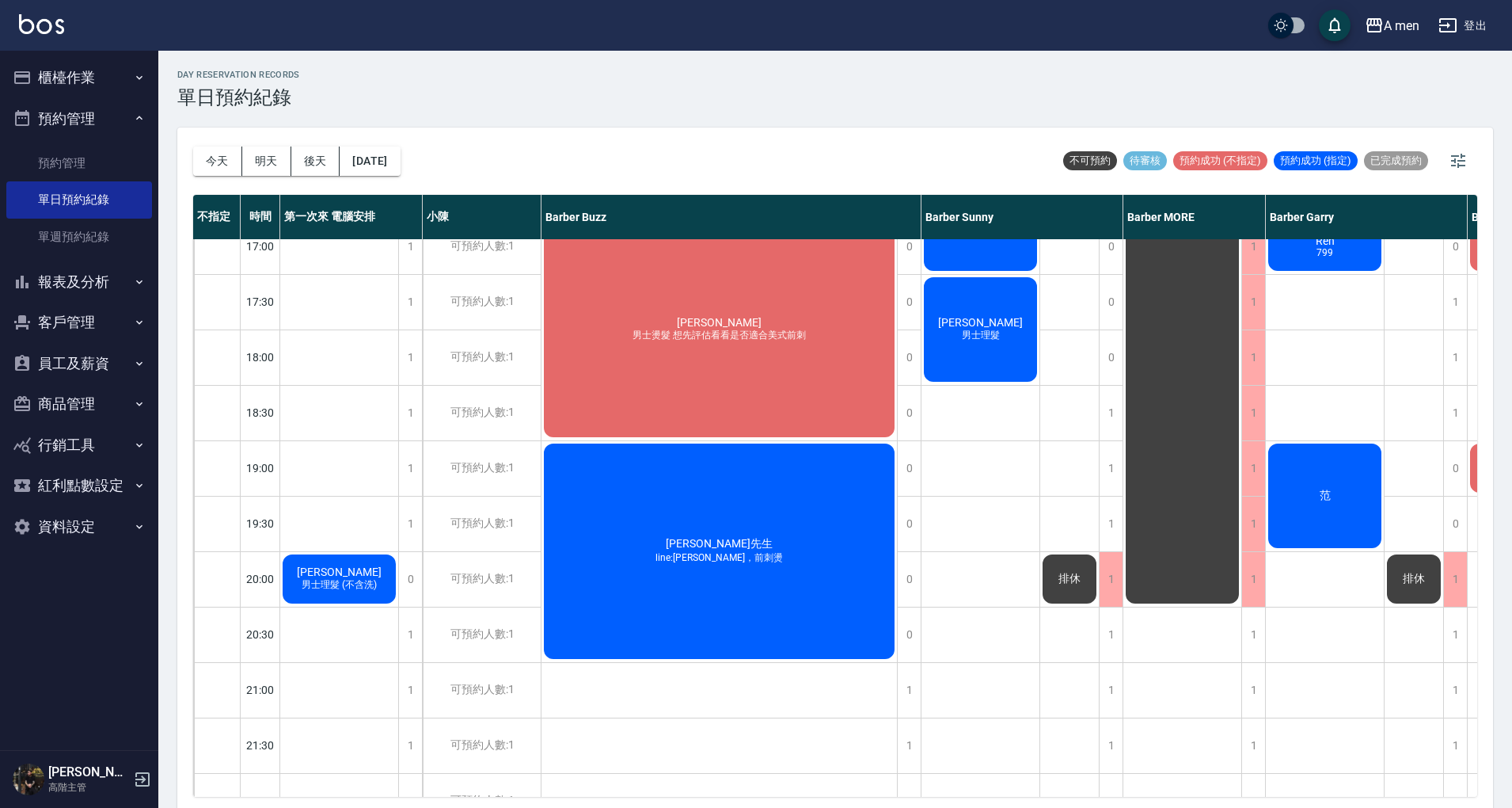
click at [357, 587] on span "男士理髮 (不含洗)" at bounding box center [339, 585] width 82 height 14
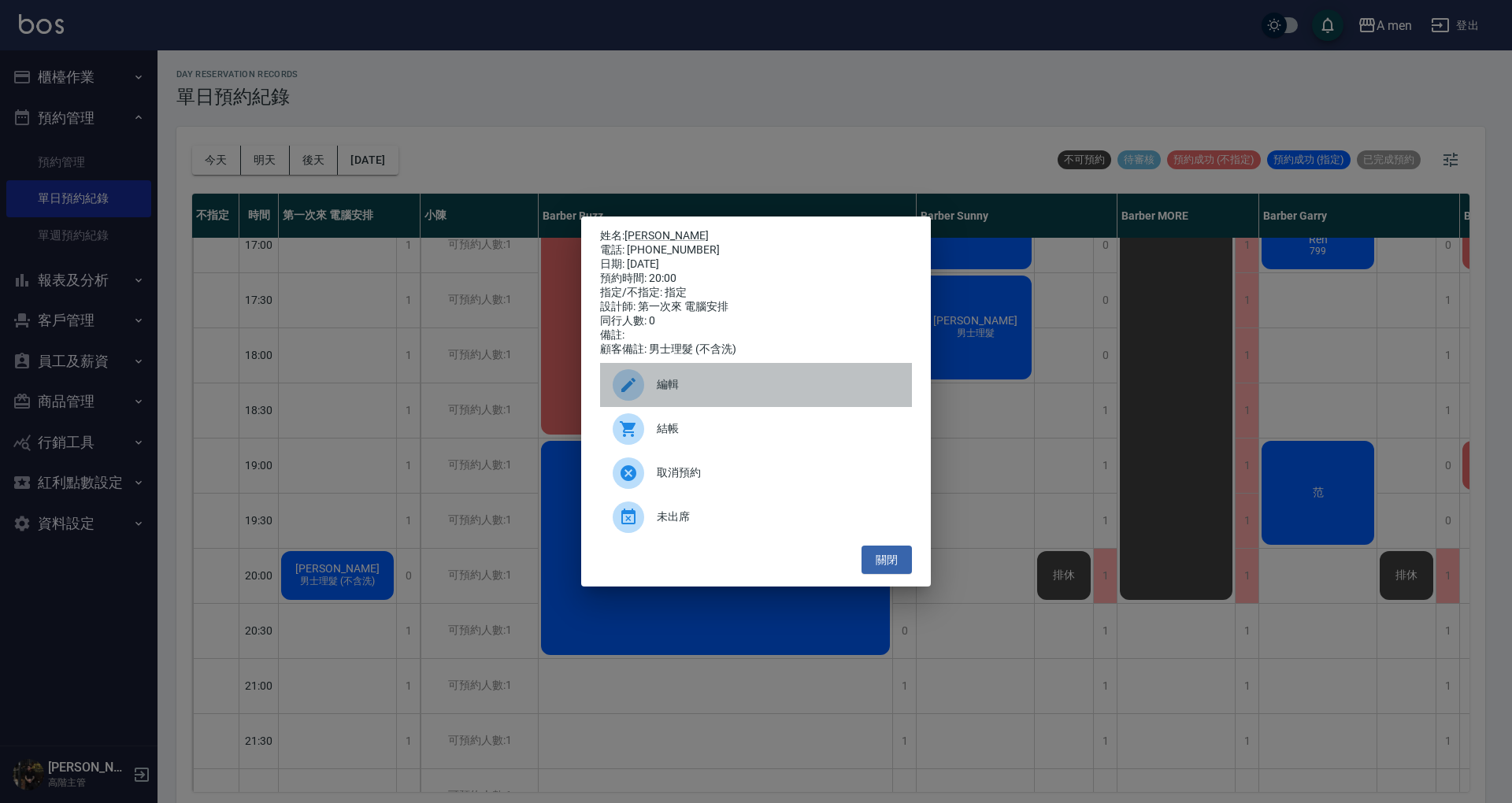
click at [688, 382] on div "編輯" at bounding box center [756, 386] width 312 height 44
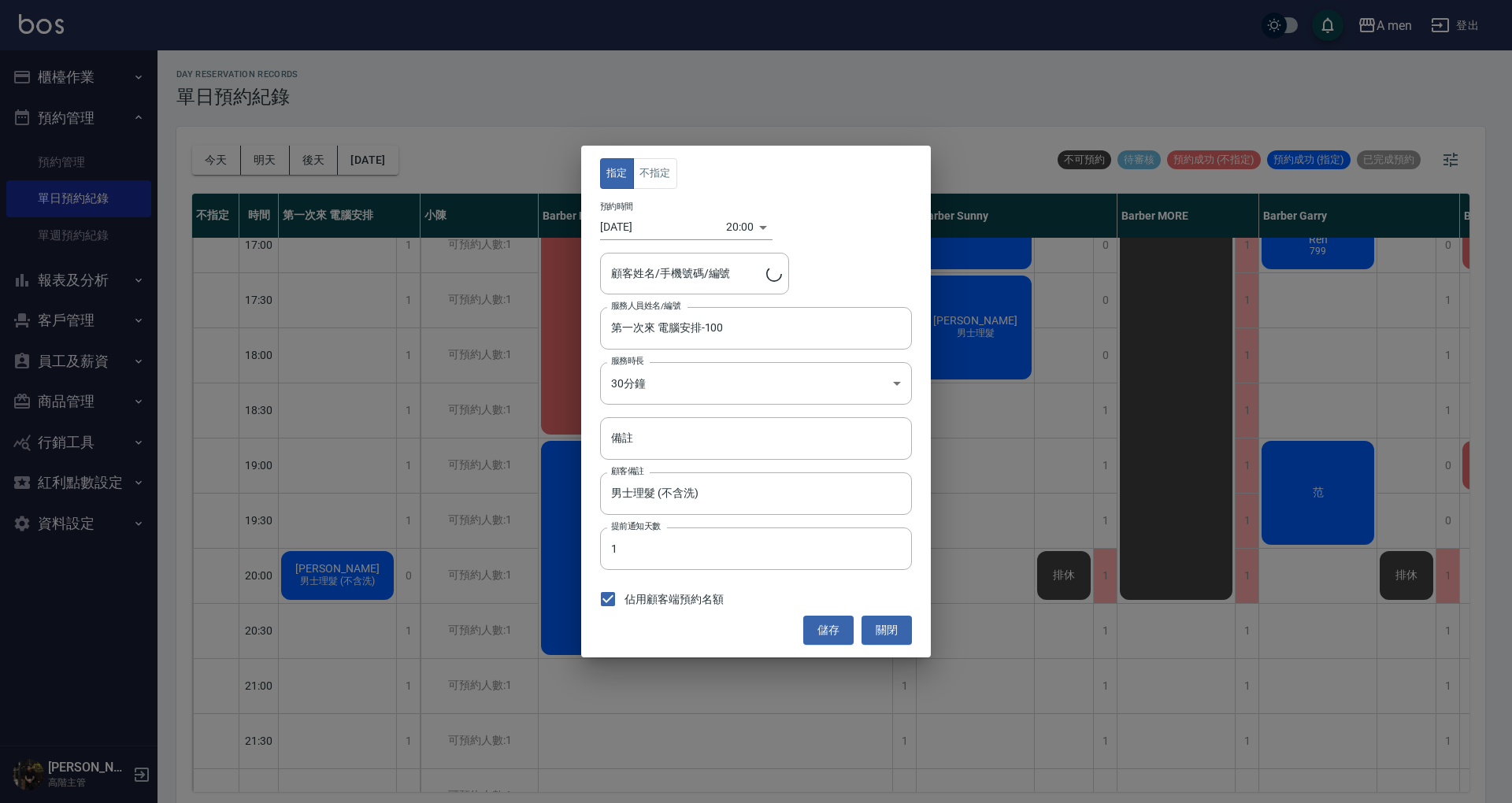
type input "Steven Chen/0975650719"
click at [654, 169] on button "不指定" at bounding box center [655, 174] width 44 height 31
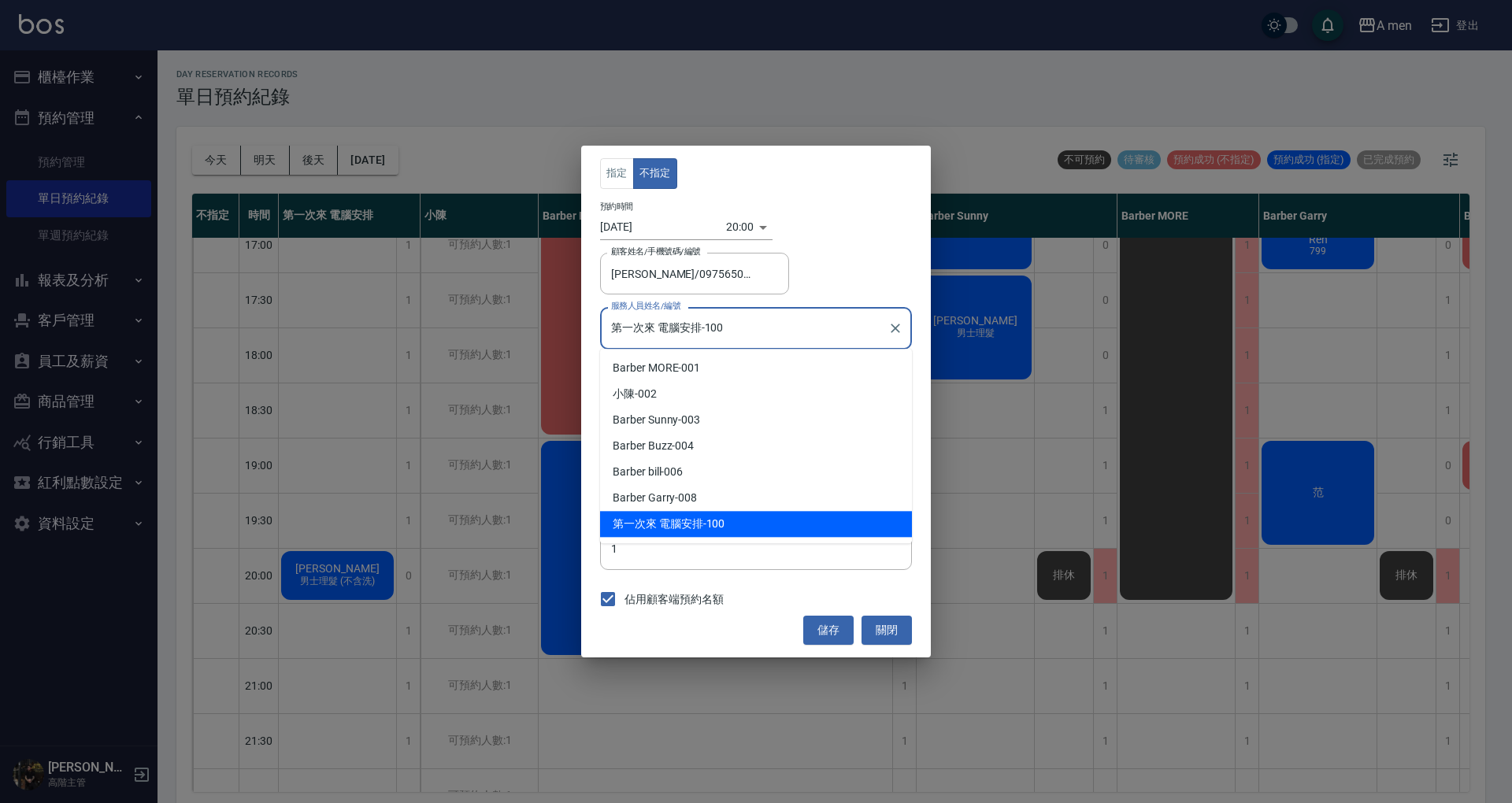
click at [704, 321] on input "第一次來 電腦安排-100" at bounding box center [743, 328] width 274 height 28
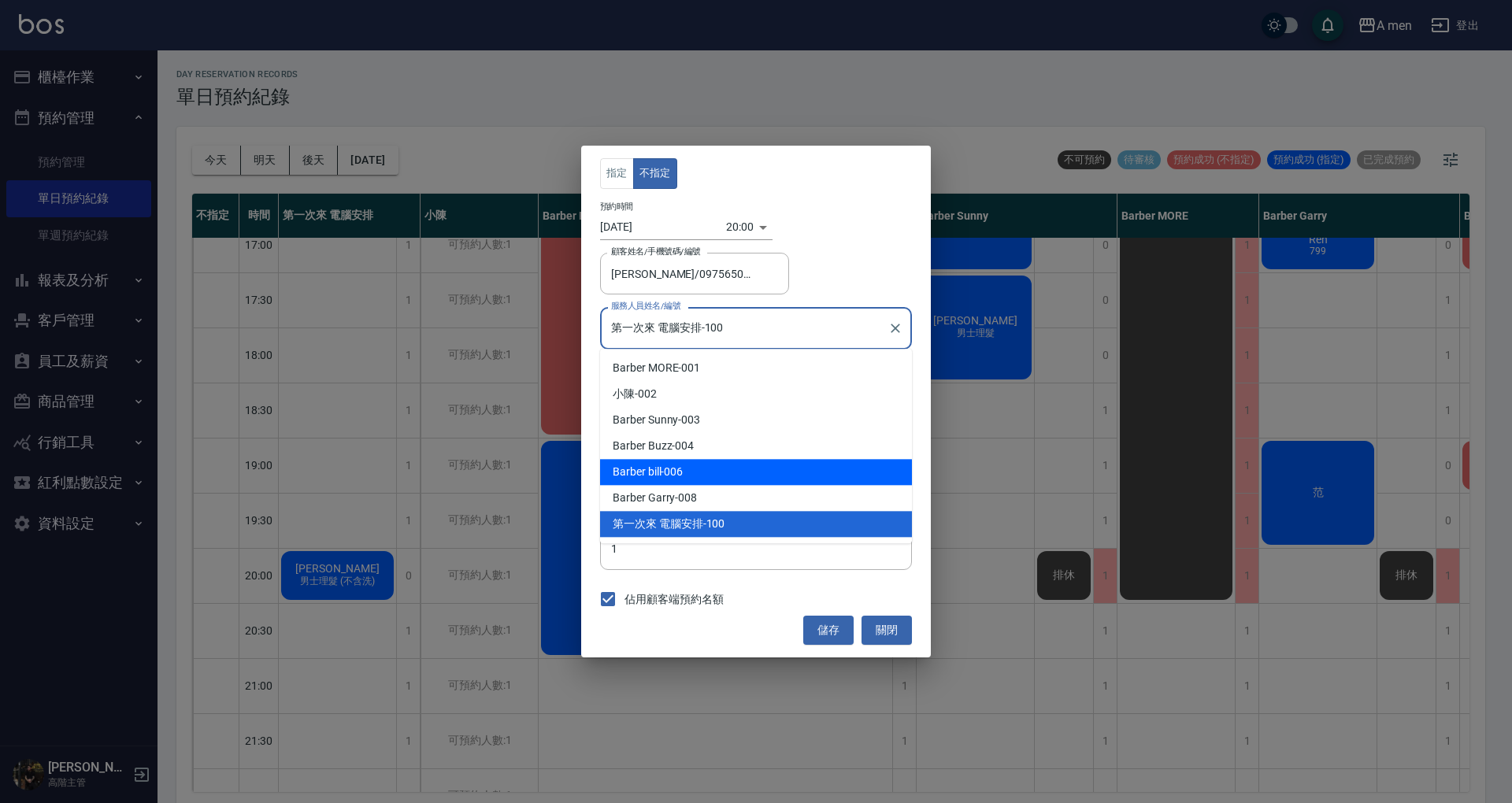
click at [703, 473] on div "Barber bill -006" at bounding box center [756, 472] width 312 height 26
type input "Barber bill-006"
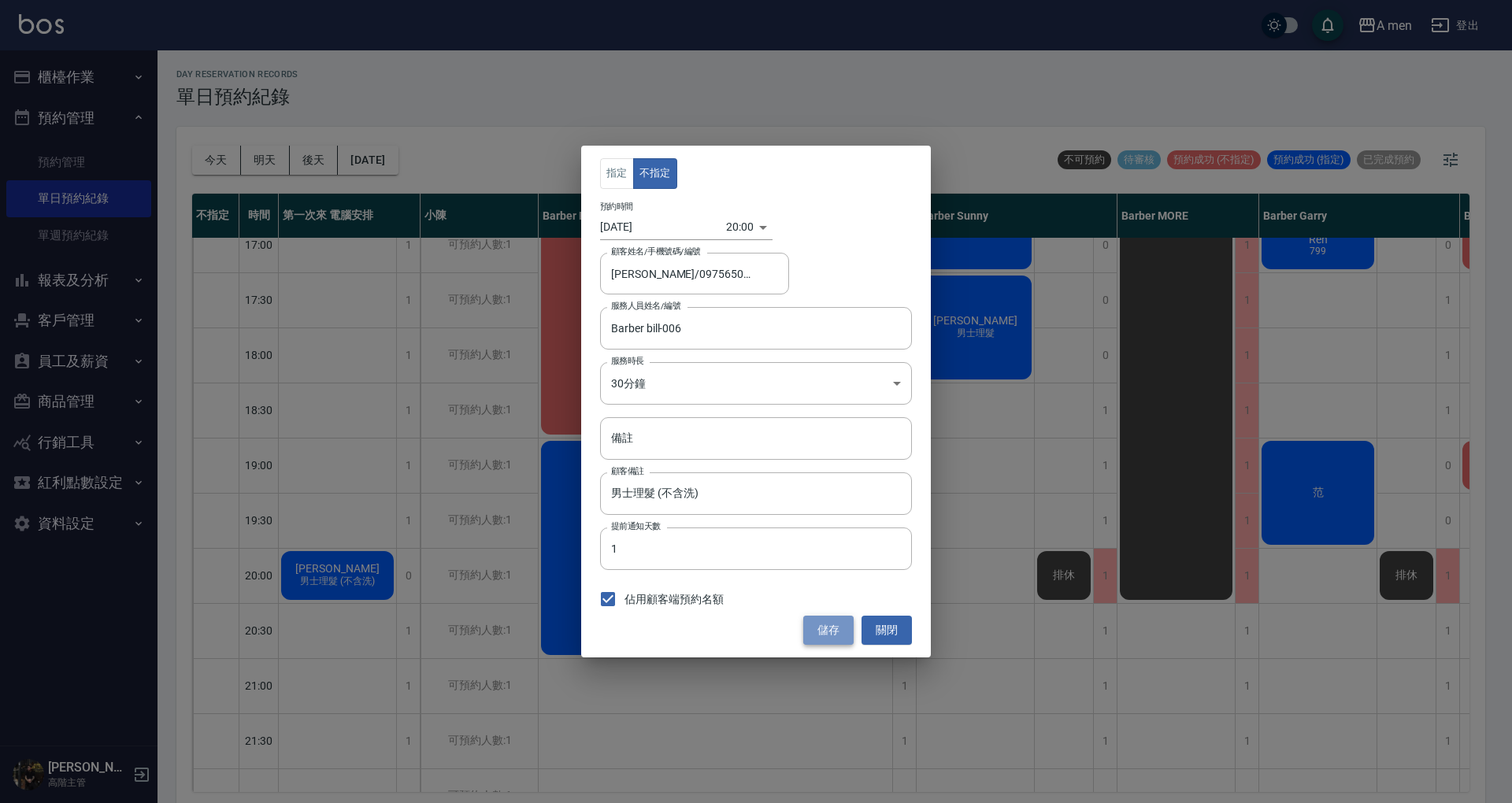
click at [837, 633] on button "儲存" at bounding box center [829, 630] width 50 height 29
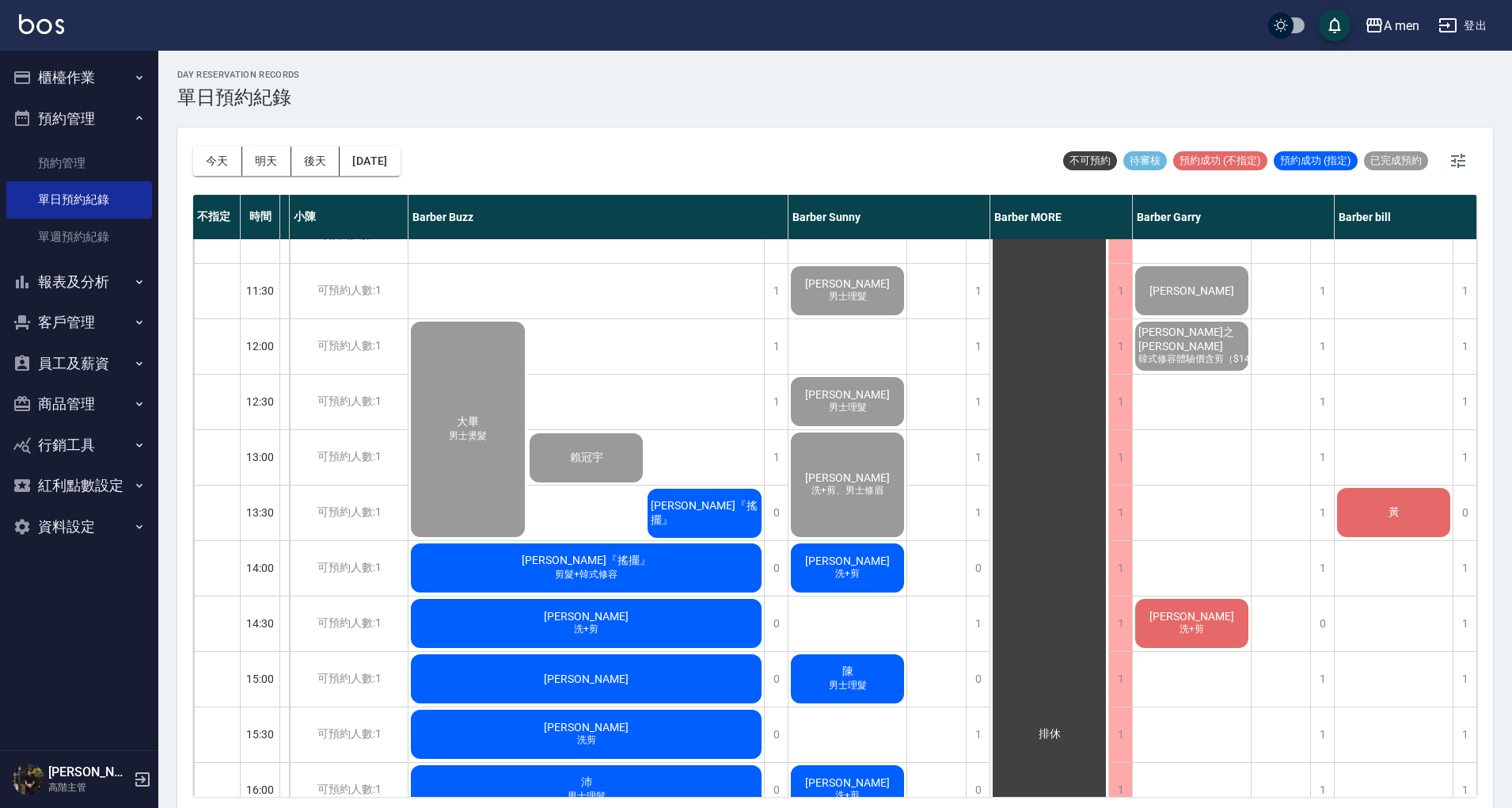
scroll to position [0, 118]
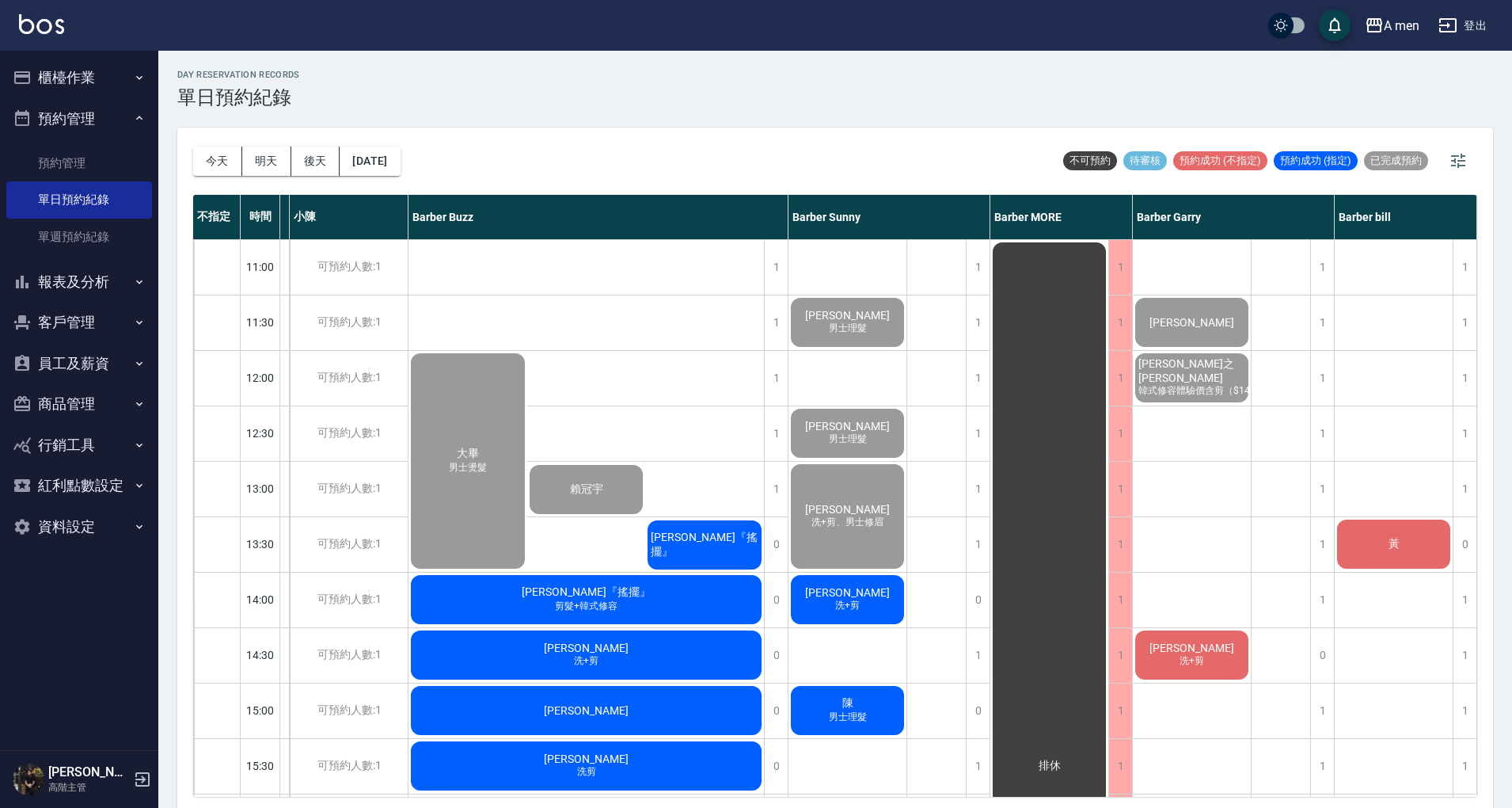
click at [1477, 267] on div "今天 明天 後天 2025/10/11 不可預約 待審核 預約成功 (不指定) 預約成功 (指定) 已完成預約 不指定 時間 第一次來 電腦安排 小陳 Bar…" at bounding box center [835, 470] width 1316 height 685
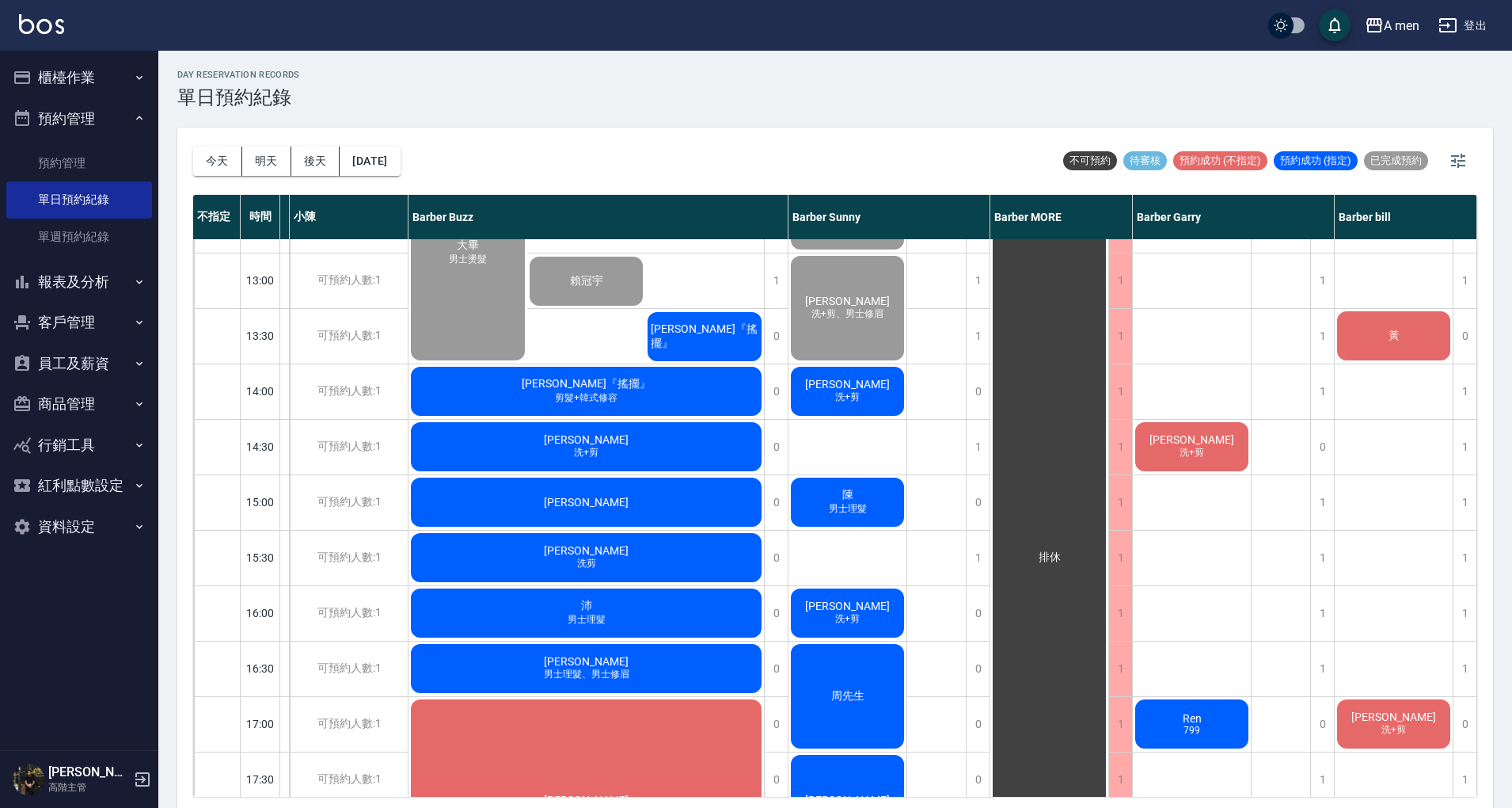
scroll to position [217, 118]
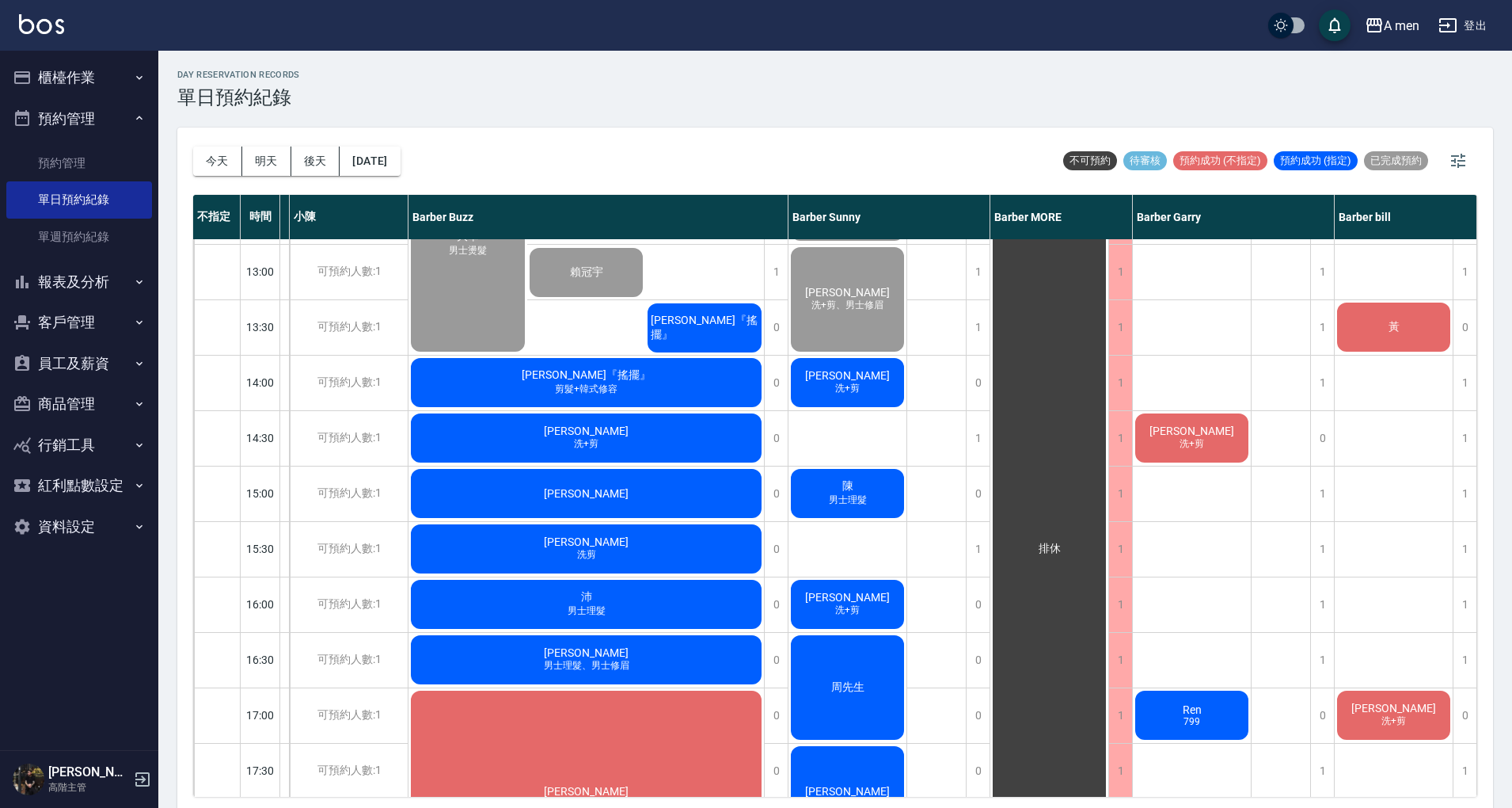
click at [630, 376] on div "Henry『搖擺』 剪髮+韓式修容" at bounding box center [586, 382] width 356 height 53
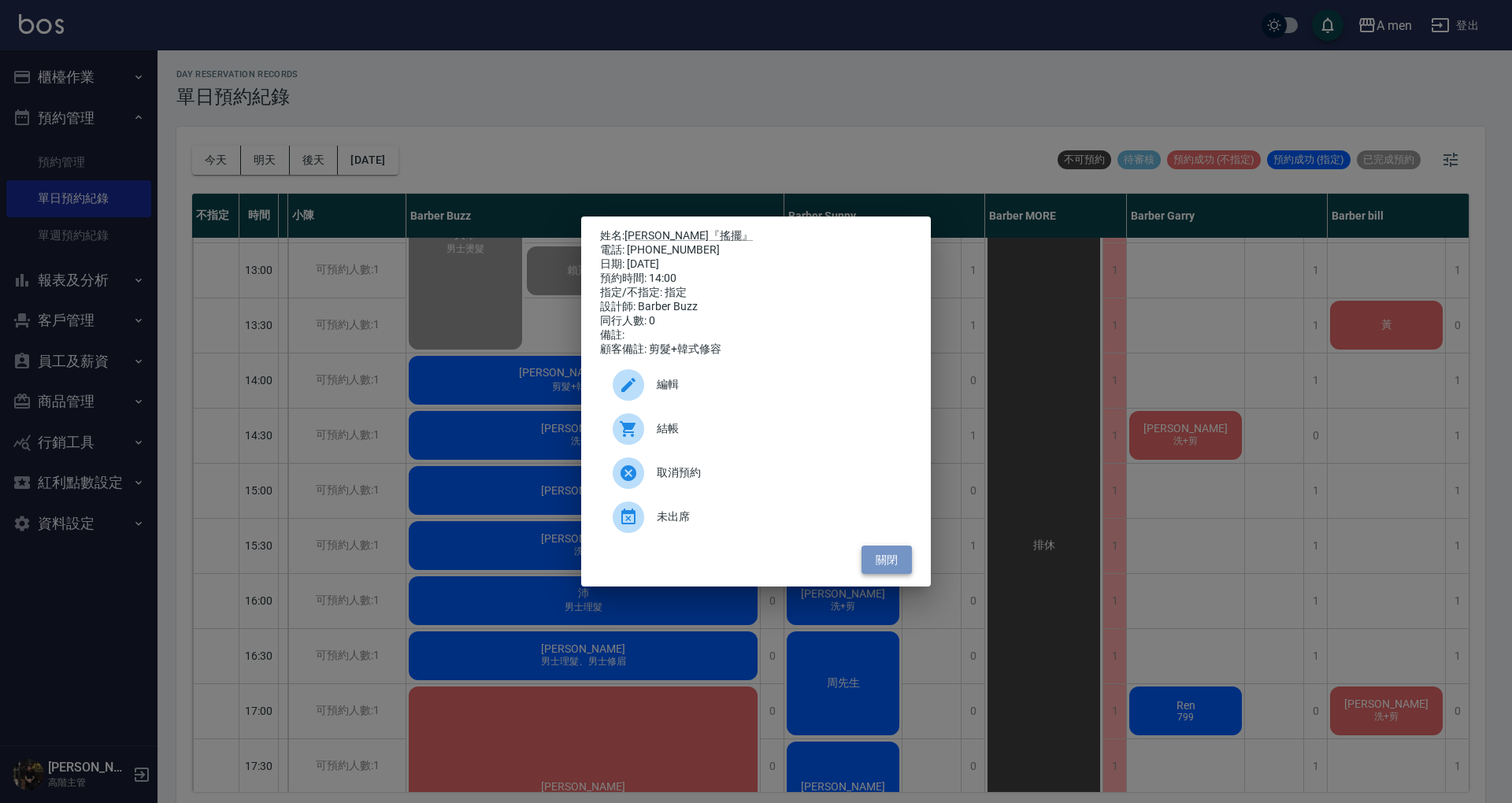
click at [895, 572] on button "關閉" at bounding box center [887, 559] width 50 height 29
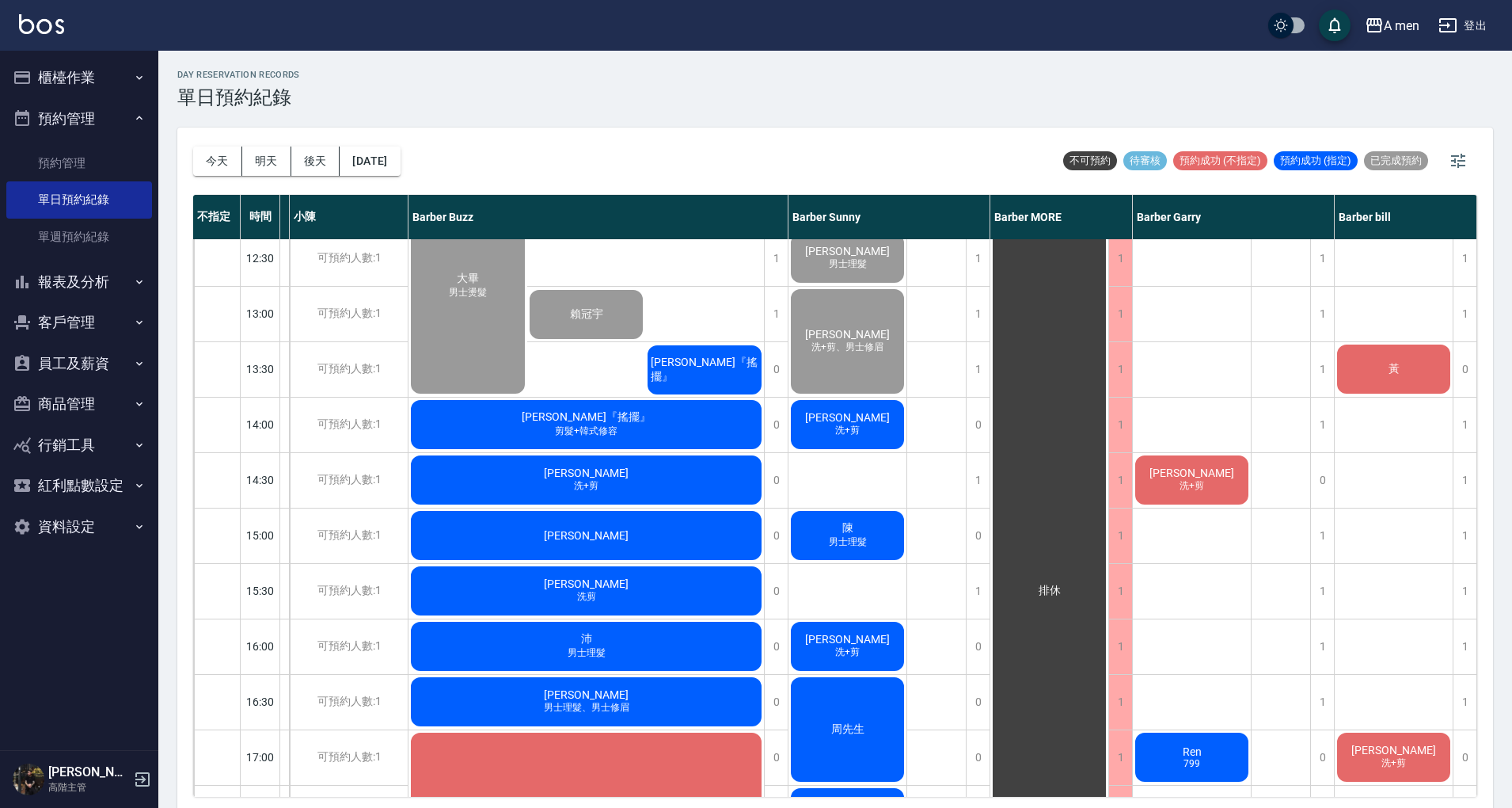
scroll to position [194, 109]
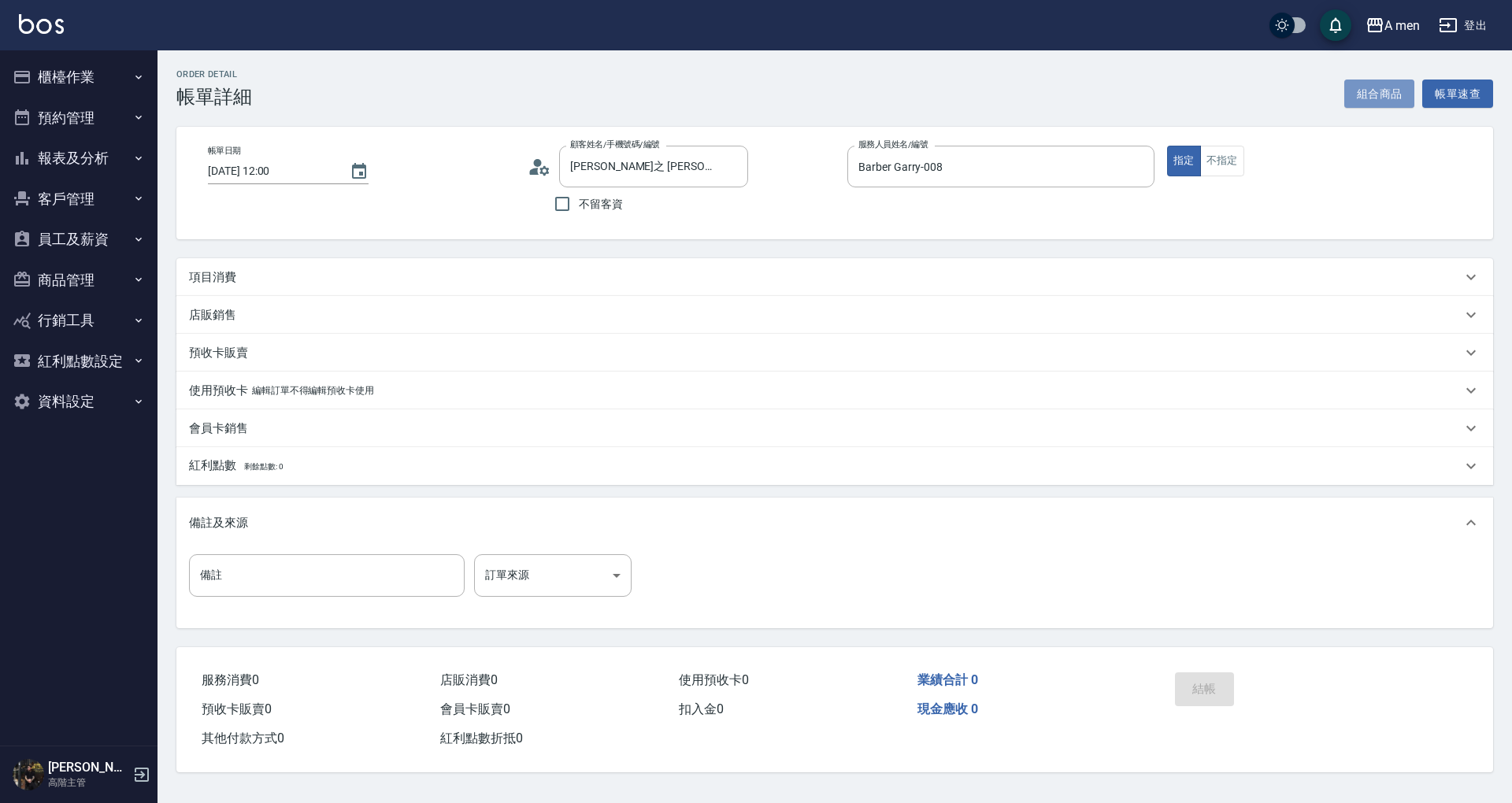
click at [1374, 94] on button "組合商品" at bounding box center [1379, 94] width 71 height 29
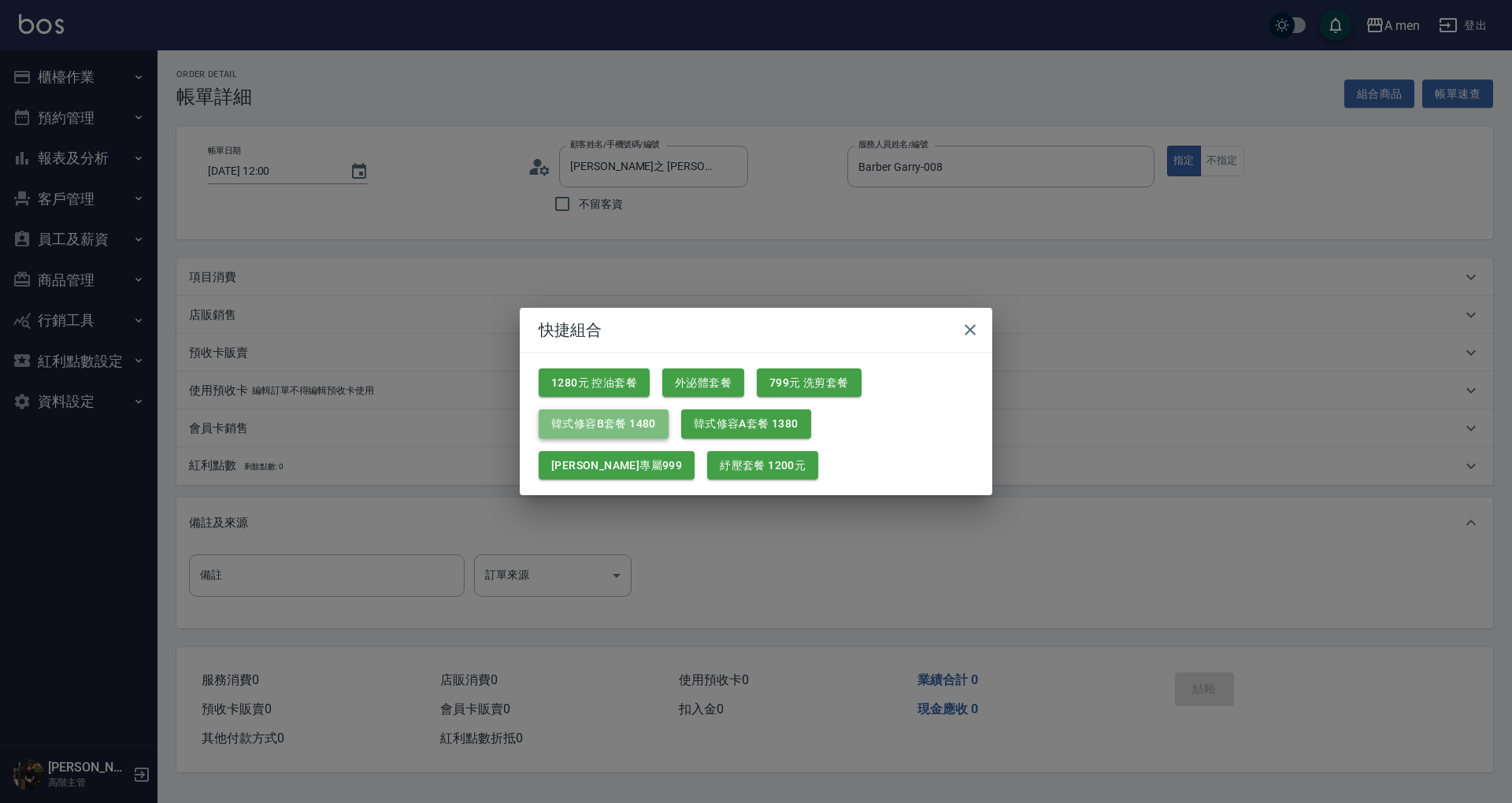
click at [641, 428] on button "韓式修容B套餐 1480" at bounding box center [603, 424] width 130 height 29
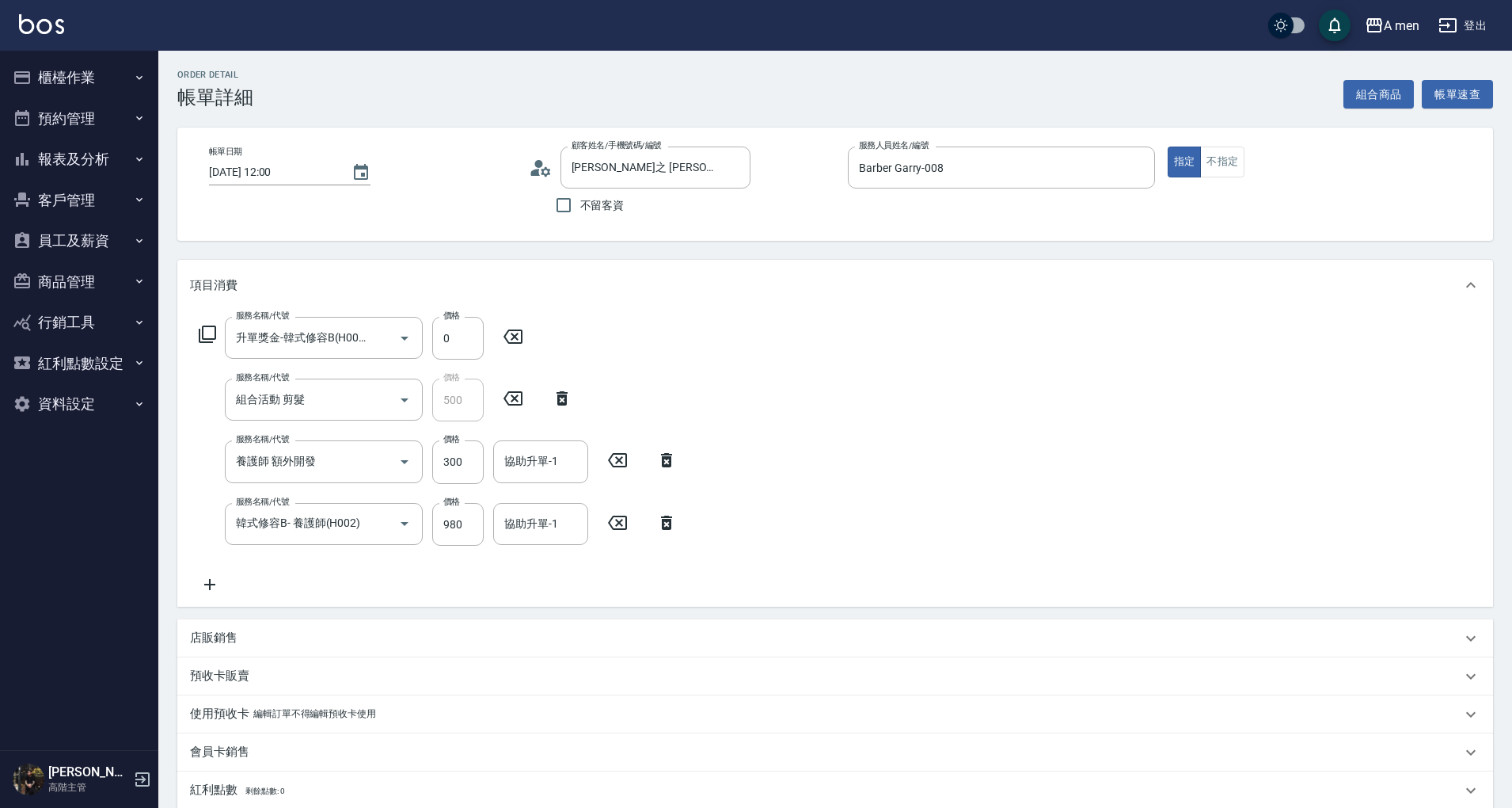
click at [664, 462] on icon at bounding box center [666, 460] width 11 height 15
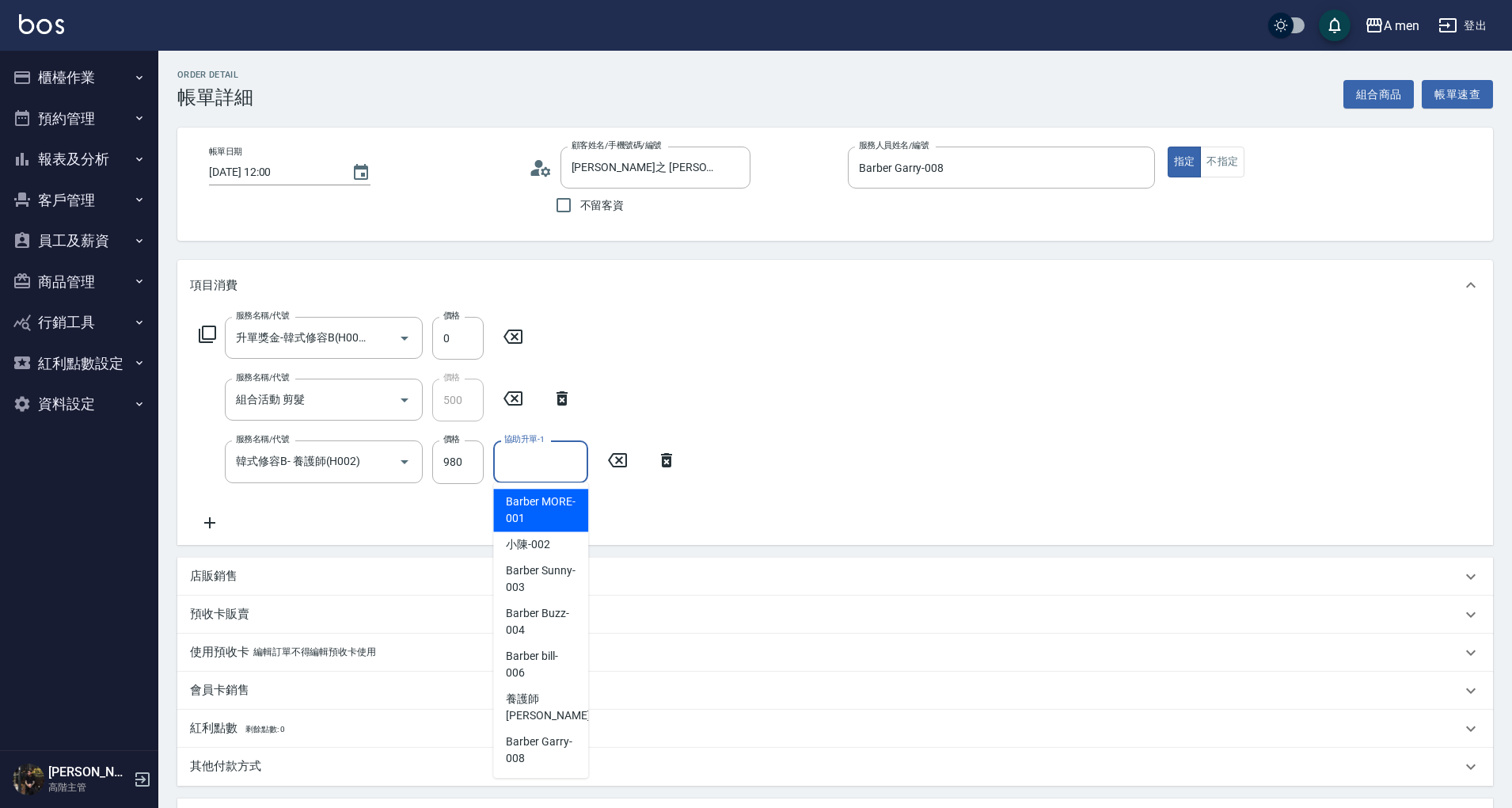
click at [517, 460] on input "協助升單-1" at bounding box center [540, 461] width 81 height 28
click at [518, 540] on span "小陳 -002" at bounding box center [529, 544] width 45 height 17
type input "小陳-002"
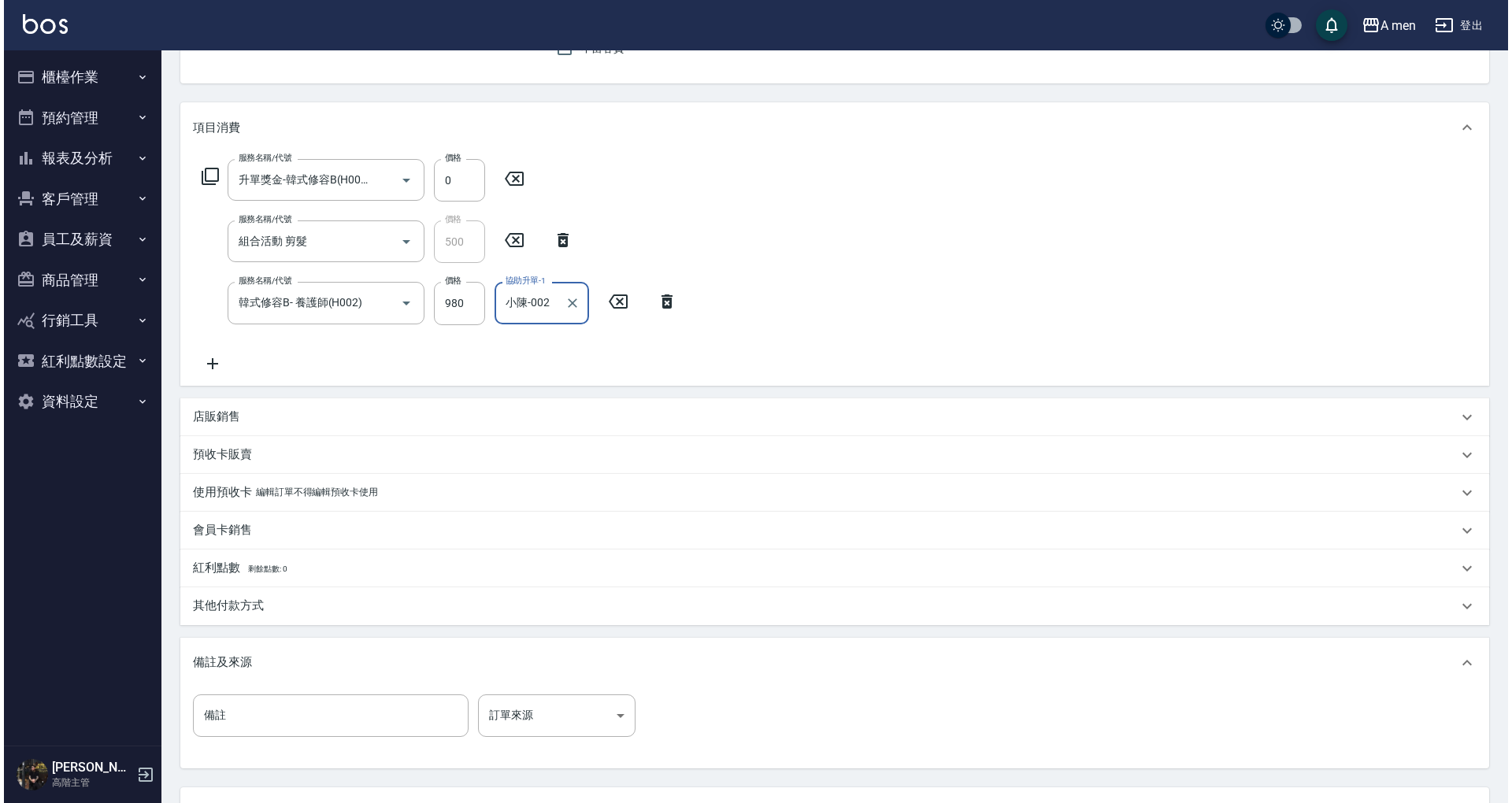
scroll to position [289, 0]
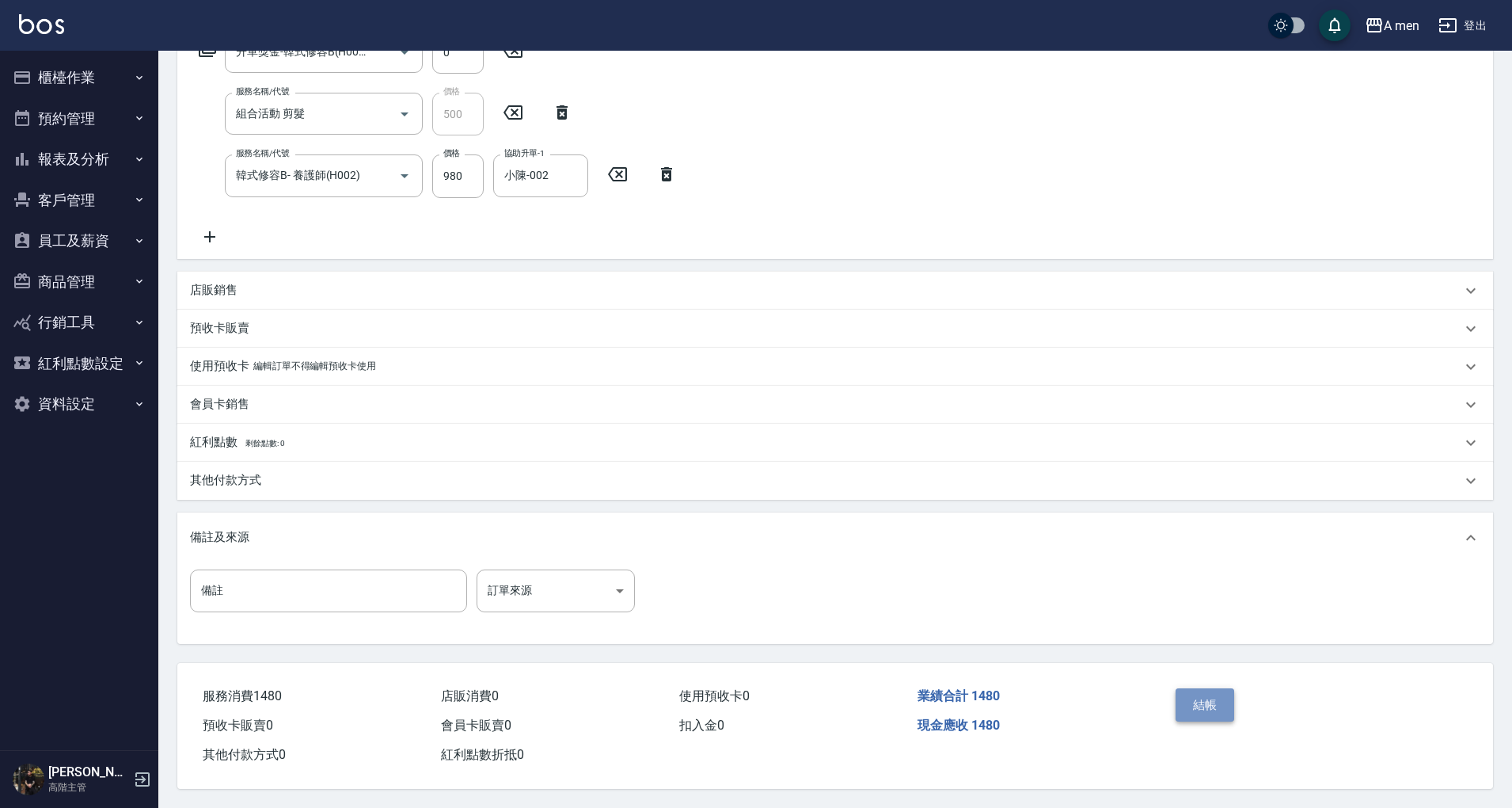
click at [1206, 704] on button "結帳" at bounding box center [1205, 705] width 59 height 33
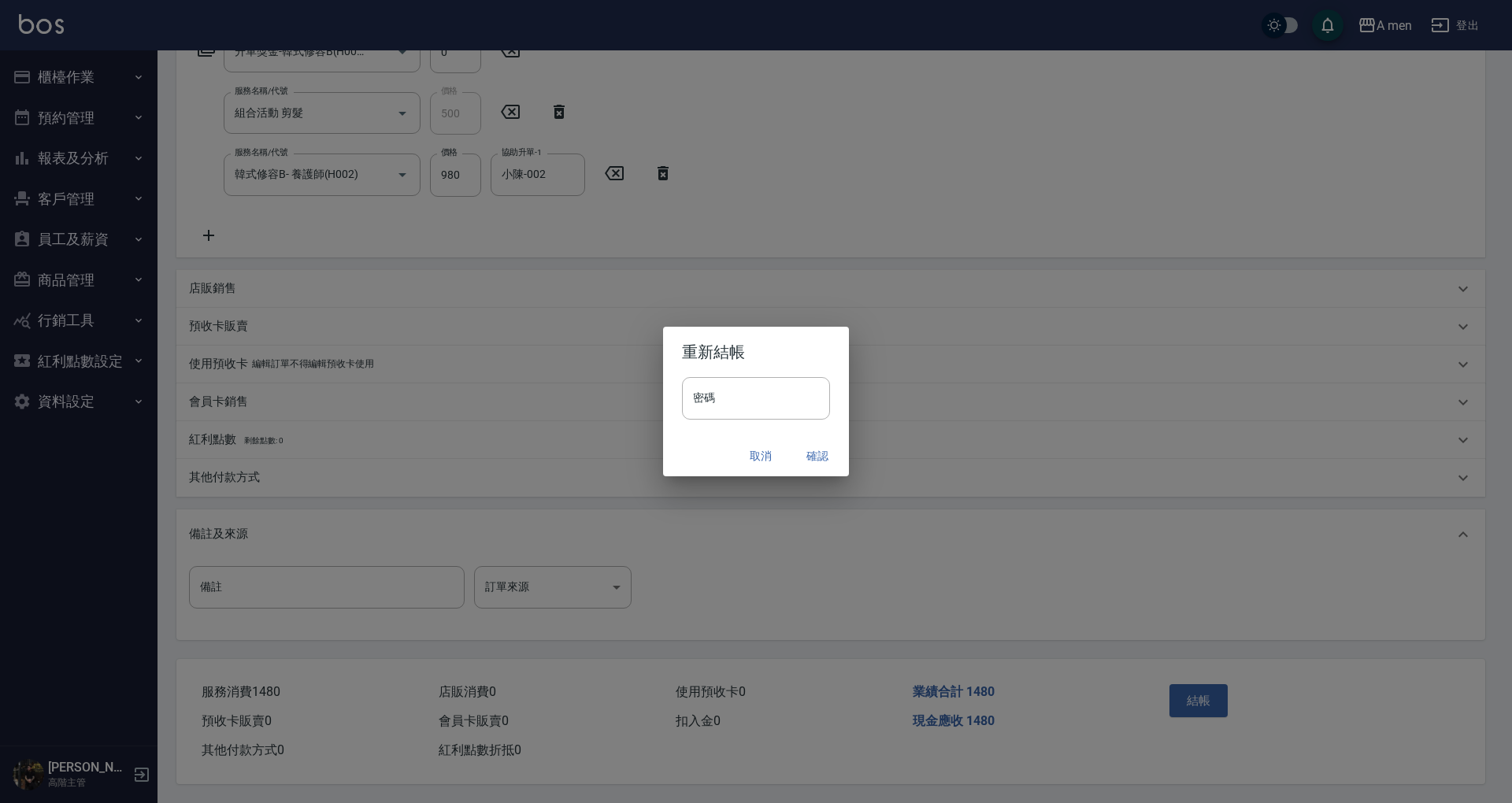
click at [818, 455] on button "確認" at bounding box center [817, 456] width 50 height 29
